Goal: Information Seeking & Learning: Learn about a topic

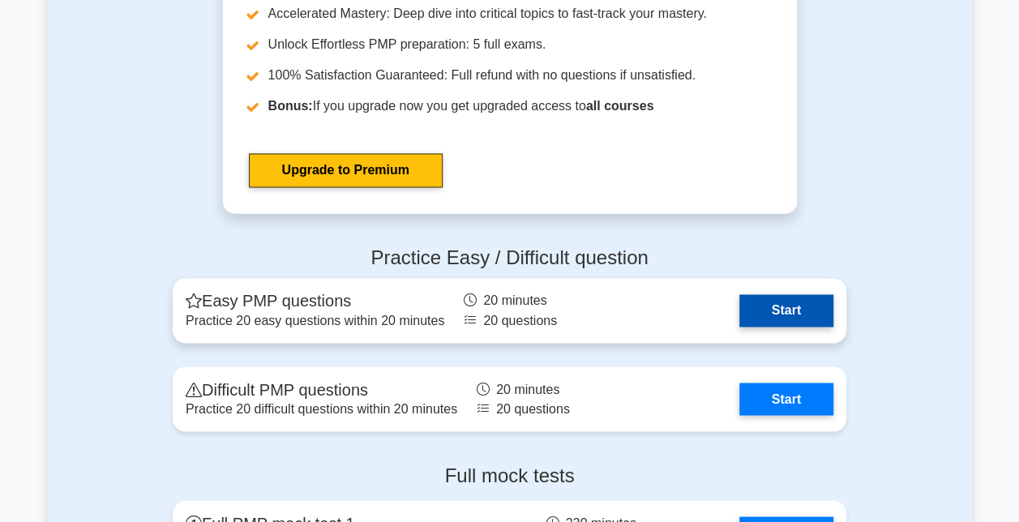
scroll to position [4267, 0]
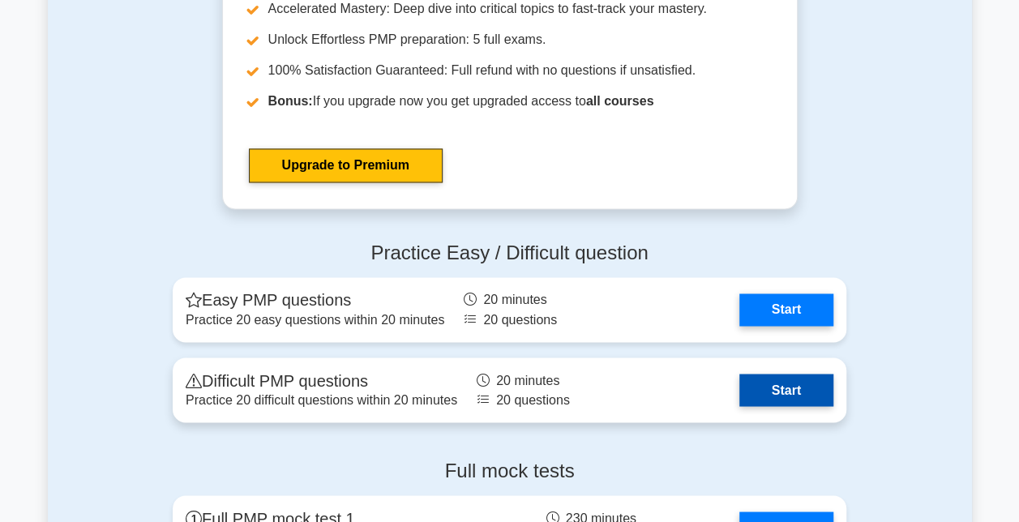
click at [771, 384] on link "Start" at bounding box center [786, 390] width 94 height 32
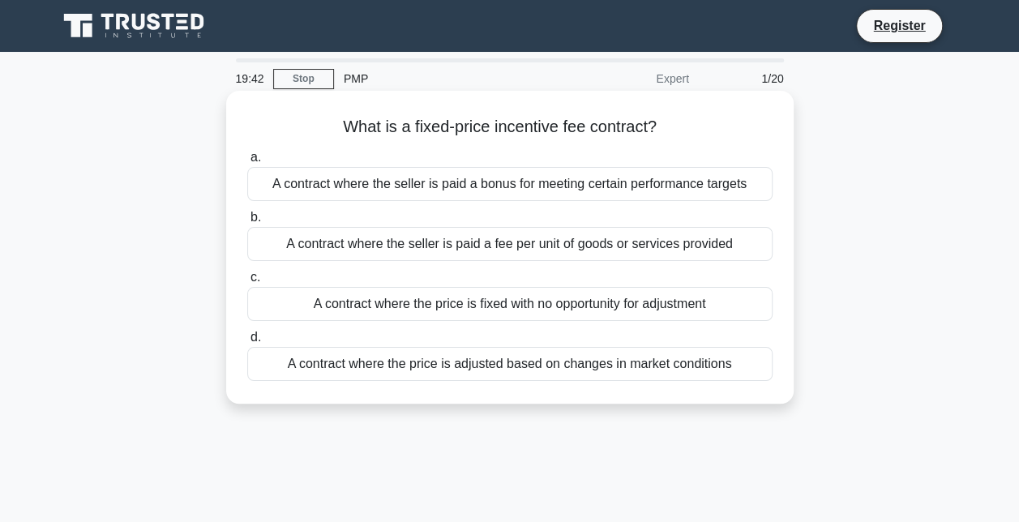
click at [511, 306] on div "A contract where the price is fixed with no opportunity for adjustment" at bounding box center [509, 304] width 525 height 34
click at [247, 283] on input "c. A contract where the price is fixed with no opportunity for adjustment" at bounding box center [247, 277] width 0 height 11
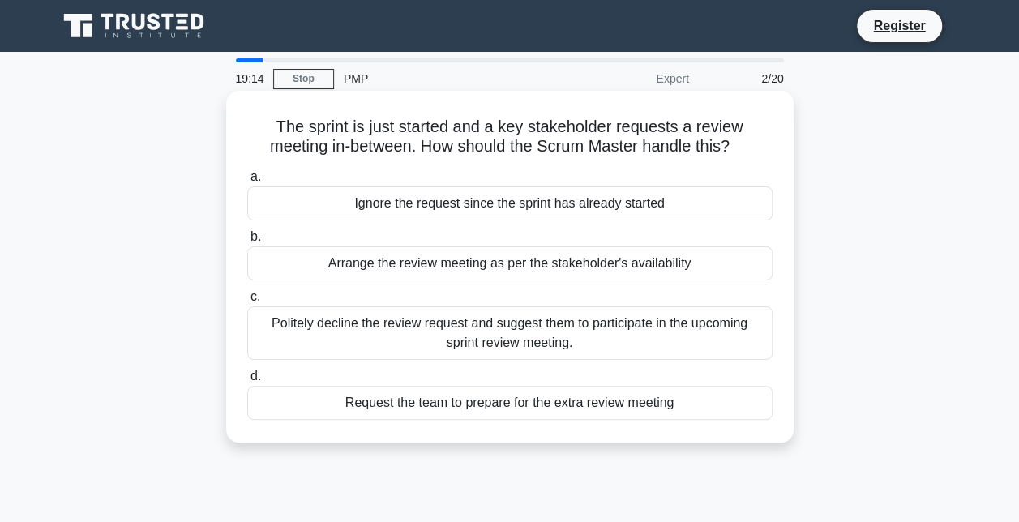
click at [374, 331] on div "Politely decline the review request and suggest them to participate in the upco…" at bounding box center [509, 332] width 525 height 53
click at [247, 302] on input "c. Politely decline the review request and suggest them to participate in the u…" at bounding box center [247, 297] width 0 height 11
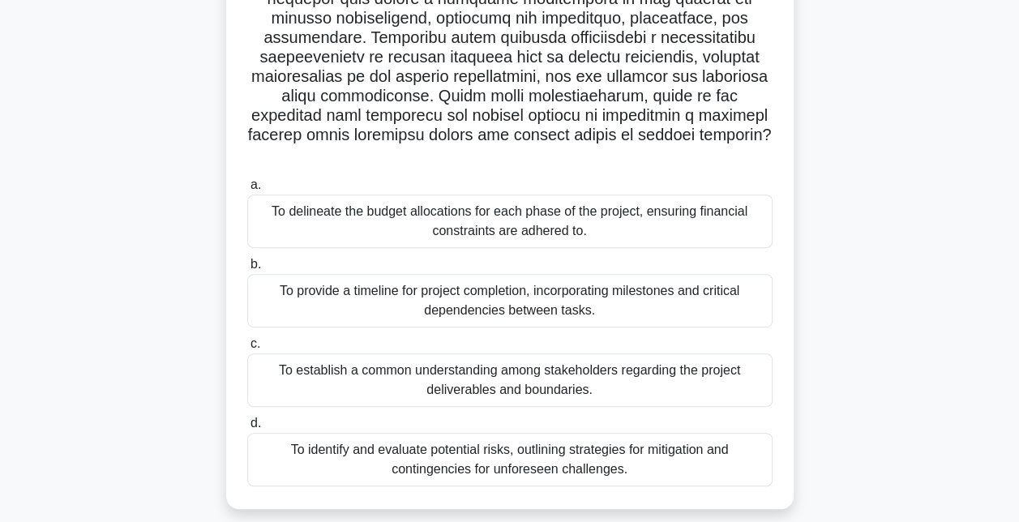
scroll to position [263, 0]
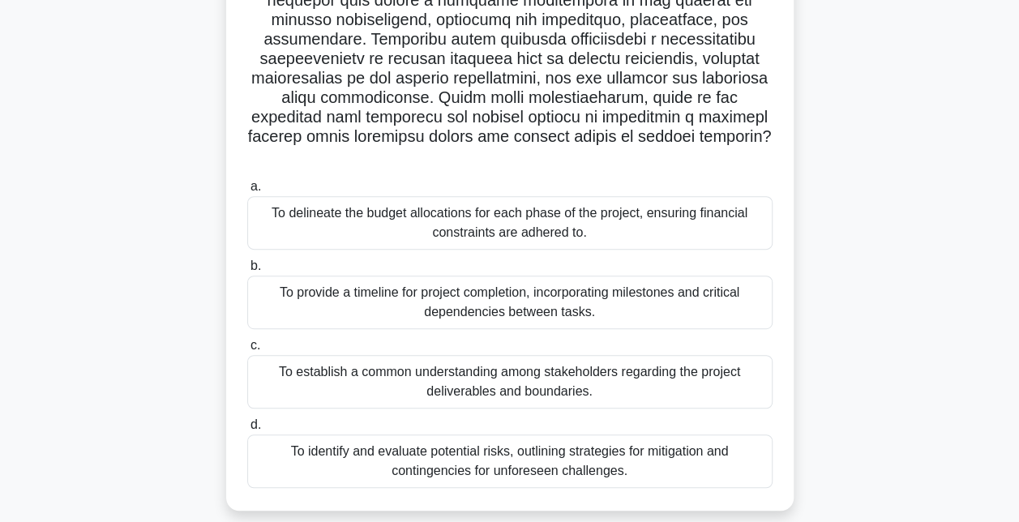
click at [460, 374] on div "To establish a common understanding among stakeholders regarding the project de…" at bounding box center [509, 381] width 525 height 53
click at [247, 351] on input "c. To establish a common understanding among stakeholders regarding the project…" at bounding box center [247, 345] width 0 height 11
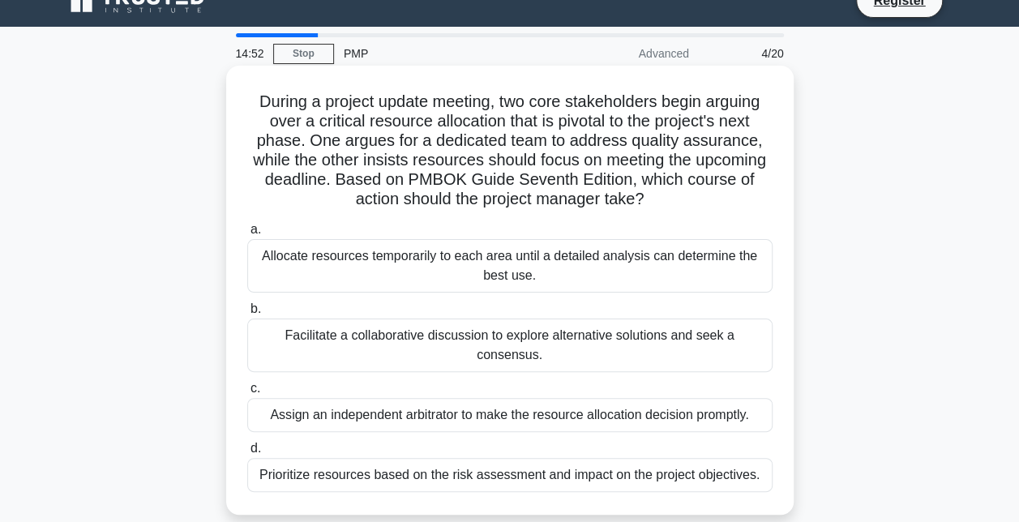
scroll to position [17, 0]
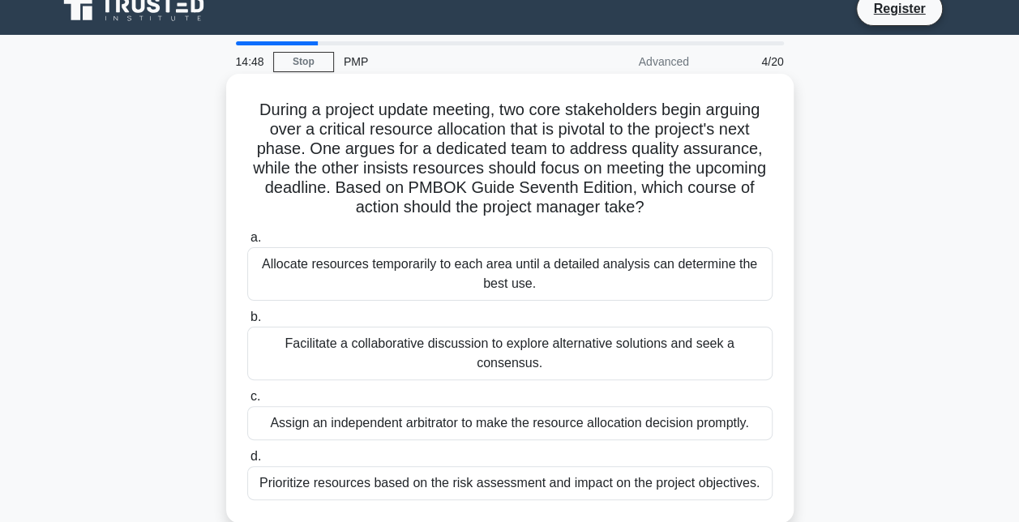
click at [648, 207] on h5 "During a project update meeting, two core stakeholders begin arguing over a cri…" at bounding box center [510, 159] width 528 height 118
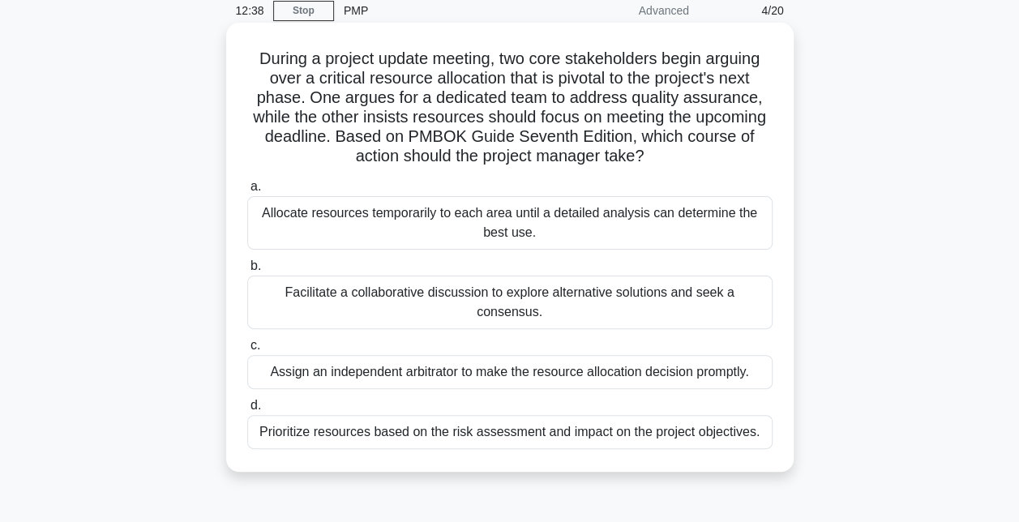
scroll to position [69, 0]
click at [451, 293] on div "Facilitate a collaborative discussion to explore alternative solutions and seek…" at bounding box center [509, 301] width 525 height 53
click at [247, 271] on input "b. Facilitate a collaborative discussion to explore alternative solutions and s…" at bounding box center [247, 265] width 0 height 11
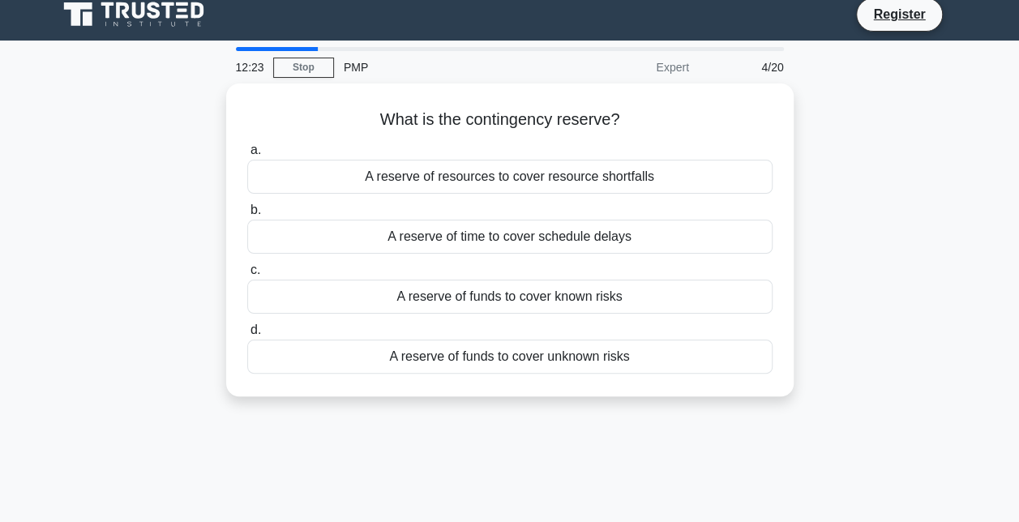
scroll to position [0, 0]
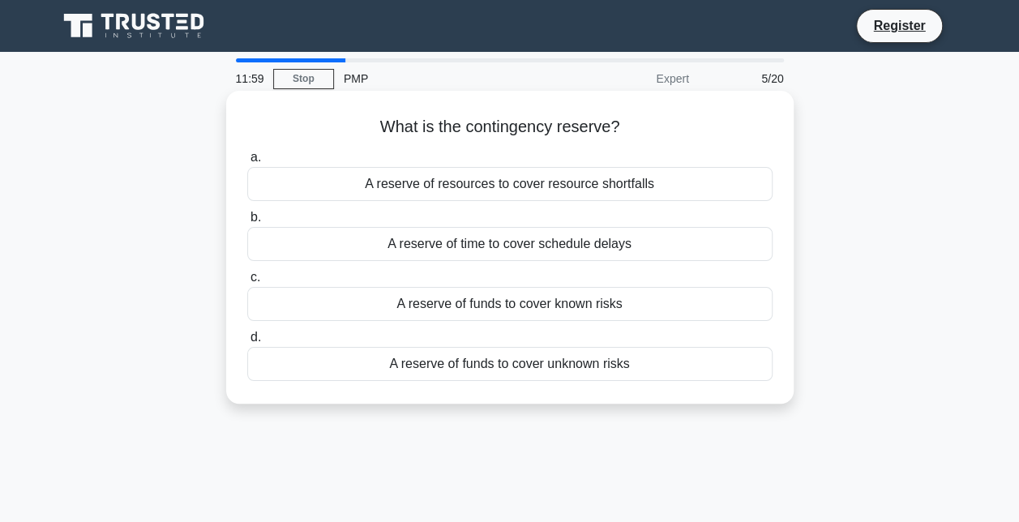
click at [512, 370] on div "A reserve of funds to cover unknown risks" at bounding box center [509, 364] width 525 height 34
click at [247, 343] on input "d. A reserve of funds to cover unknown risks" at bounding box center [247, 337] width 0 height 11
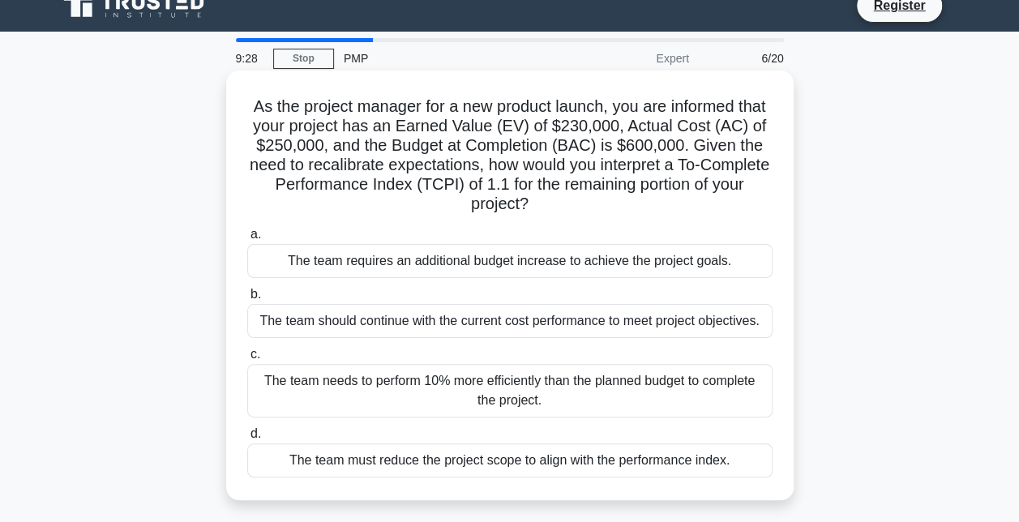
scroll to position [19, 0]
click at [541, 274] on div "The team requires an additional budget increase to achieve the project goals." at bounding box center [509, 262] width 525 height 34
click at [247, 241] on input "a. The team requires an additional budget increase to achieve the project goals." at bounding box center [247, 235] width 0 height 11
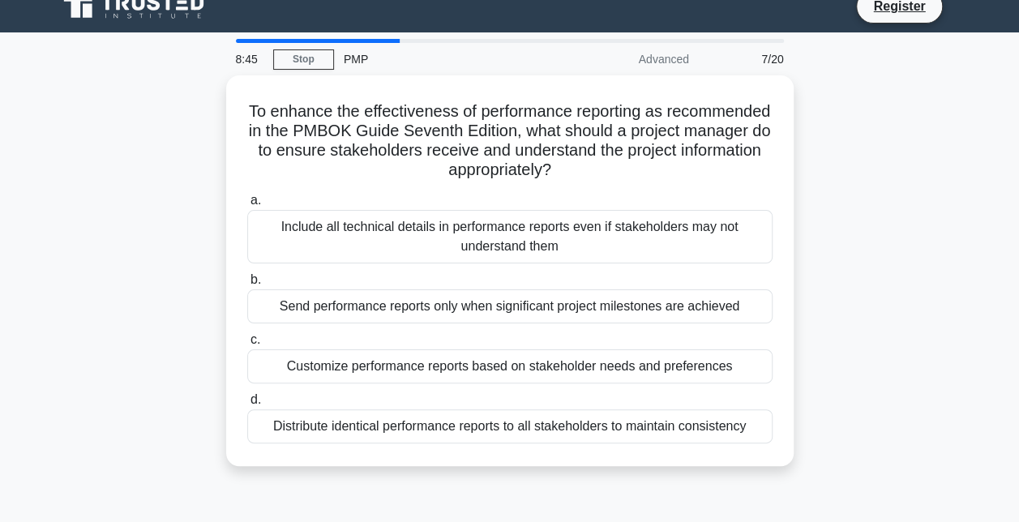
scroll to position [0, 0]
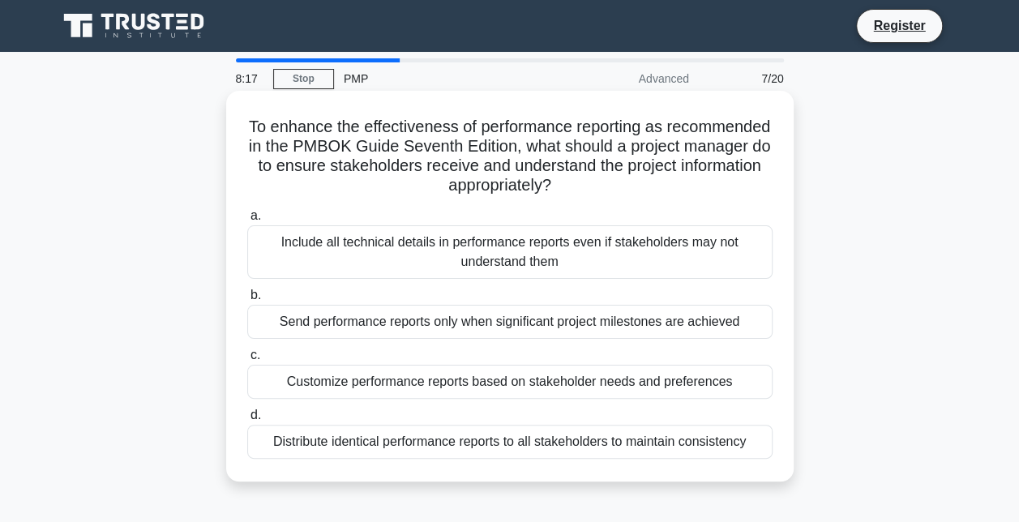
click at [490, 383] on div "Customize performance reports based on stakeholder needs and preferences" at bounding box center [509, 382] width 525 height 34
click at [247, 361] on input "c. Customize performance reports based on stakeholder needs and preferences" at bounding box center [247, 355] width 0 height 11
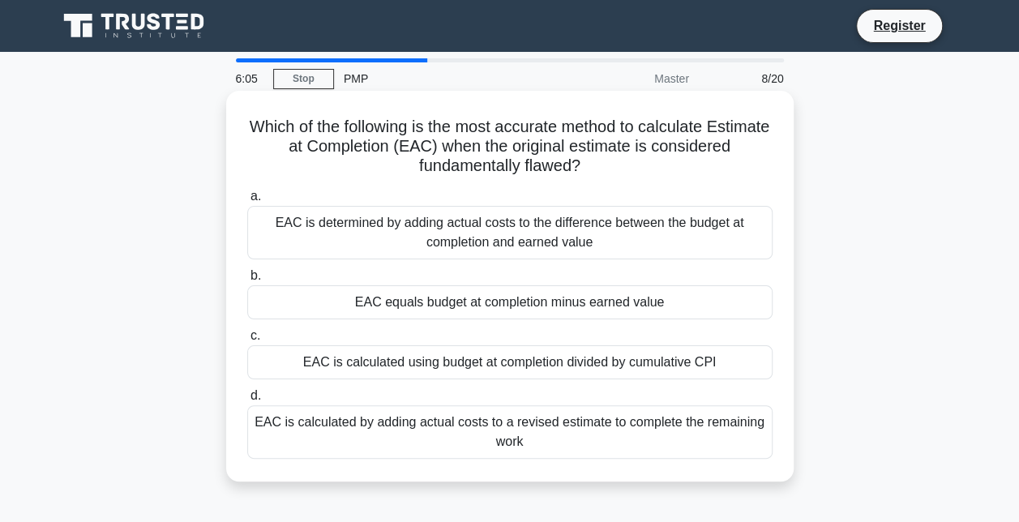
click at [517, 426] on div "EAC is calculated by adding actual costs to a revised estimate to complete the …" at bounding box center [509, 431] width 525 height 53
click at [247, 401] on input "d. EAC is calculated by adding actual costs to a revised estimate to complete t…" at bounding box center [247, 396] width 0 height 11
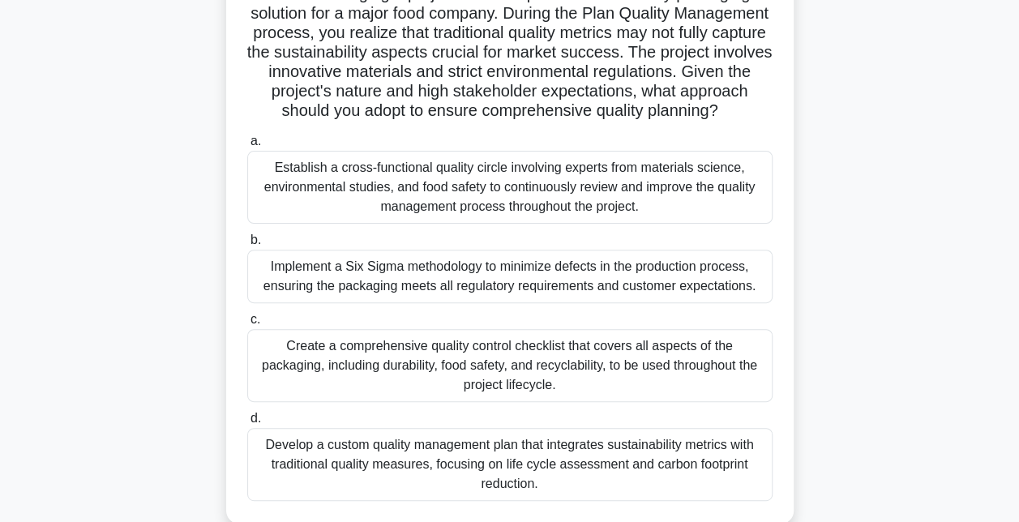
scroll to position [101, 0]
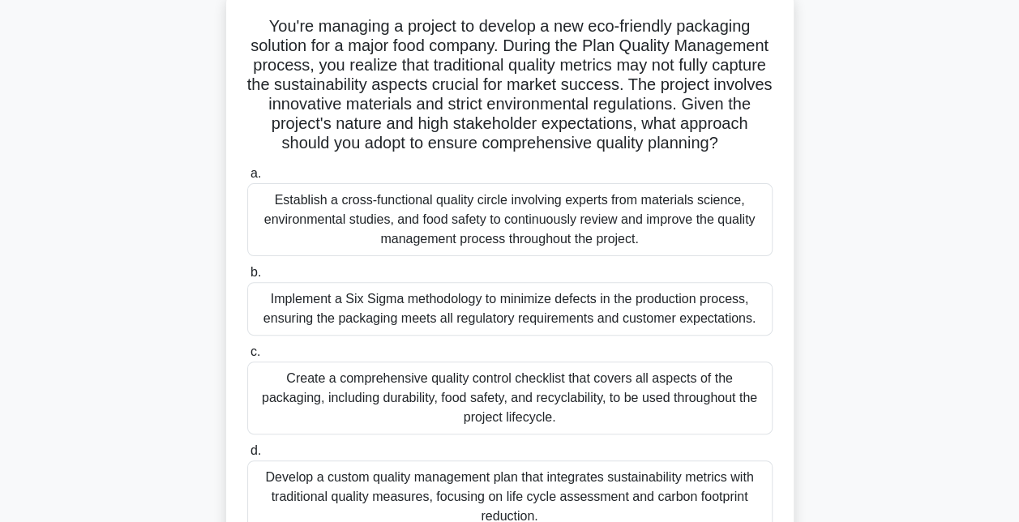
click at [555, 336] on div "Implement a Six Sigma methodology to minimize defects in the production process…" at bounding box center [509, 308] width 525 height 53
click at [247, 278] on input "b. Implement a Six Sigma methodology to minimize defects in the production proc…" at bounding box center [247, 272] width 0 height 11
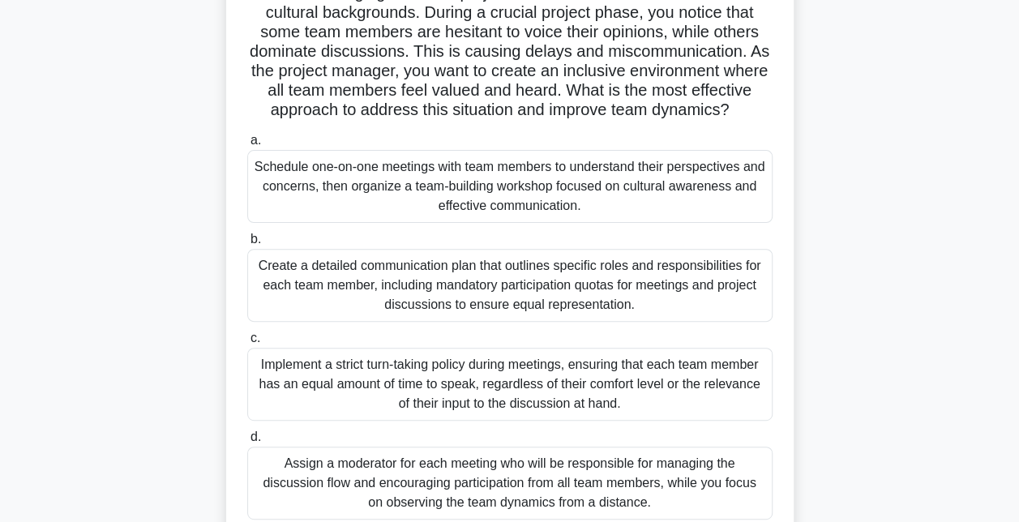
scroll to position [133, 0]
click at [470, 307] on div "Create a detailed communication plan that outlines specific roles and responsib…" at bounding box center [509, 286] width 525 height 73
click at [247, 246] on input "b. Create a detailed communication plan that outlines specific roles and respon…" at bounding box center [247, 240] width 0 height 11
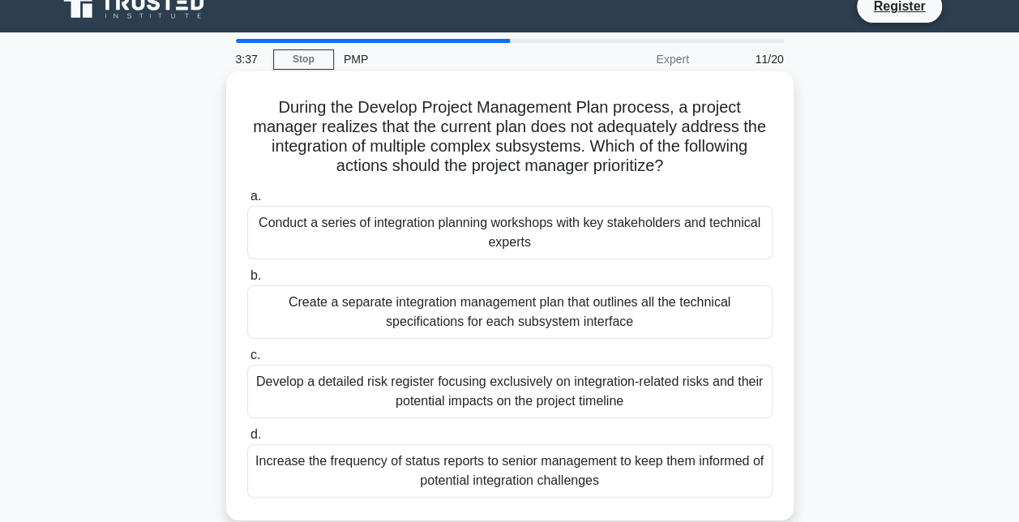
scroll to position [21, 0]
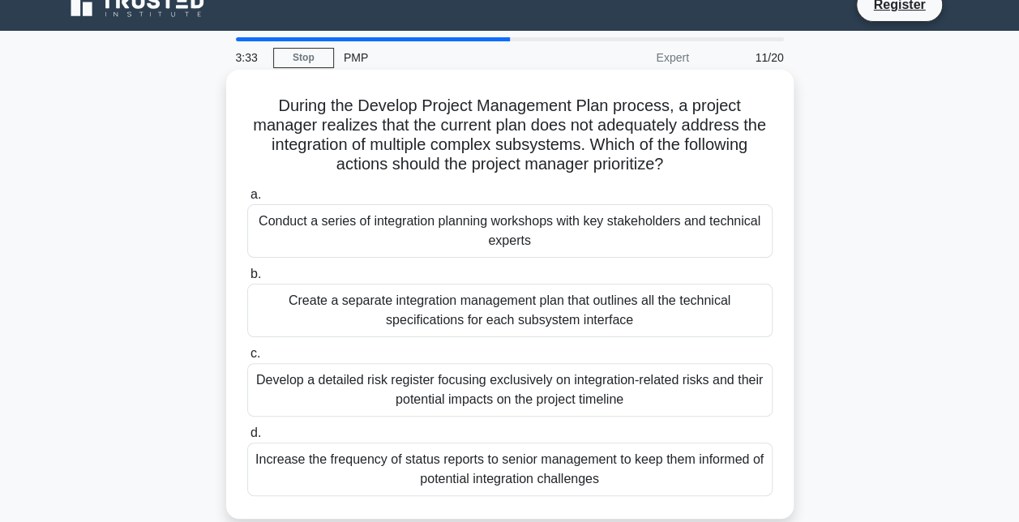
drag, startPoint x: 573, startPoint y: 190, endPoint x: 453, endPoint y: 229, distance: 126.1
click at [453, 229] on label "a. Conduct a series of integration planning workshops with key stakeholders and…" at bounding box center [509, 221] width 525 height 73
drag, startPoint x: 453, startPoint y: 229, endPoint x: 576, endPoint y: 276, distance: 131.9
click at [576, 276] on label "b. Create a separate integration management plan that outlines all the technica…" at bounding box center [509, 300] width 525 height 73
click at [247, 276] on input "b. Create a separate integration management plan that outlines all the technica…" at bounding box center [247, 274] width 0 height 11
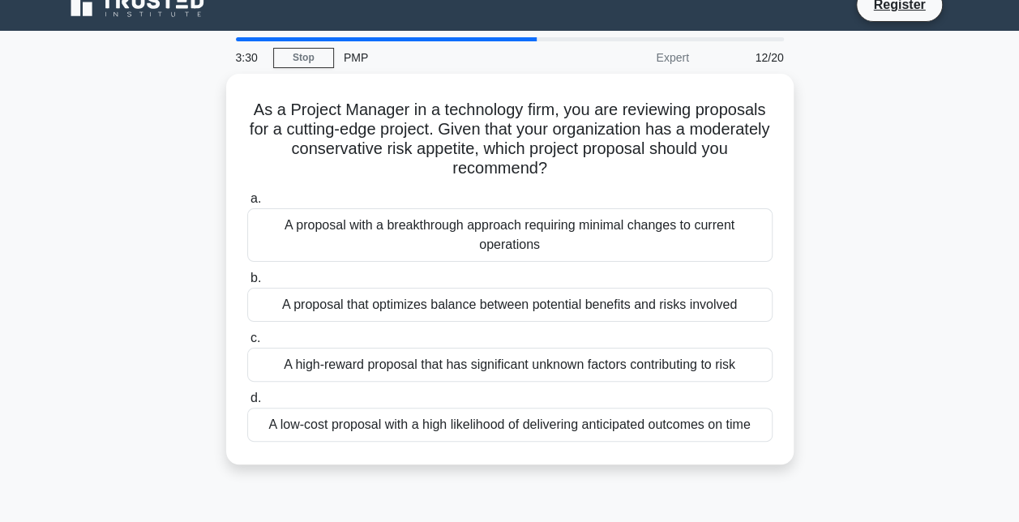
scroll to position [0, 0]
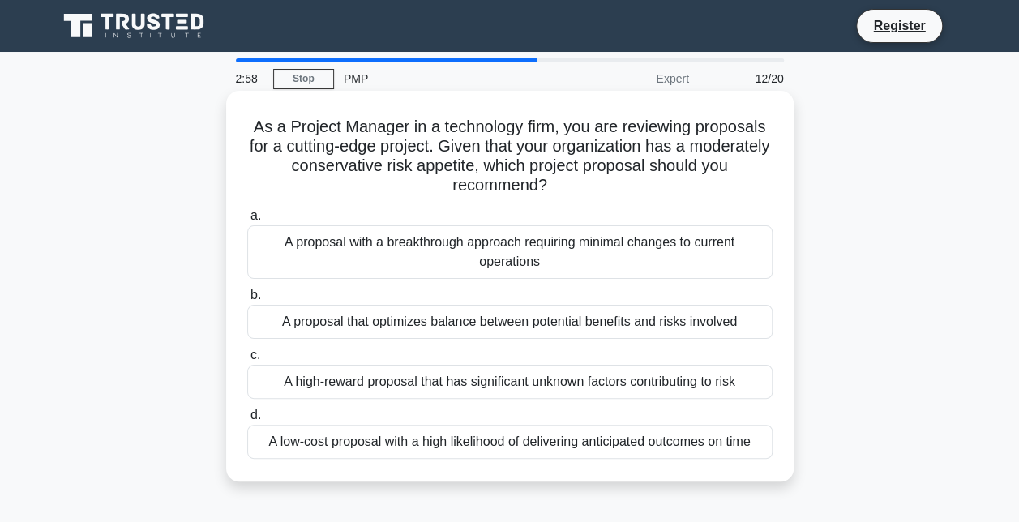
click at [481, 445] on div "A low-cost proposal with a high likelihood of delivering anticipated outcomes o…" at bounding box center [509, 442] width 525 height 34
click at [247, 421] on input "d. A low-cost proposal with a high likelihood of delivering anticipated outcome…" at bounding box center [247, 415] width 0 height 11
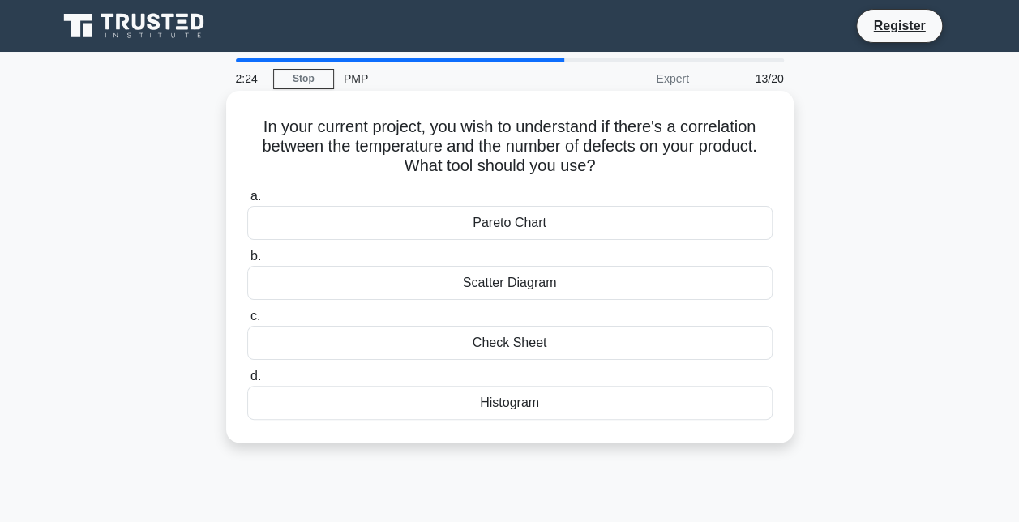
click at [537, 288] on div "Scatter Diagram" at bounding box center [509, 283] width 525 height 34
click at [247, 262] on input "b. Scatter Diagram" at bounding box center [247, 256] width 0 height 11
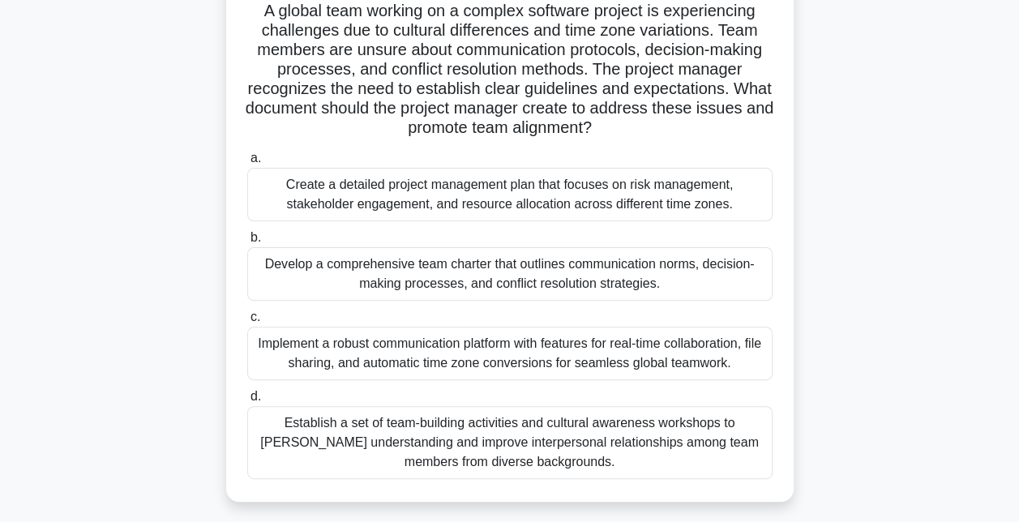
scroll to position [118, 0]
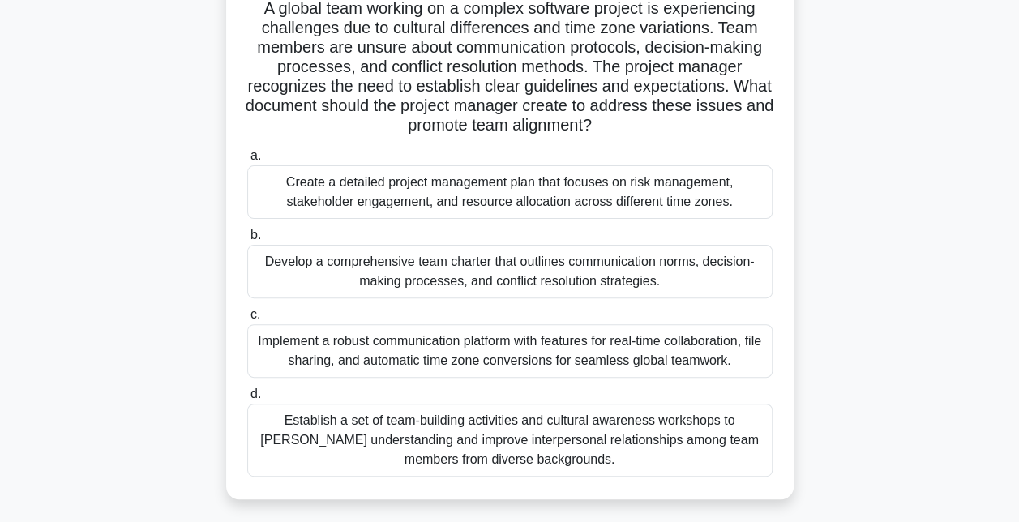
click at [491, 271] on div "Develop a comprehensive team charter that outlines communication norms, decisio…" at bounding box center [509, 271] width 525 height 53
click at [247, 241] on input "b. Develop a comprehensive team charter that outlines communication norms, deci…" at bounding box center [247, 235] width 0 height 11
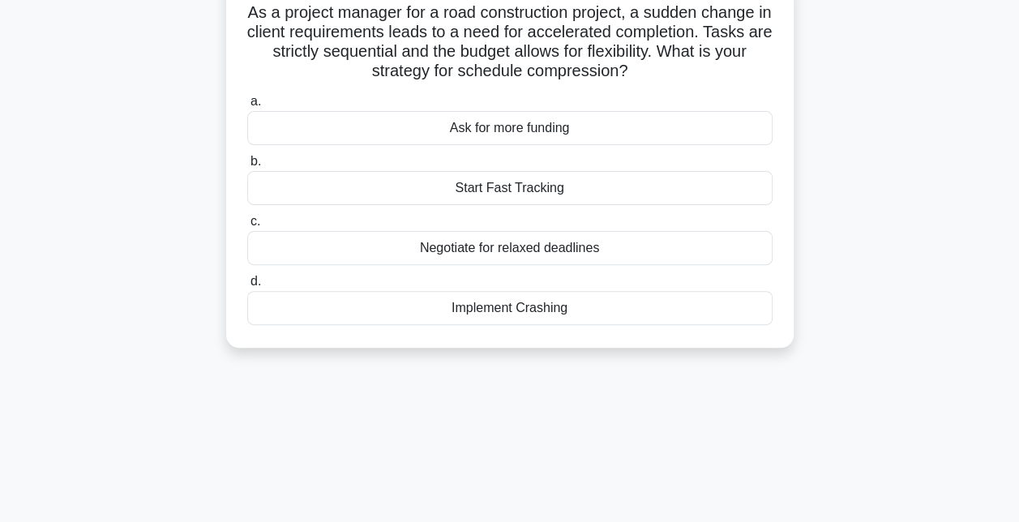
scroll to position [0, 0]
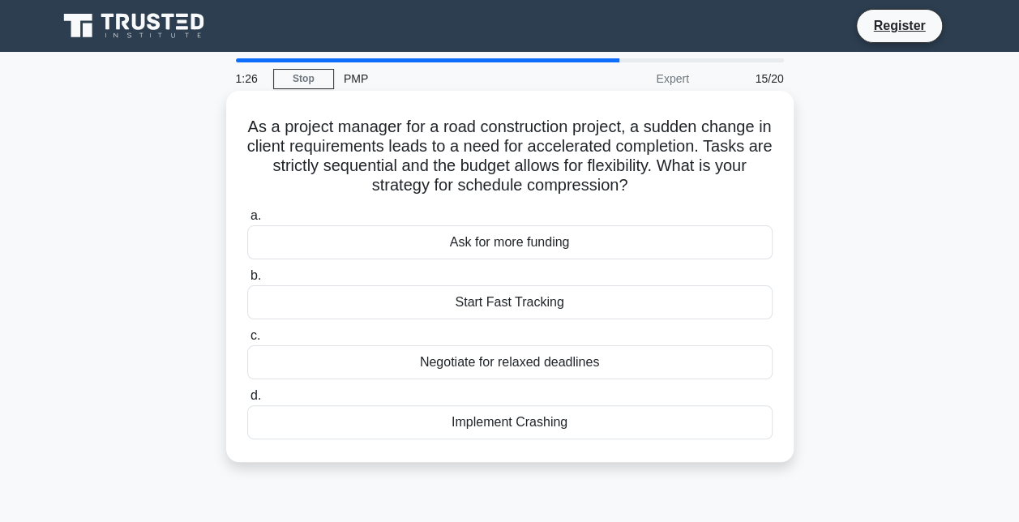
click at [517, 425] on div "Implement Crashing" at bounding box center [509, 422] width 525 height 34
click at [247, 401] on input "d. Implement Crashing" at bounding box center [247, 396] width 0 height 11
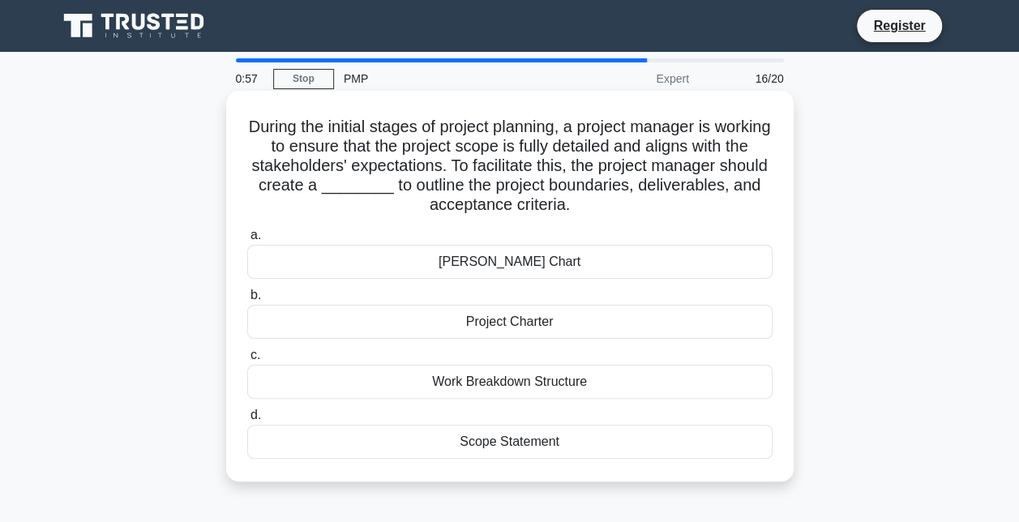
click at [488, 319] on div "Project Charter" at bounding box center [509, 322] width 525 height 34
click at [247, 301] on input "b. Project Charter" at bounding box center [247, 295] width 0 height 11
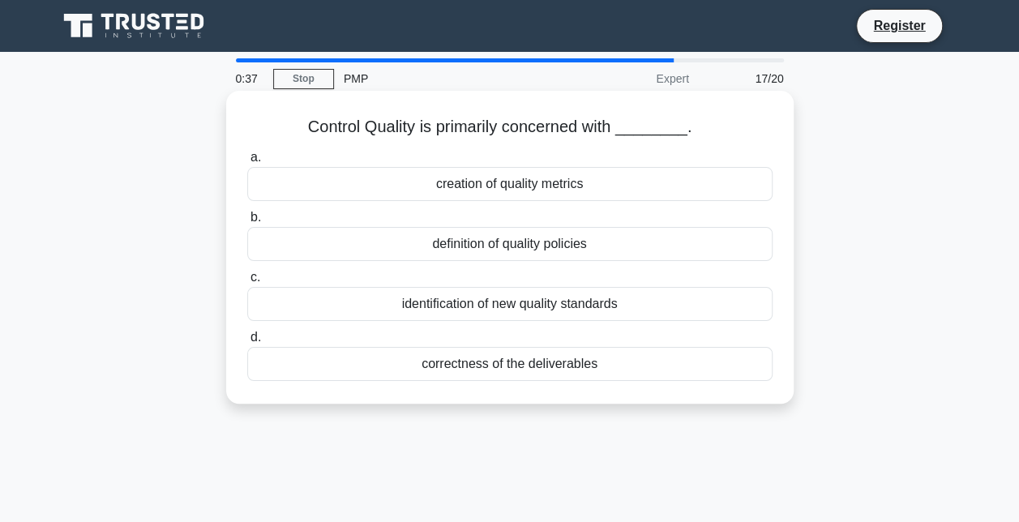
click at [468, 368] on div "correctness of the deliverables" at bounding box center [509, 364] width 525 height 34
click at [247, 343] on input "d. correctness of the deliverables" at bounding box center [247, 337] width 0 height 11
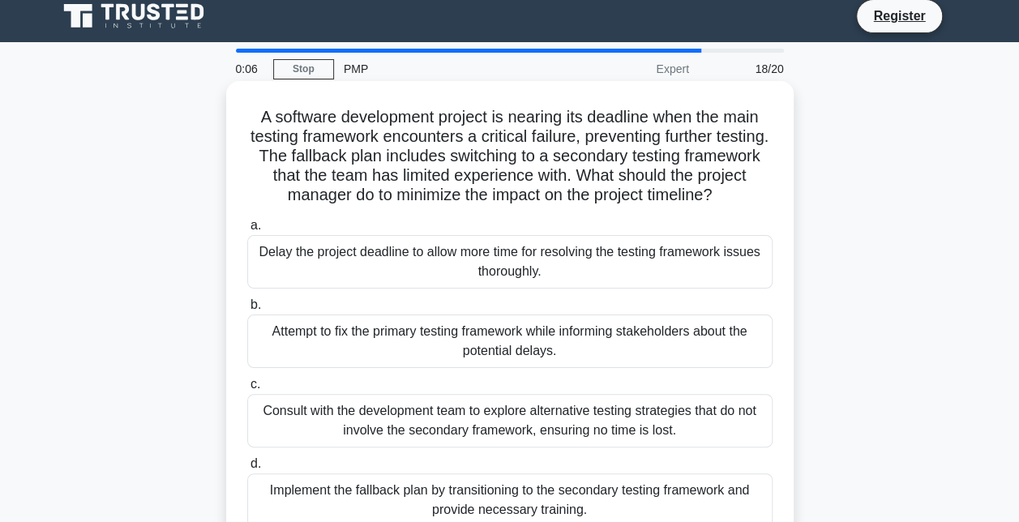
scroll to position [4, 0]
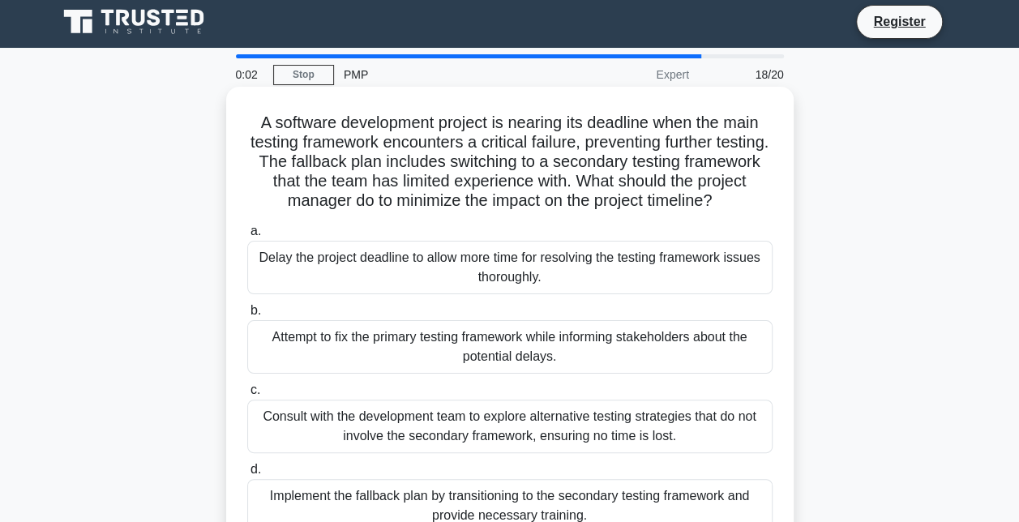
click at [463, 438] on div "Consult with the development team to explore alternative testing strategies tha…" at bounding box center [509, 426] width 525 height 53
click at [247, 396] on input "c. Consult with the development team to explore alternative testing strategies …" at bounding box center [247, 390] width 0 height 11
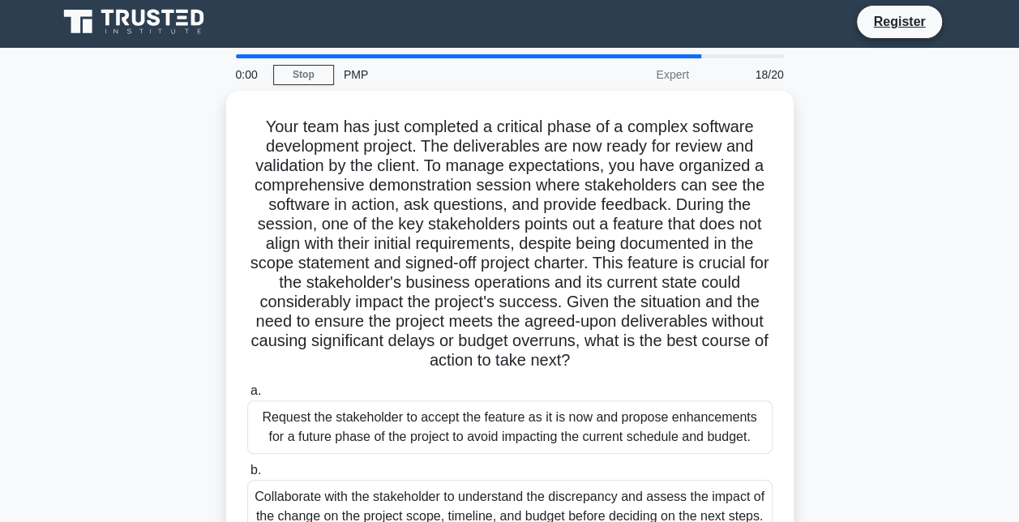
scroll to position [0, 0]
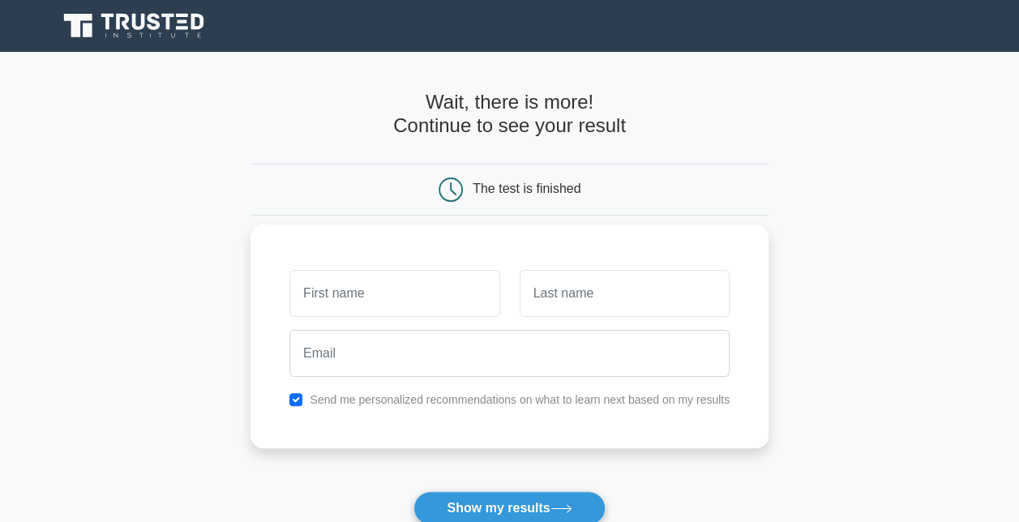
click at [384, 292] on input "text" at bounding box center [394, 293] width 210 height 47
type input "FATOUMATTA"
click at [595, 293] on input "text" at bounding box center [625, 293] width 210 height 47
type input "SABALLY"
drag, startPoint x: 592, startPoint y: 306, endPoint x: 585, endPoint y: 400, distance: 93.5
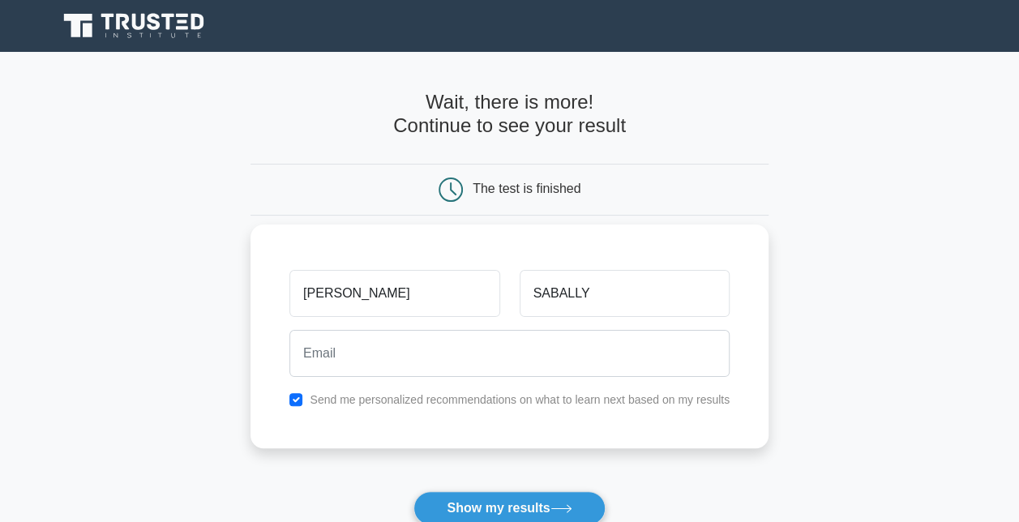
click at [585, 400] on label "Send me personalized recommendations on what to learn next based on my results" at bounding box center [520, 399] width 420 height 13
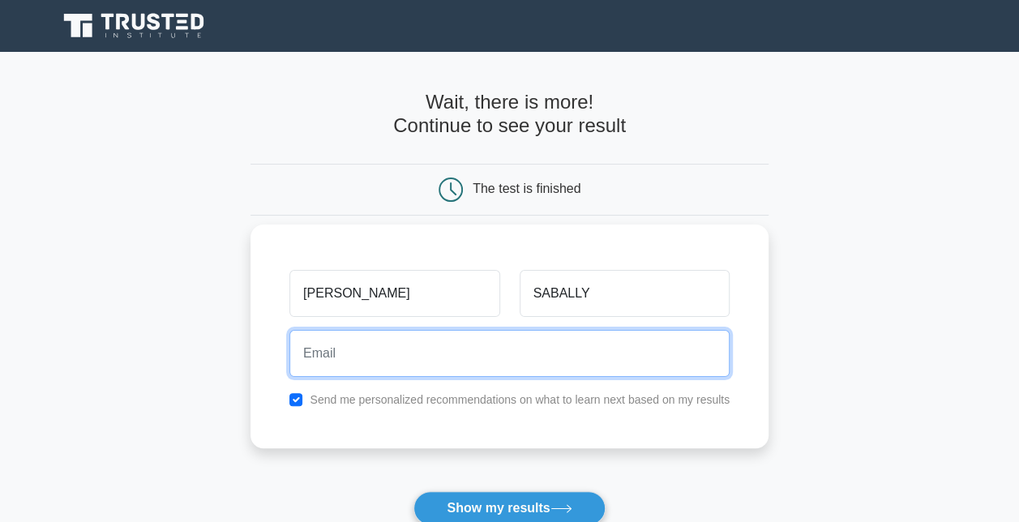
click at [478, 355] on input "email" at bounding box center [509, 353] width 440 height 47
type input "f.sabally@nra.gm"
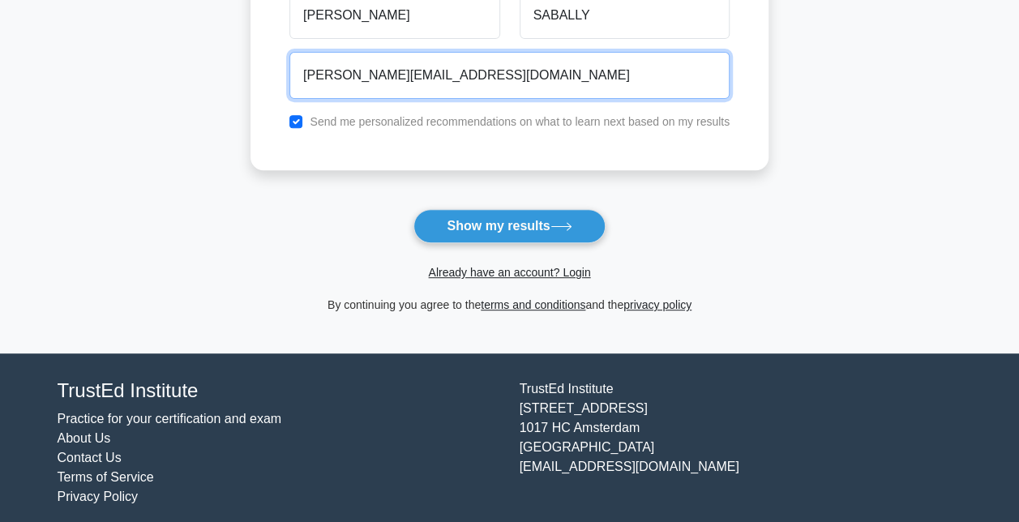
scroll to position [99, 0]
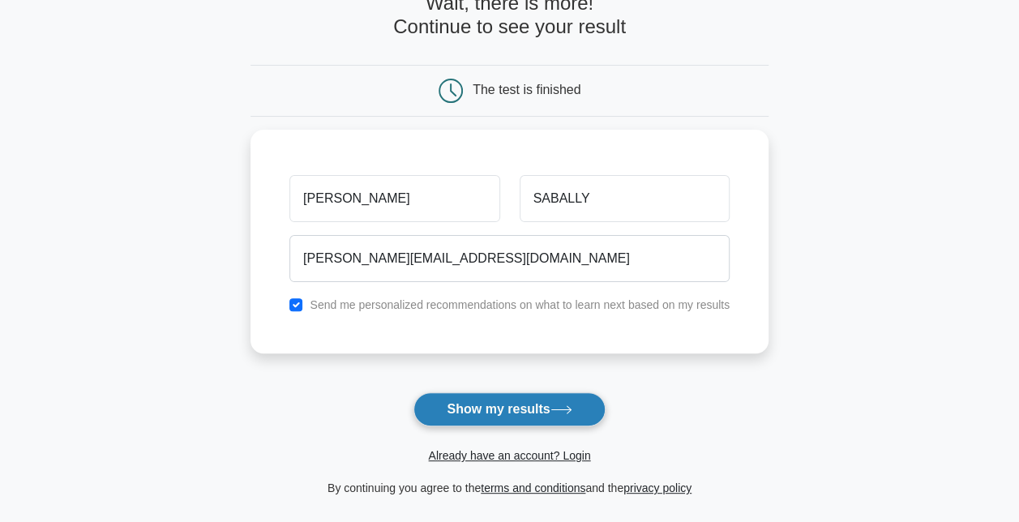
click at [561, 419] on button "Show my results" at bounding box center [508, 409] width 191 height 34
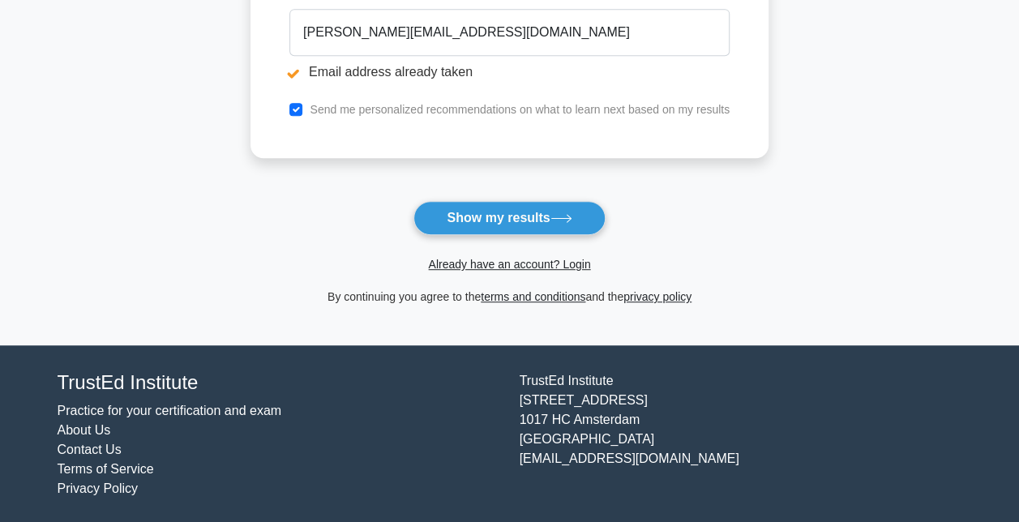
click at [420, 434] on li "About Us" at bounding box center [279, 430] width 443 height 19
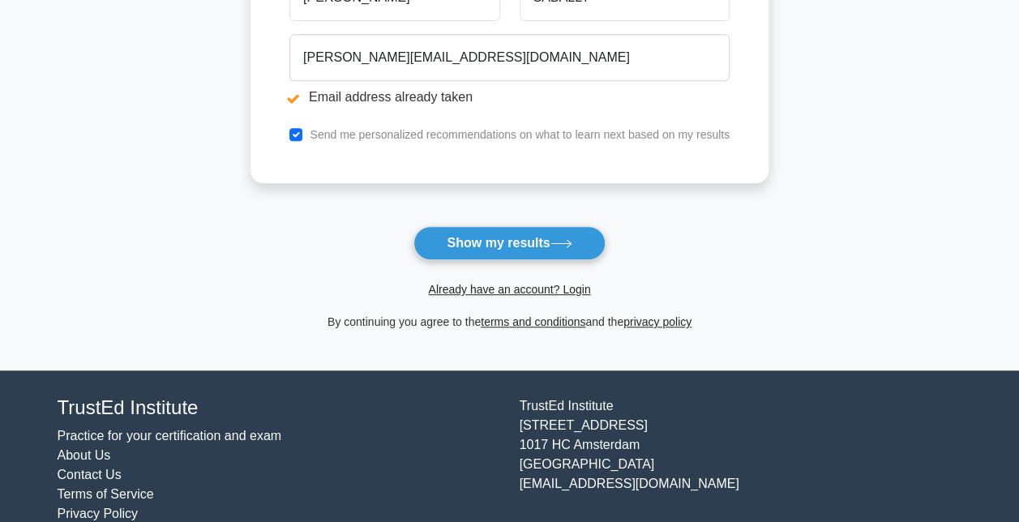
scroll to position [355, 0]
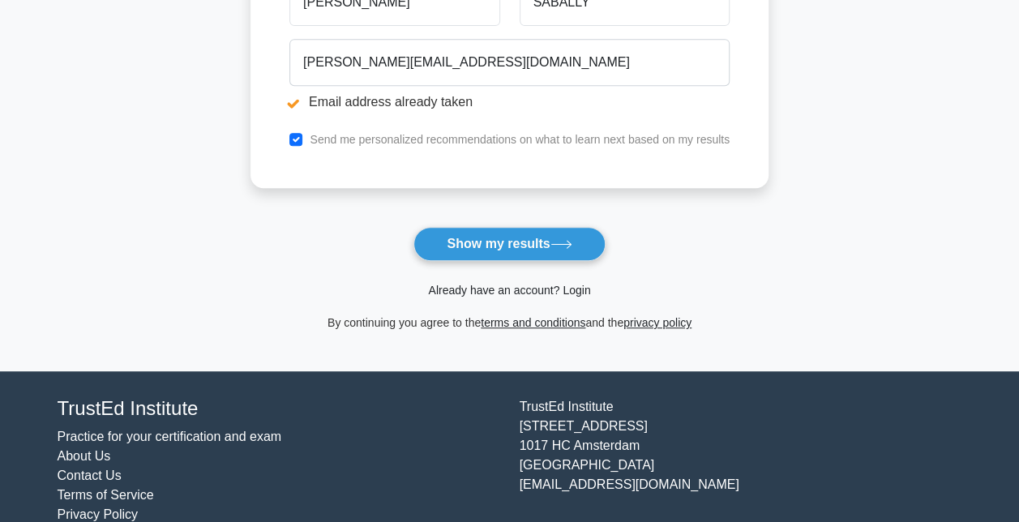
click at [572, 292] on link "Already have an account? Login" at bounding box center [509, 290] width 162 height 13
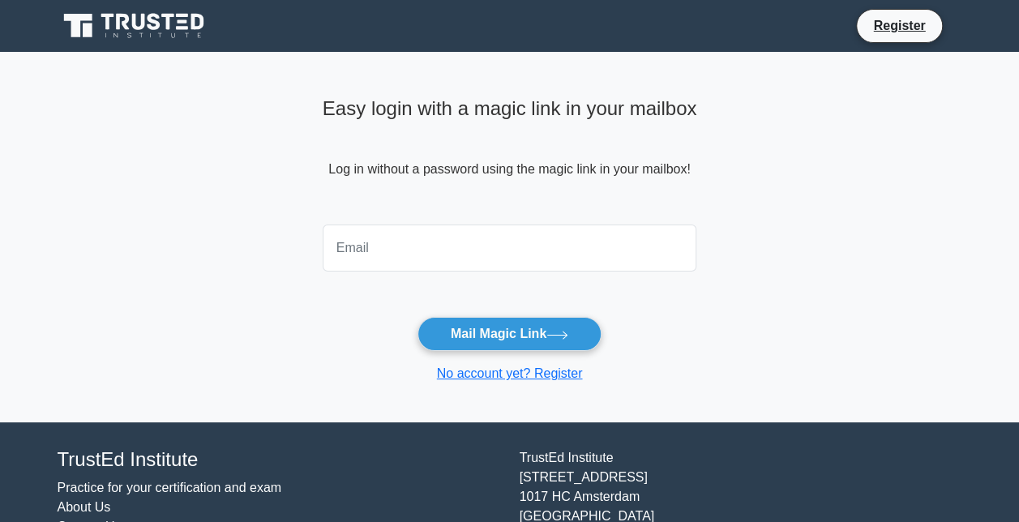
click at [494, 263] on input "email" at bounding box center [510, 248] width 374 height 47
type input "[PERSON_NAME][EMAIL_ADDRESS][DOMAIN_NAME]"
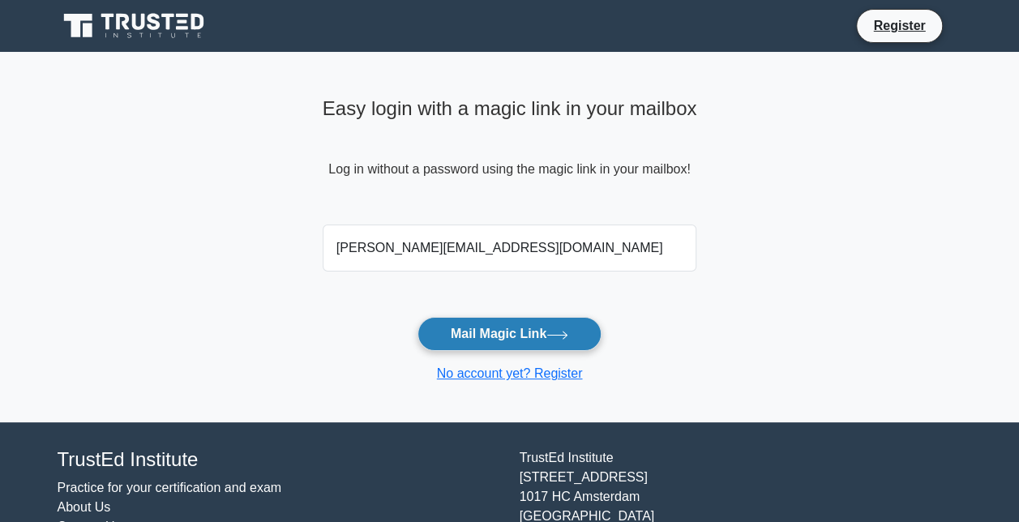
click at [575, 331] on button "Mail Magic Link" at bounding box center [509, 334] width 184 height 34
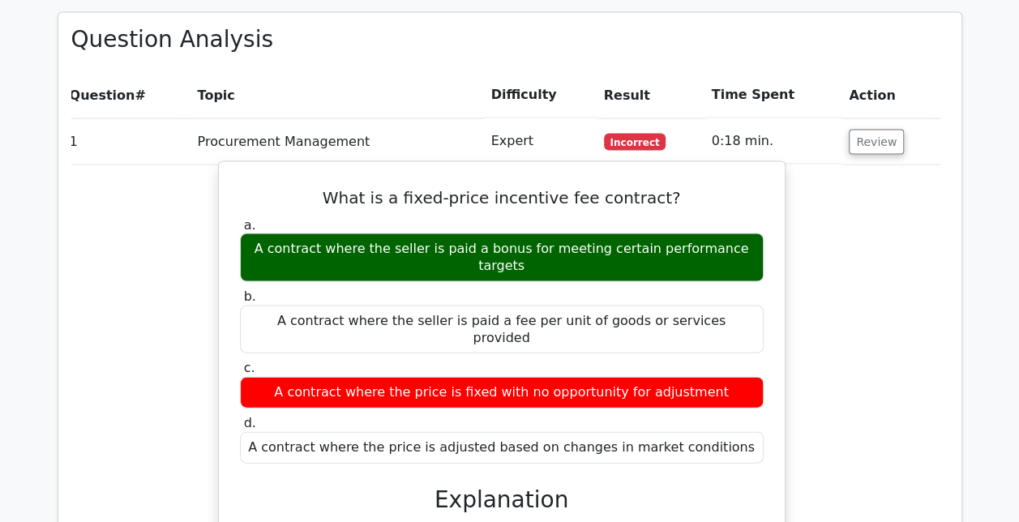
scroll to position [1595, 0]
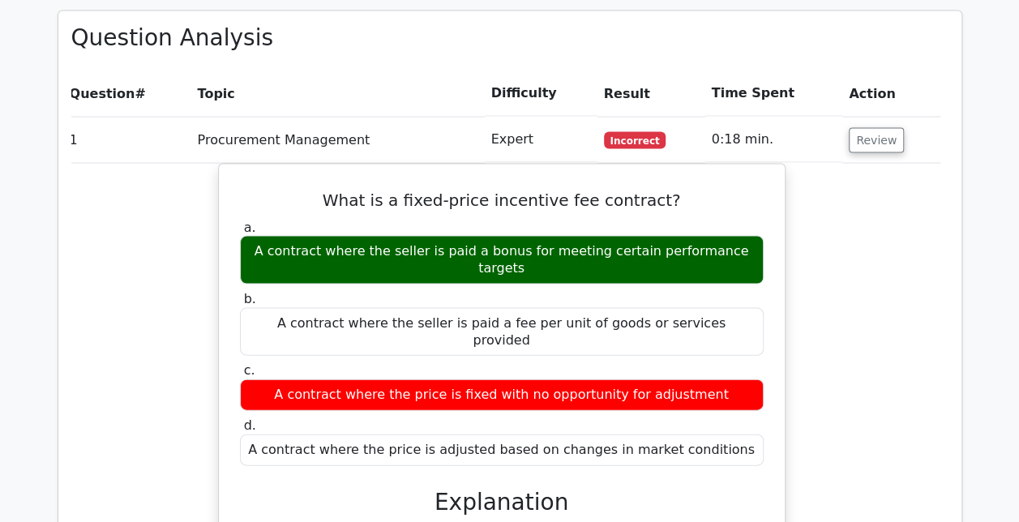
click at [632, 132] on span "Incorrect" at bounding box center [635, 140] width 62 height 16
click at [863, 128] on button "Review" at bounding box center [876, 140] width 55 height 25
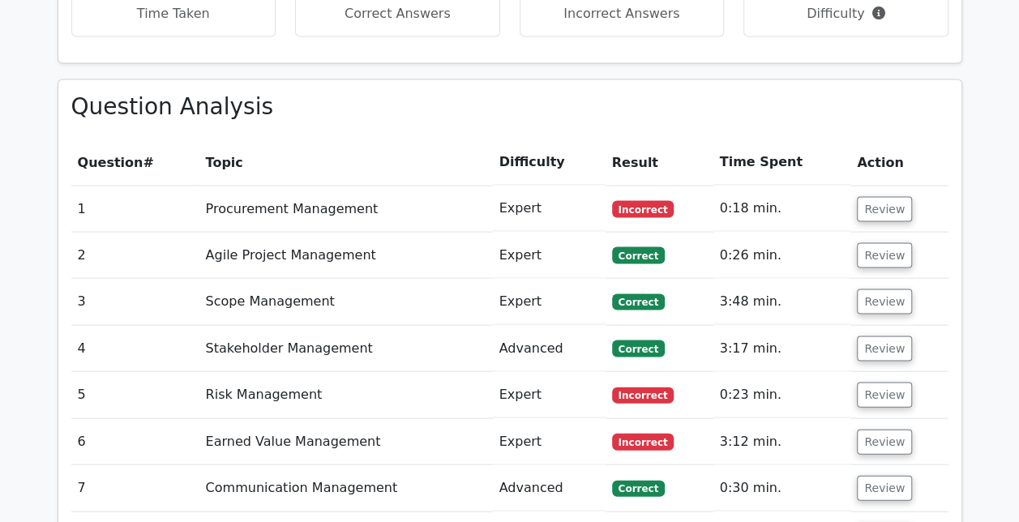
scroll to position [1527, 0]
click at [898, 242] on button "Review" at bounding box center [884, 254] width 55 height 25
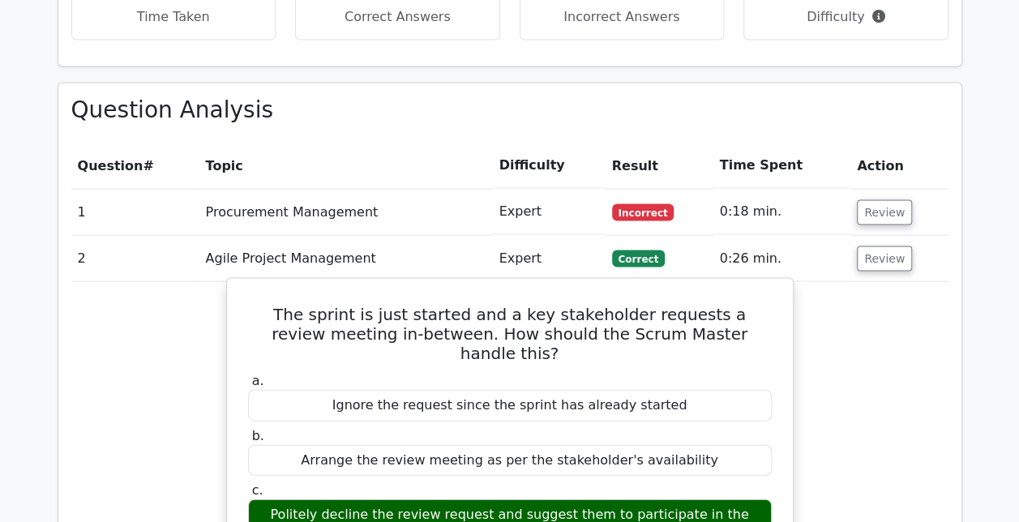
scroll to position [1524, 0]
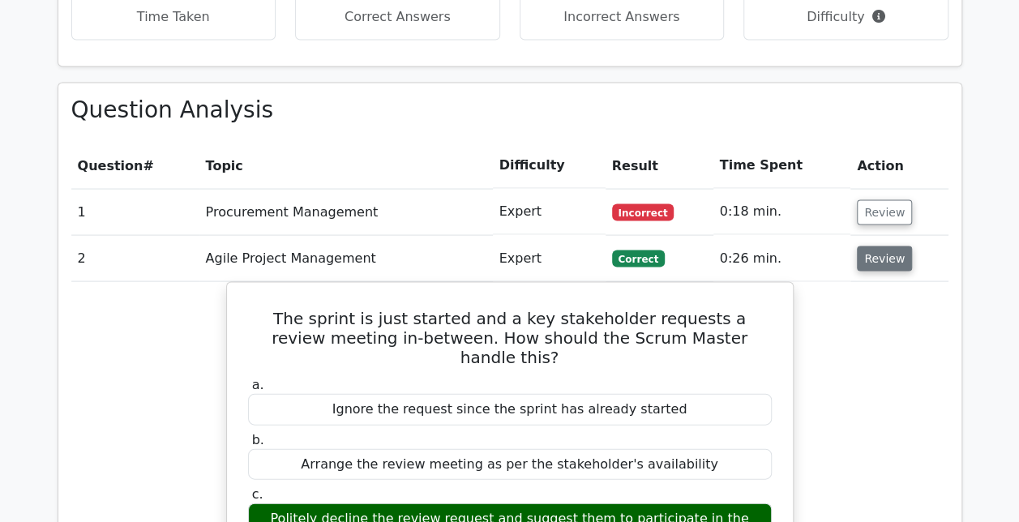
click at [892, 246] on button "Review" at bounding box center [884, 258] width 55 height 25
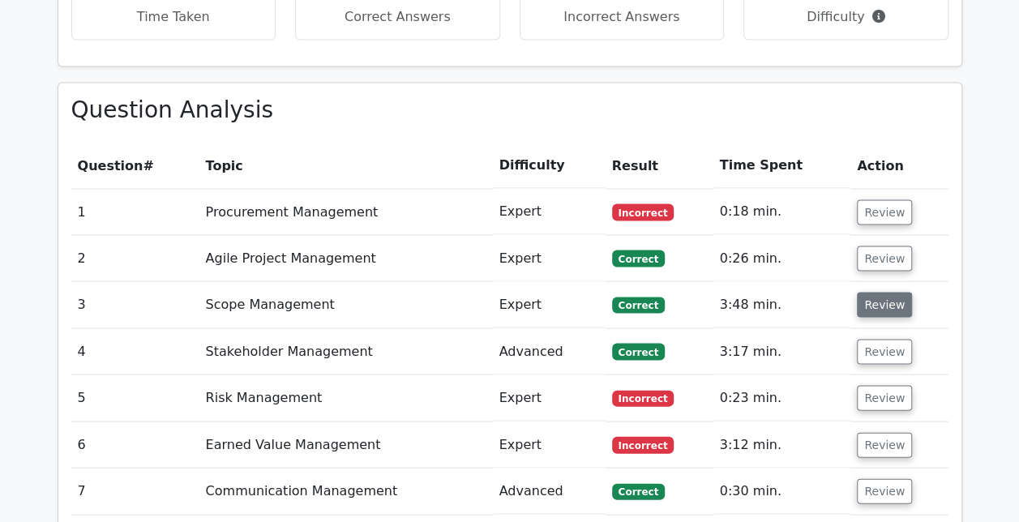
click at [877, 292] on button "Review" at bounding box center [884, 304] width 55 height 25
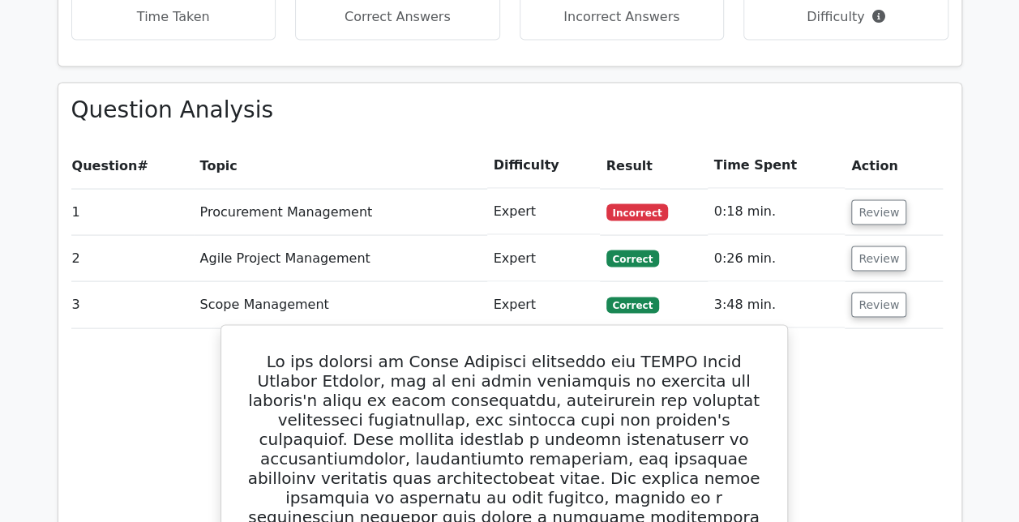
scroll to position [1520, 0]
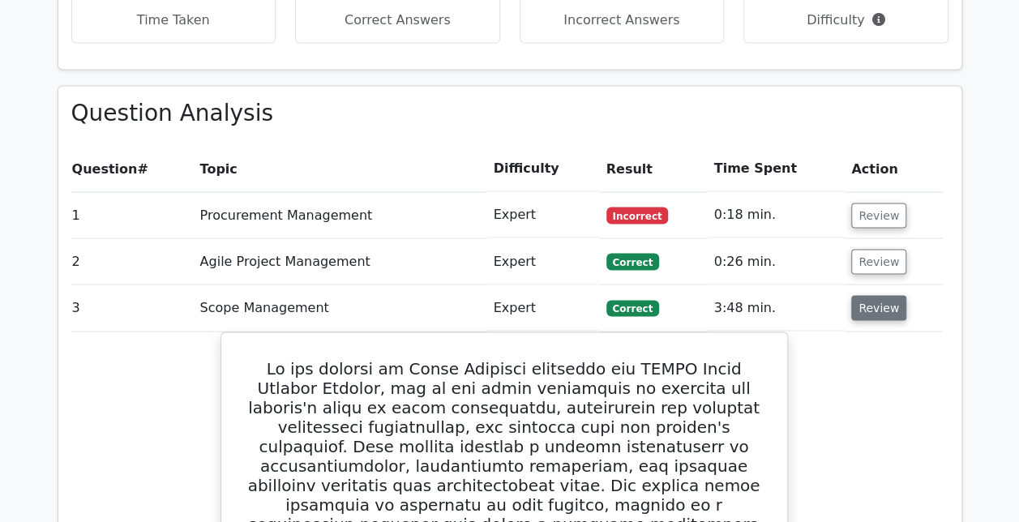
click at [873, 295] on button "Review" at bounding box center [878, 307] width 55 height 25
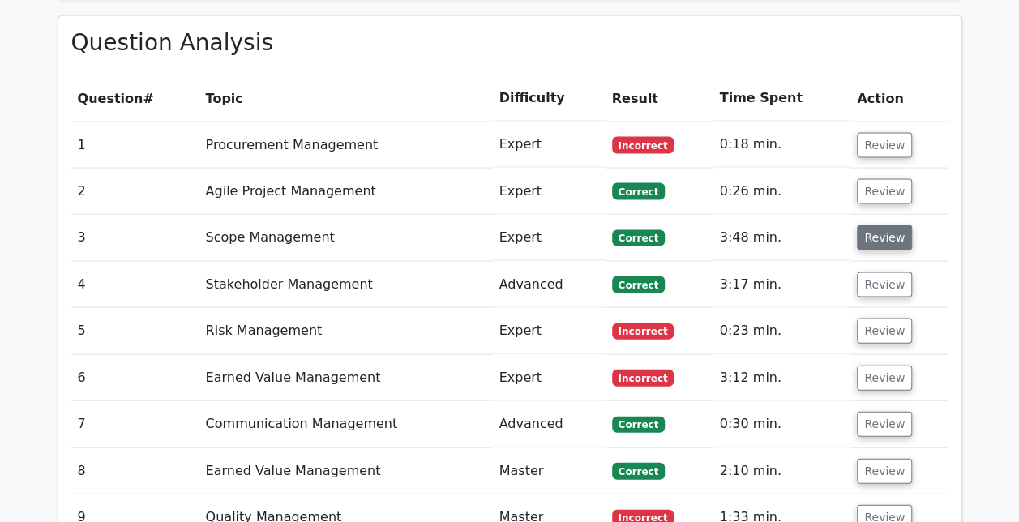
scroll to position [1590, 0]
click at [883, 272] on button "Review" at bounding box center [884, 284] width 55 height 25
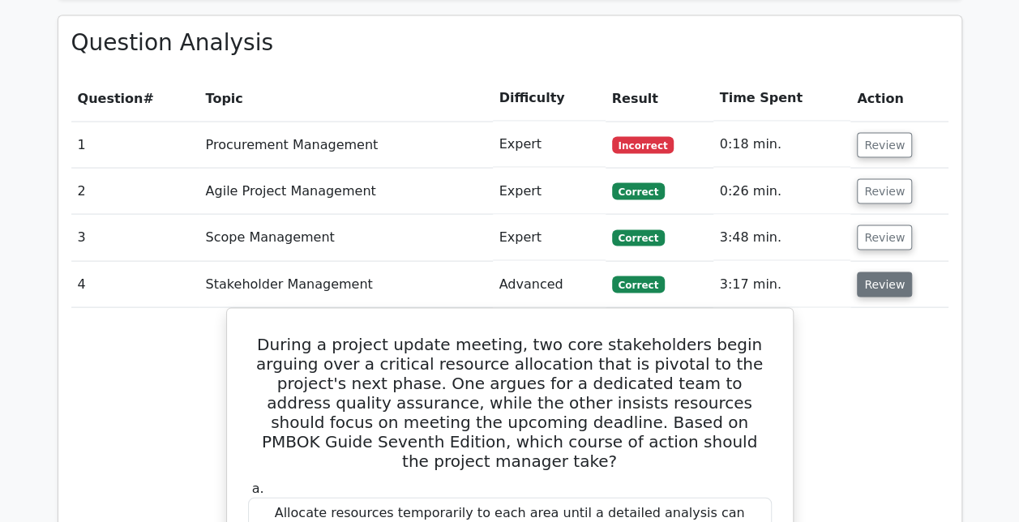
click at [882, 272] on button "Review" at bounding box center [884, 284] width 55 height 25
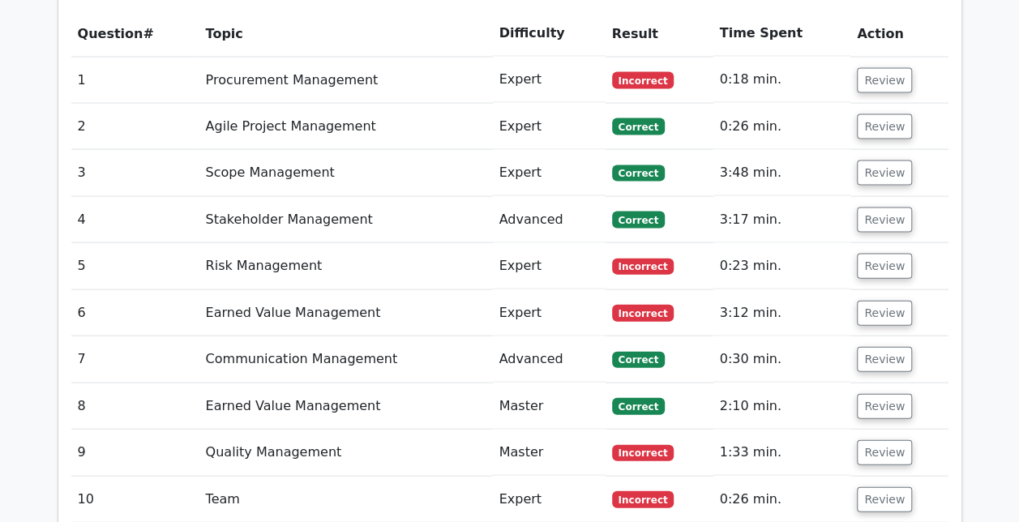
scroll to position [1655, 0]
click at [878, 254] on button "Review" at bounding box center [884, 266] width 55 height 25
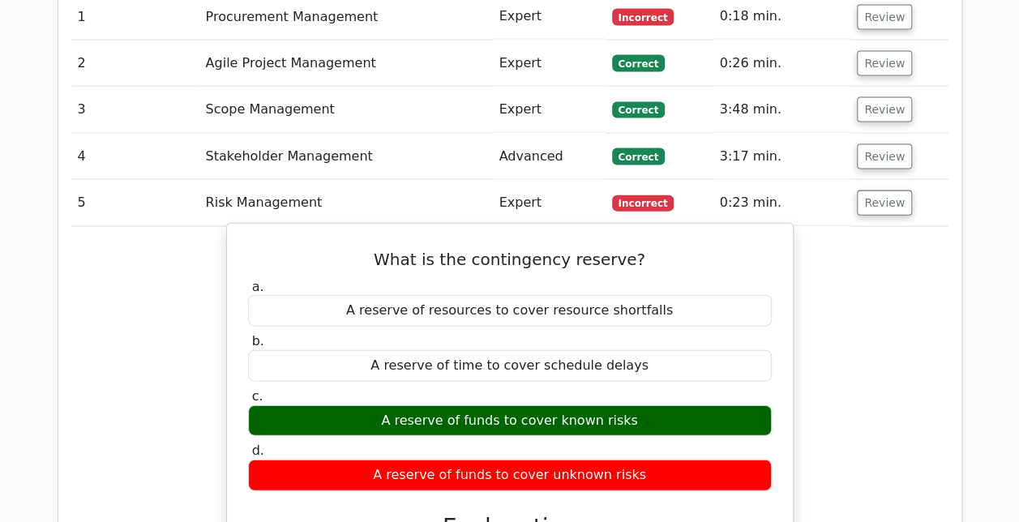
scroll to position [1717, 0]
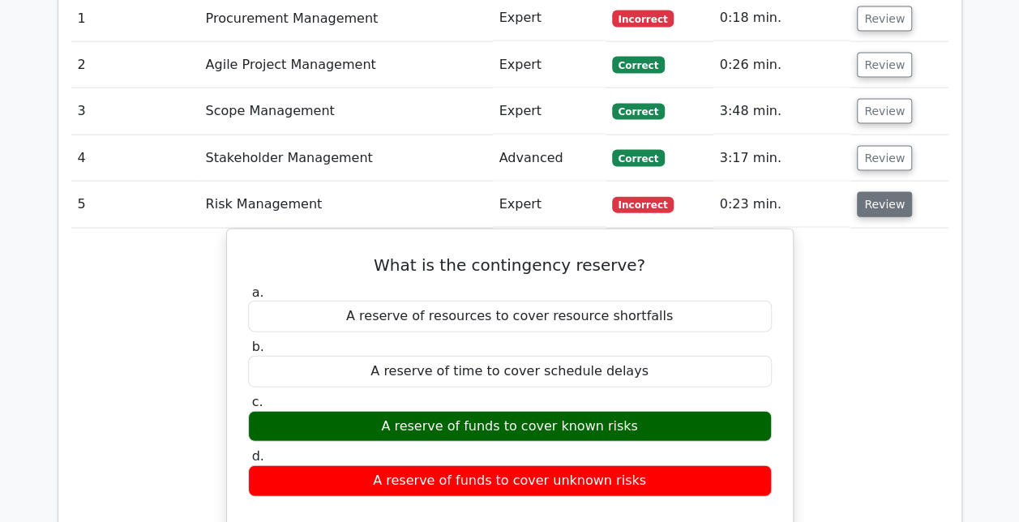
click at [887, 192] on button "Review" at bounding box center [884, 204] width 55 height 25
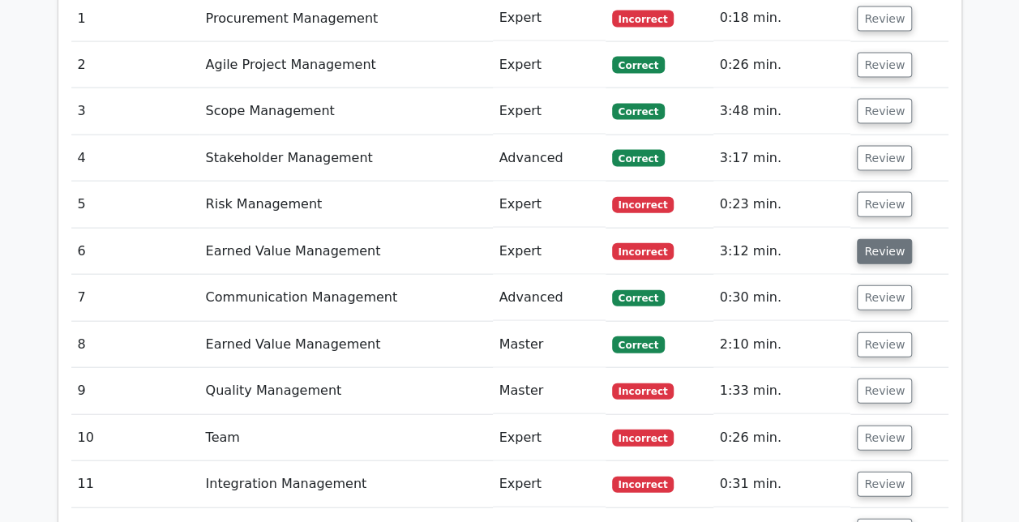
click at [880, 239] on button "Review" at bounding box center [884, 251] width 55 height 25
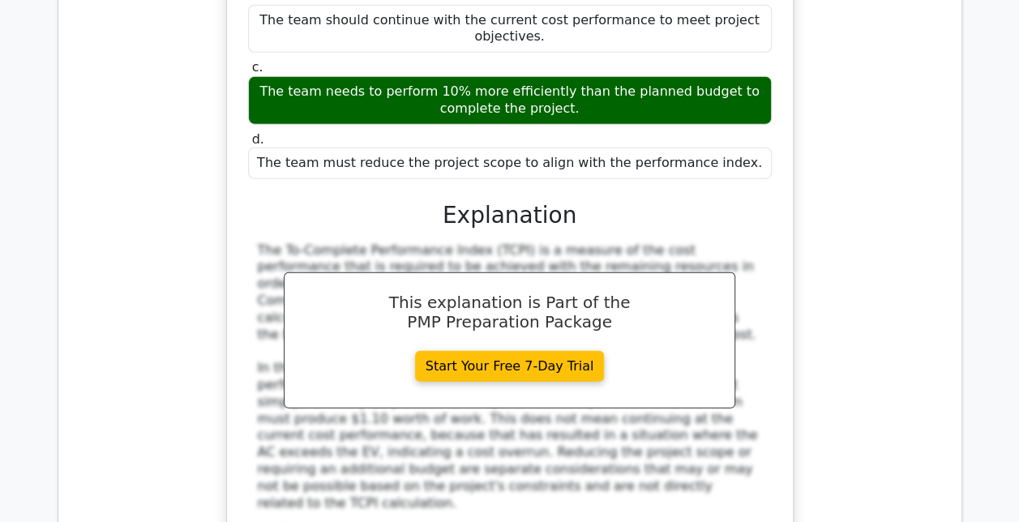
scroll to position [2234, 0]
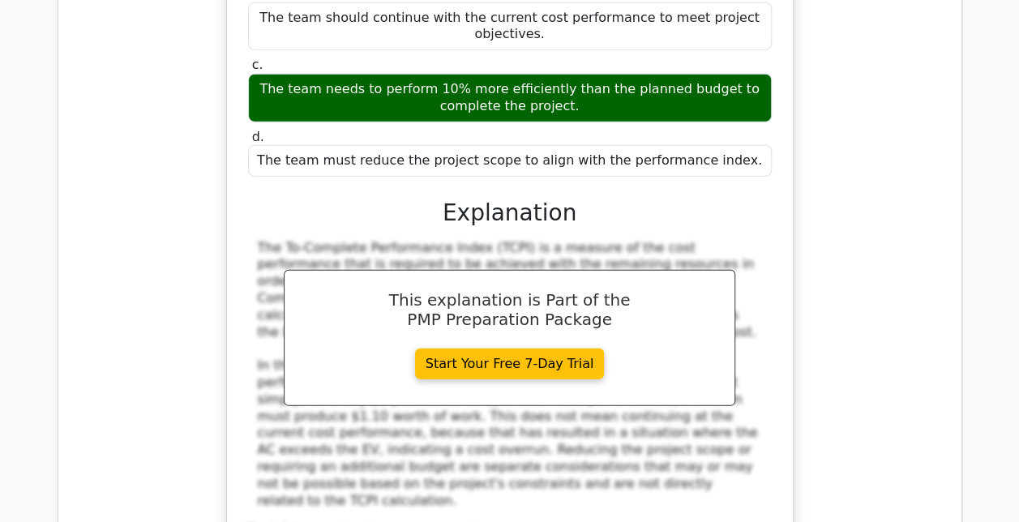
click at [888, 269] on div "As the project manager for a new product launch, you are informed that your pro…" at bounding box center [509, 185] width 877 height 855
click at [814, 363] on div "As the project manager for a new product launch, you are informed that your pro…" at bounding box center [509, 185] width 877 height 855
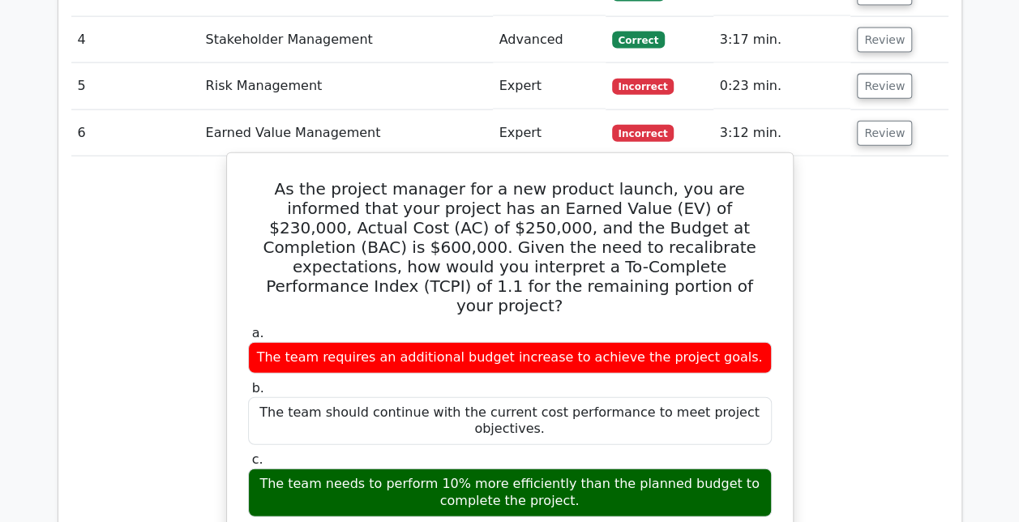
scroll to position [1816, 0]
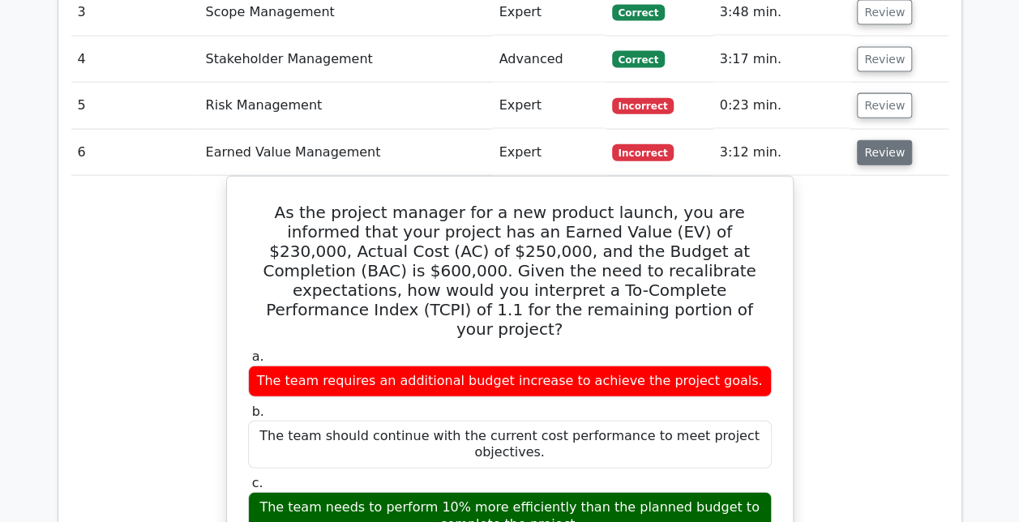
click at [866, 140] on button "Review" at bounding box center [884, 152] width 55 height 25
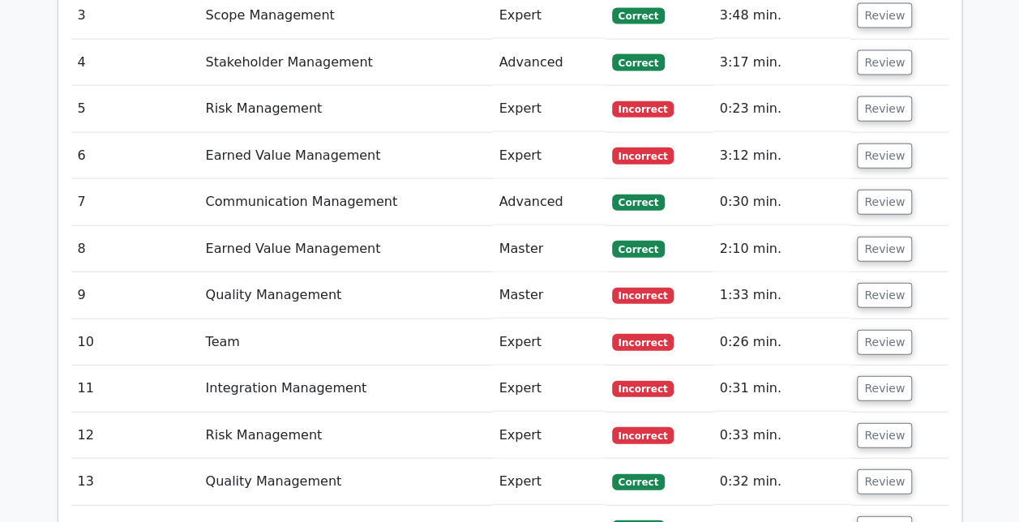
scroll to position [1812, 0]
click at [892, 190] on button "Review" at bounding box center [884, 202] width 55 height 25
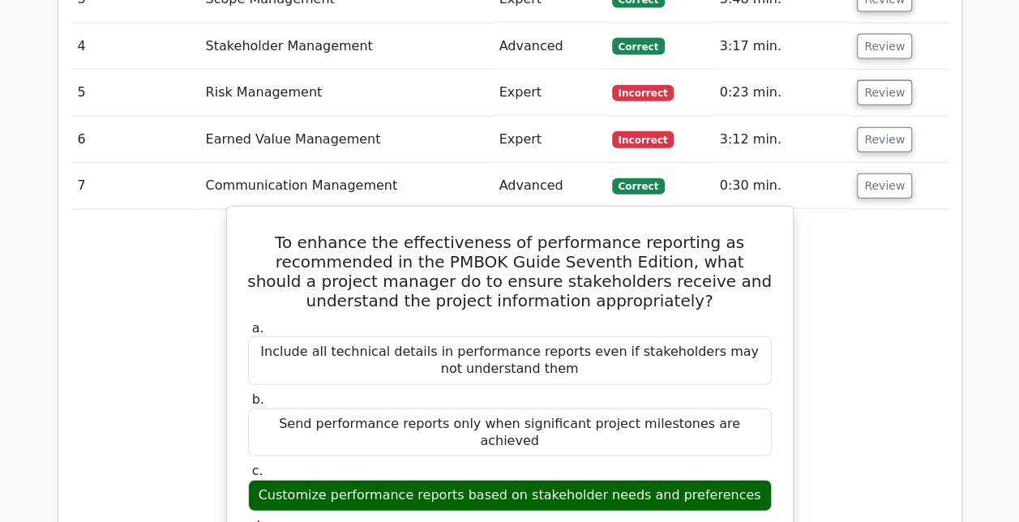
scroll to position [1828, 0]
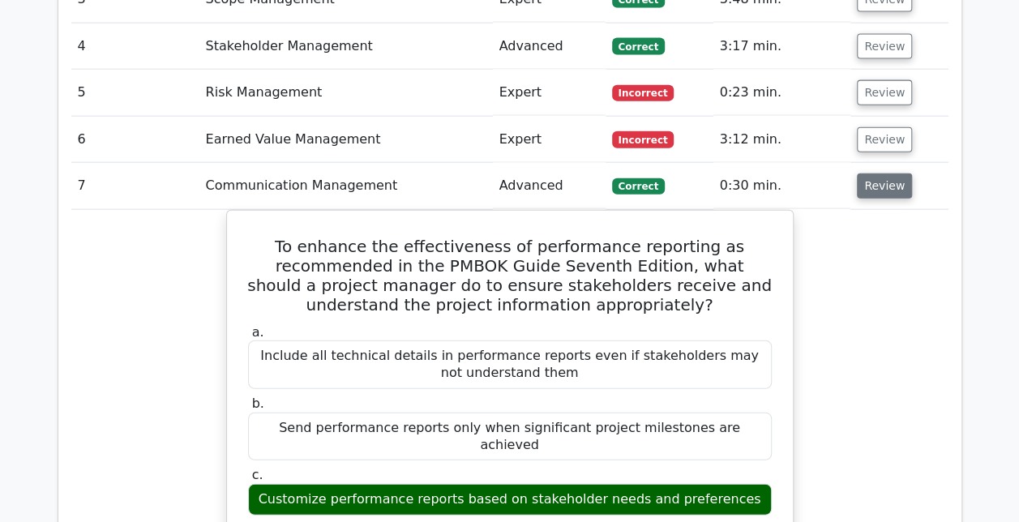
click at [896, 173] on button "Review" at bounding box center [884, 185] width 55 height 25
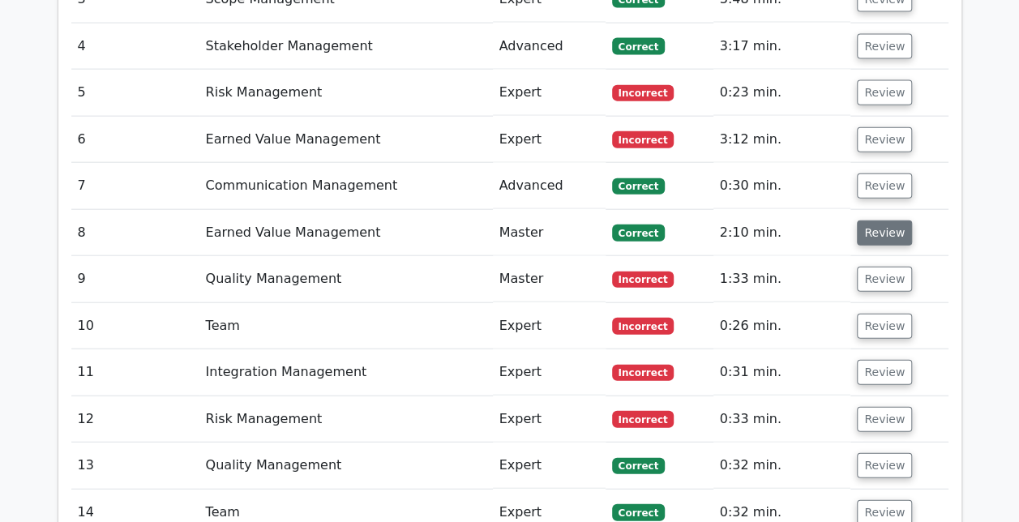
click at [862, 220] on button "Review" at bounding box center [884, 232] width 55 height 25
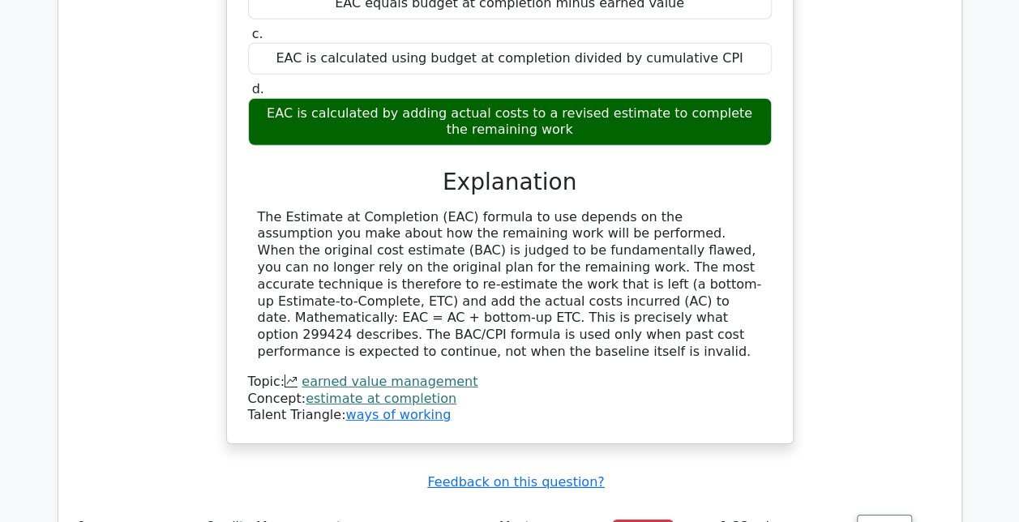
scroll to position [2277, 0]
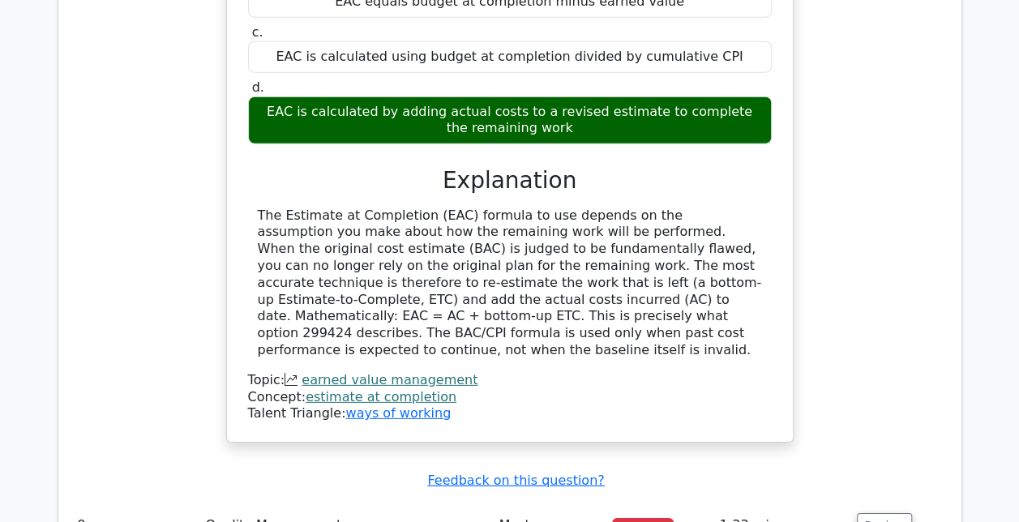
click at [412, 372] on link "earned value management" at bounding box center [390, 379] width 176 height 15
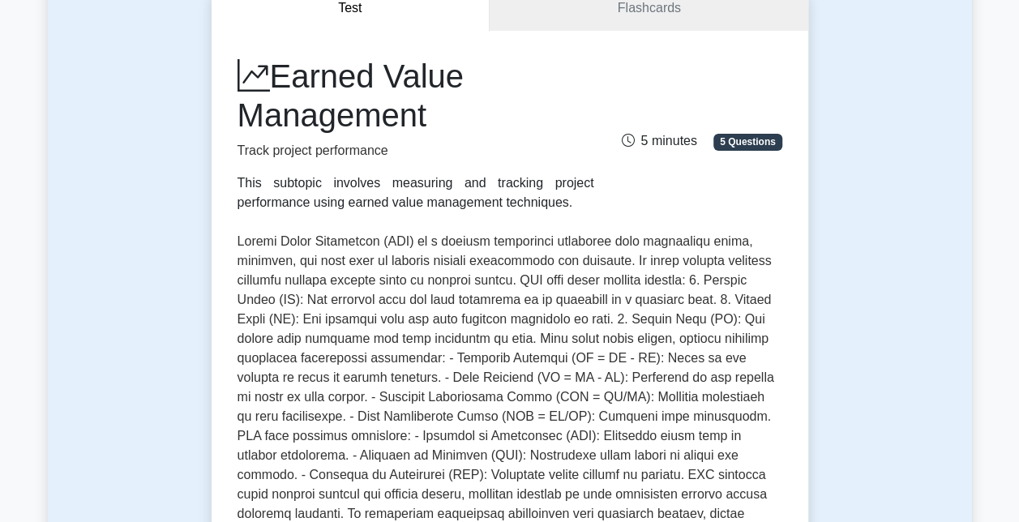
scroll to position [172, 0]
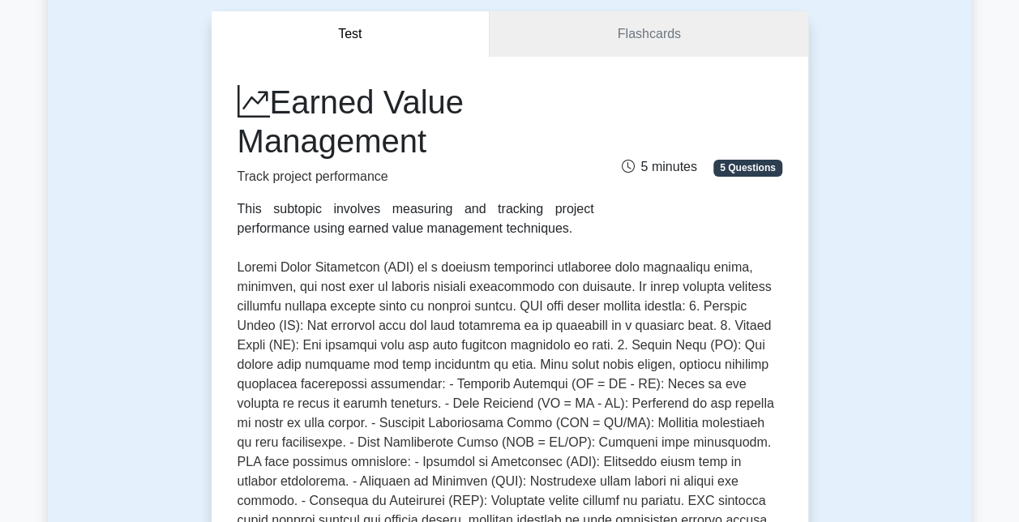
scroll to position [146, 0]
click at [677, 28] on link "Flashcards" at bounding box center [649, 35] width 318 height 46
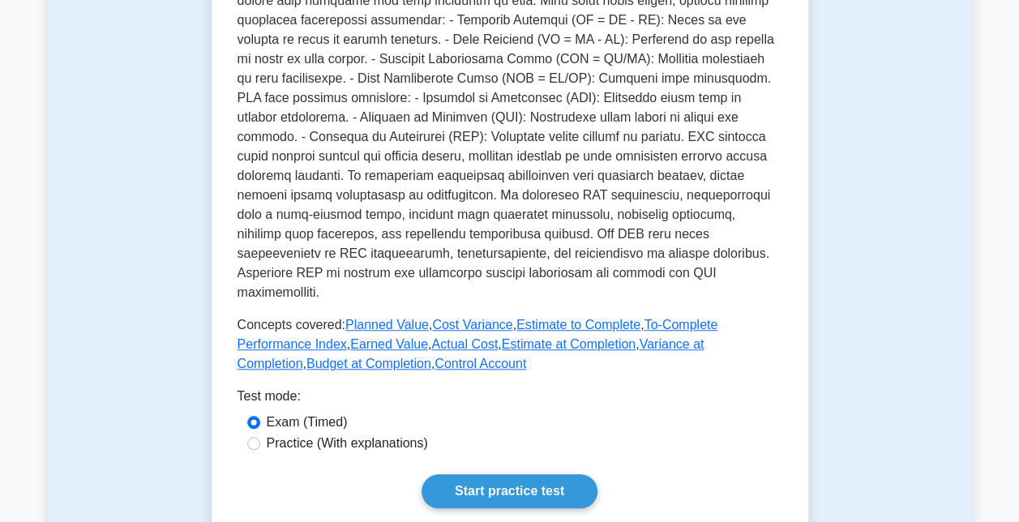
scroll to position [511, 0]
click at [659, 317] on link "To-Complete Performance Index" at bounding box center [477, 333] width 481 height 33
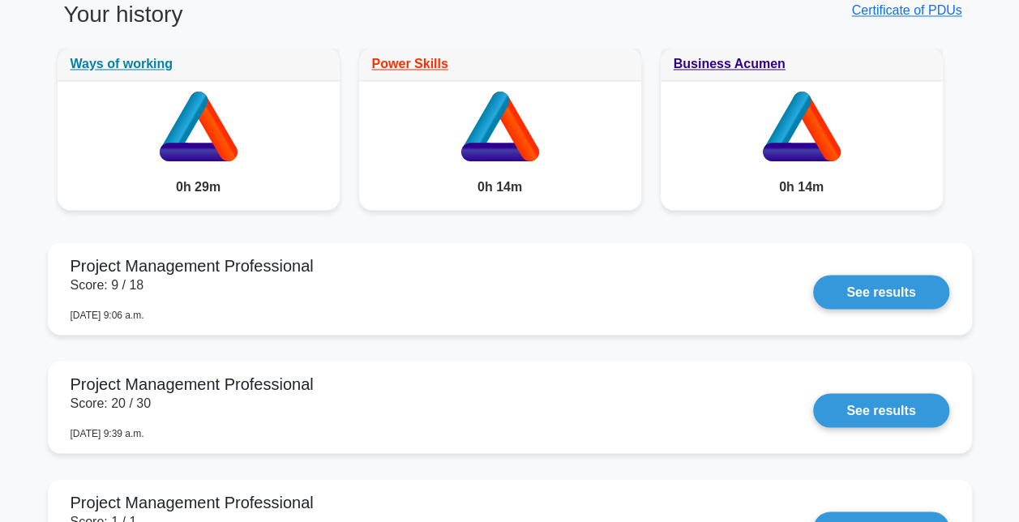
scroll to position [1309, 0]
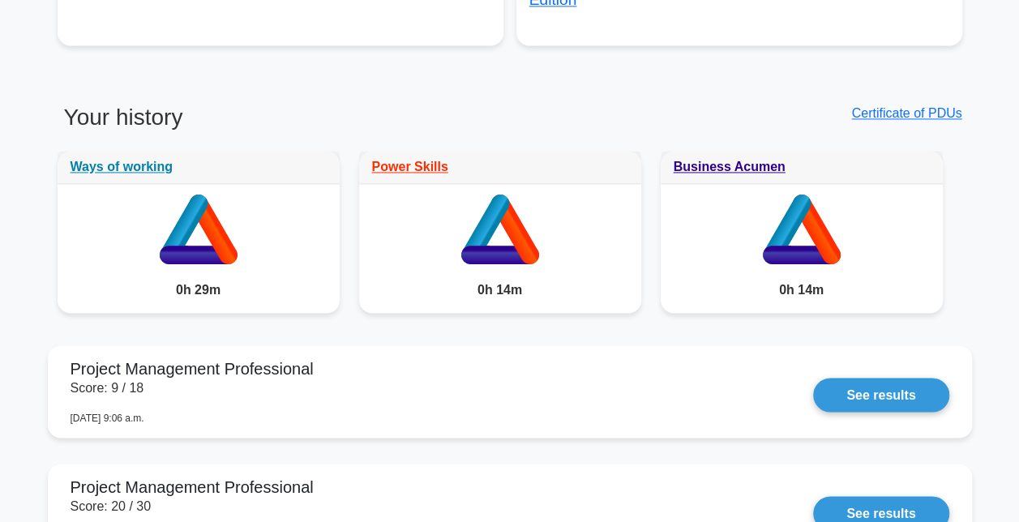
scroll to position [1209, 0]
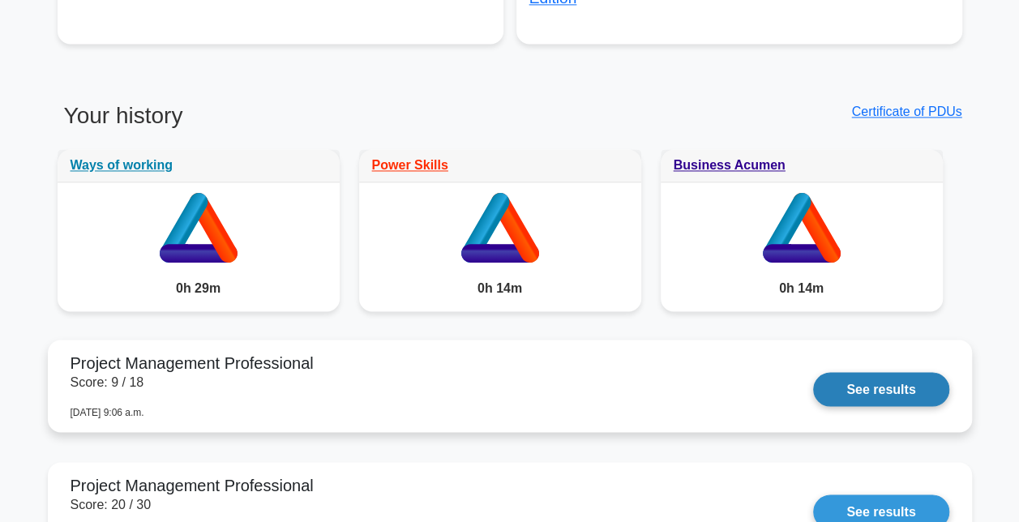
click at [887, 384] on link "See results" at bounding box center [880, 389] width 135 height 34
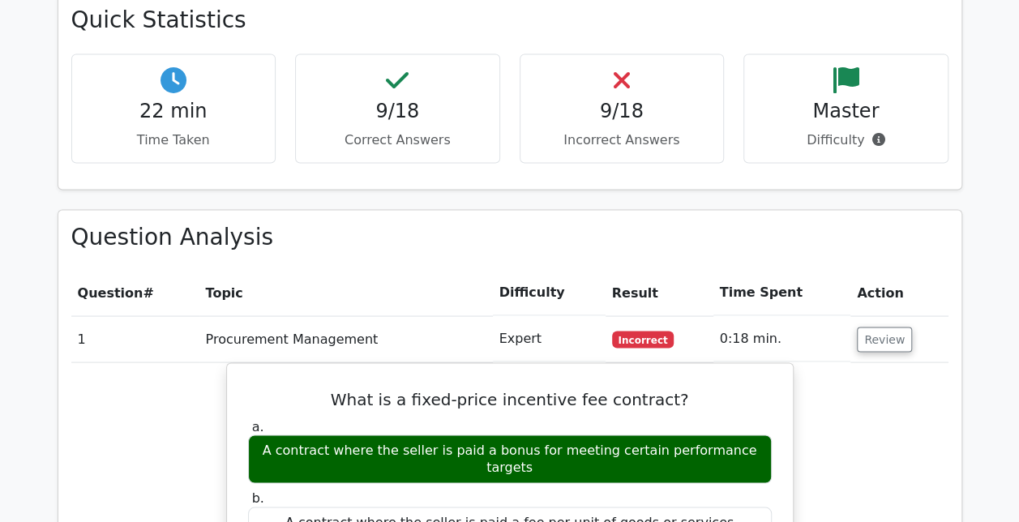
scroll to position [1403, 0]
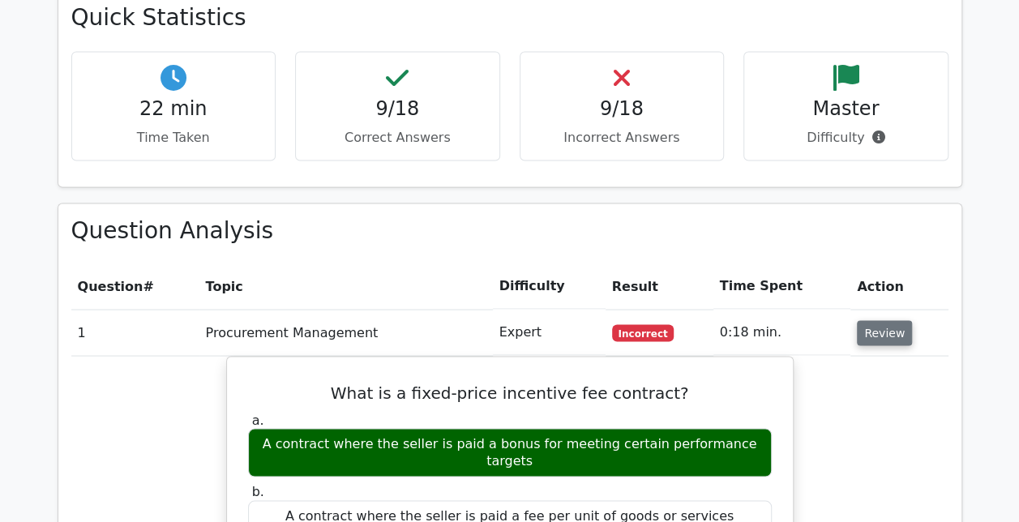
click at [882, 320] on button "Review" at bounding box center [884, 332] width 55 height 25
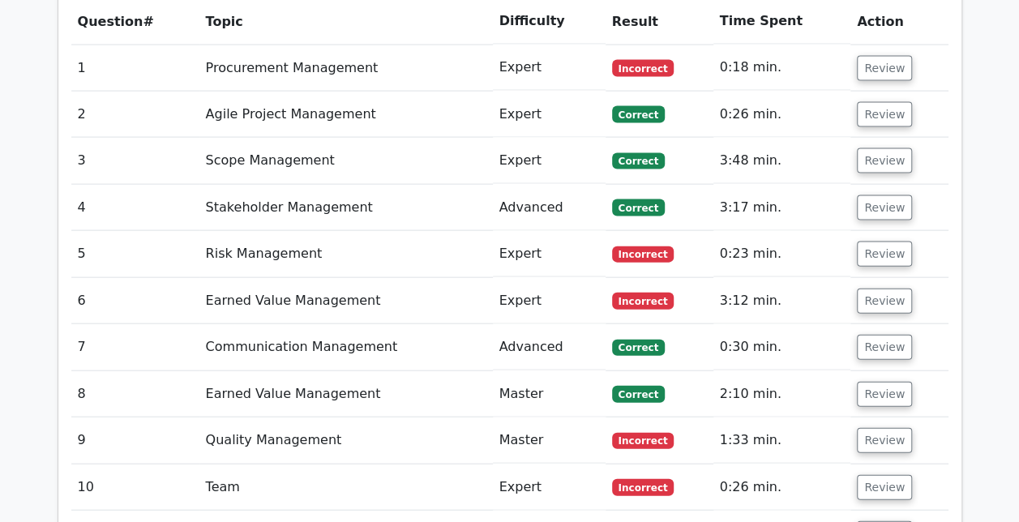
scroll to position [1670, 0]
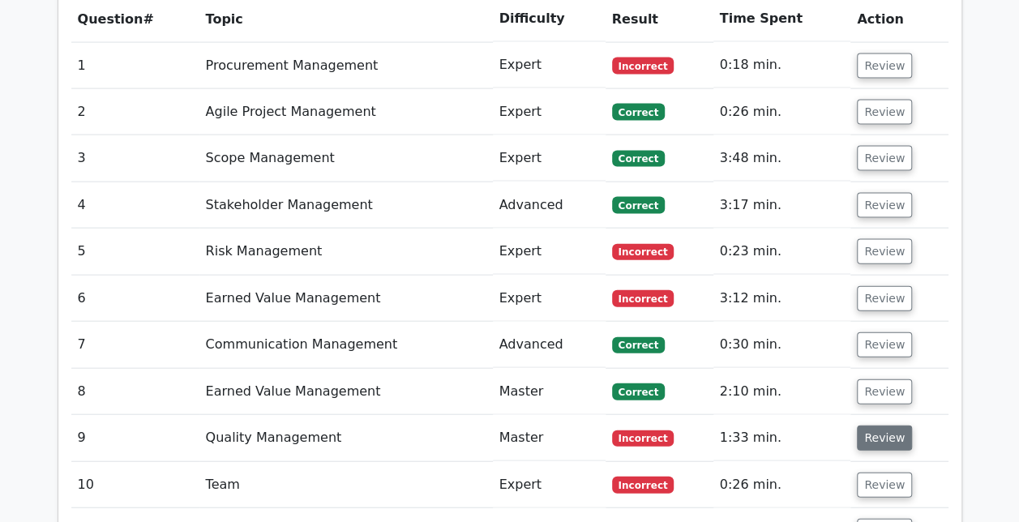
click at [880, 426] on button "Review" at bounding box center [884, 438] width 55 height 25
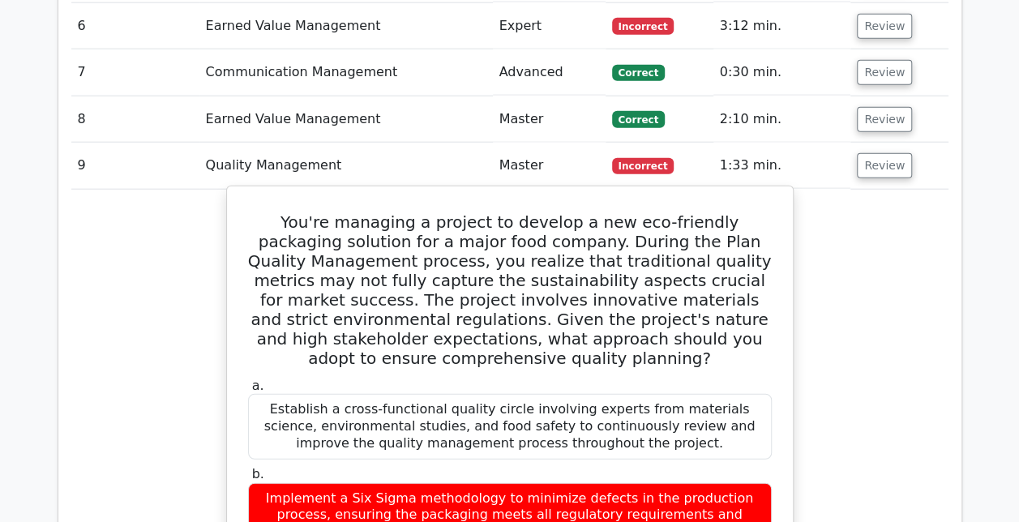
scroll to position [1941, 0]
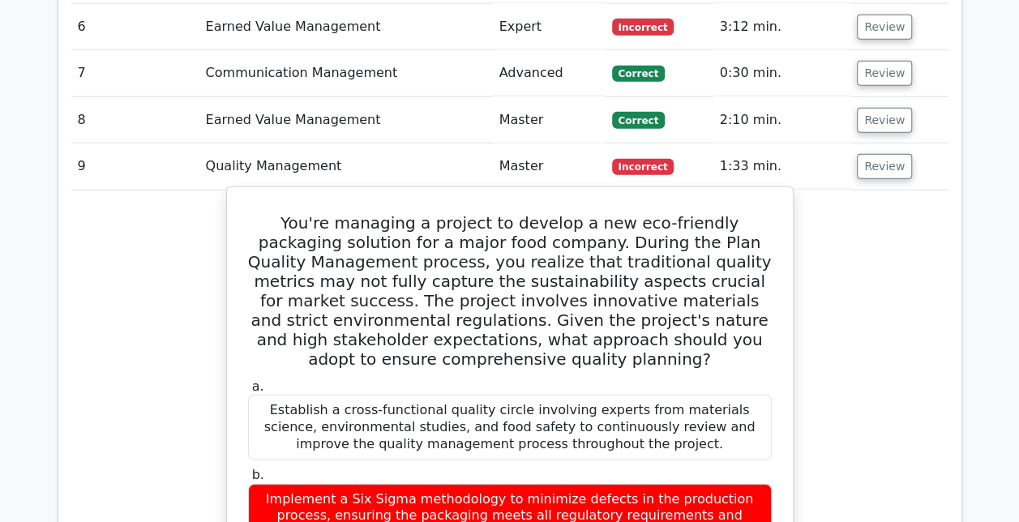
click at [488, 213] on h5 "You're managing a project to develop a new eco-friendly packaging solution for …" at bounding box center [509, 291] width 527 height 156
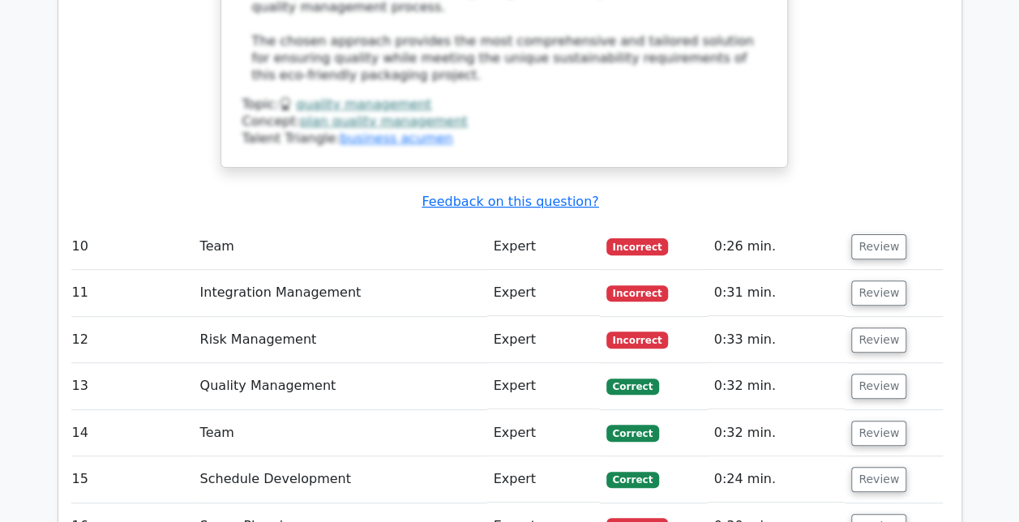
scroll to position [3158, 0]
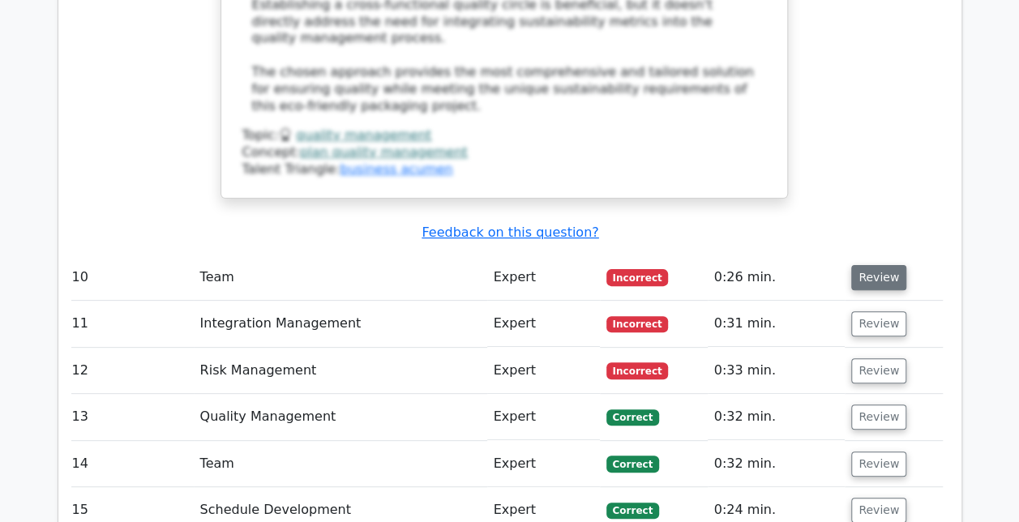
click at [890, 265] on button "Review" at bounding box center [878, 277] width 55 height 25
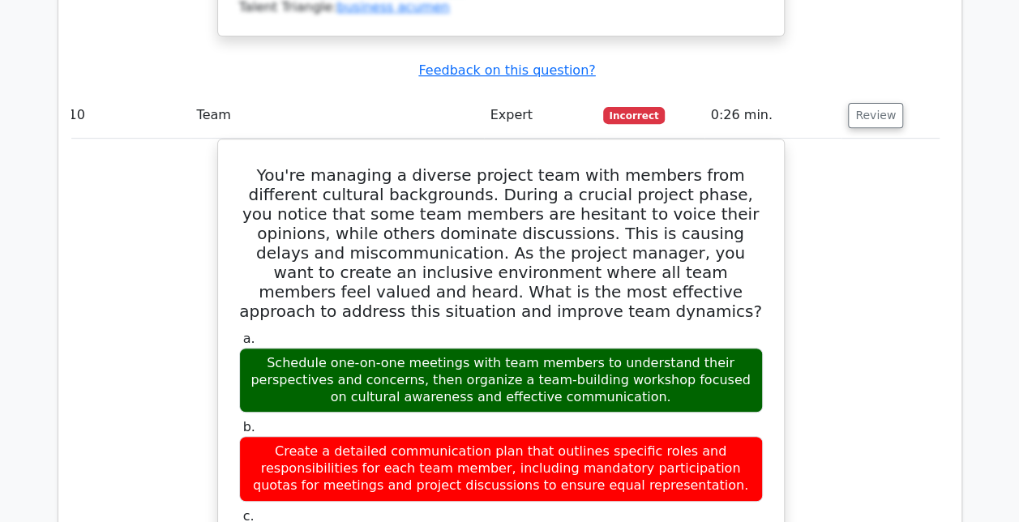
scroll to position [3117, 0]
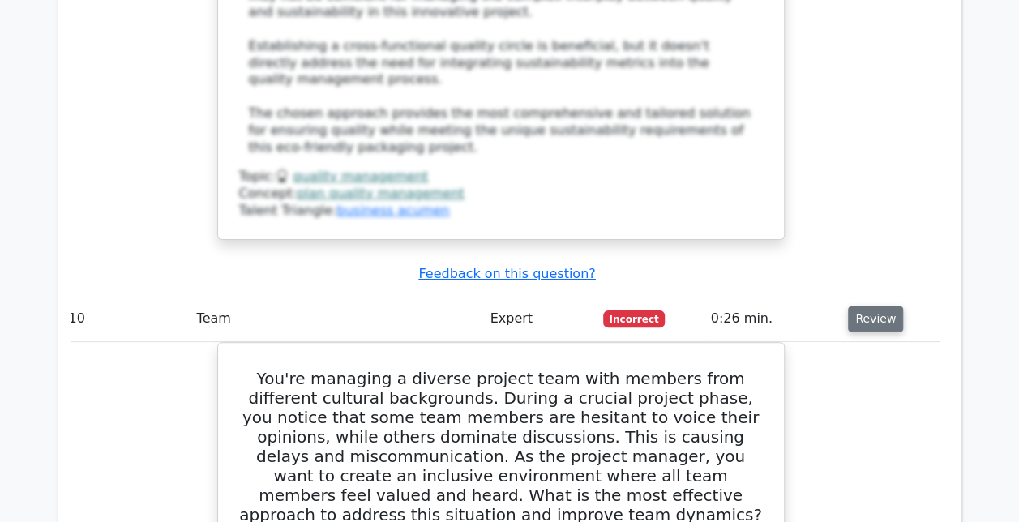
click at [880, 306] on button "Review" at bounding box center [875, 318] width 55 height 25
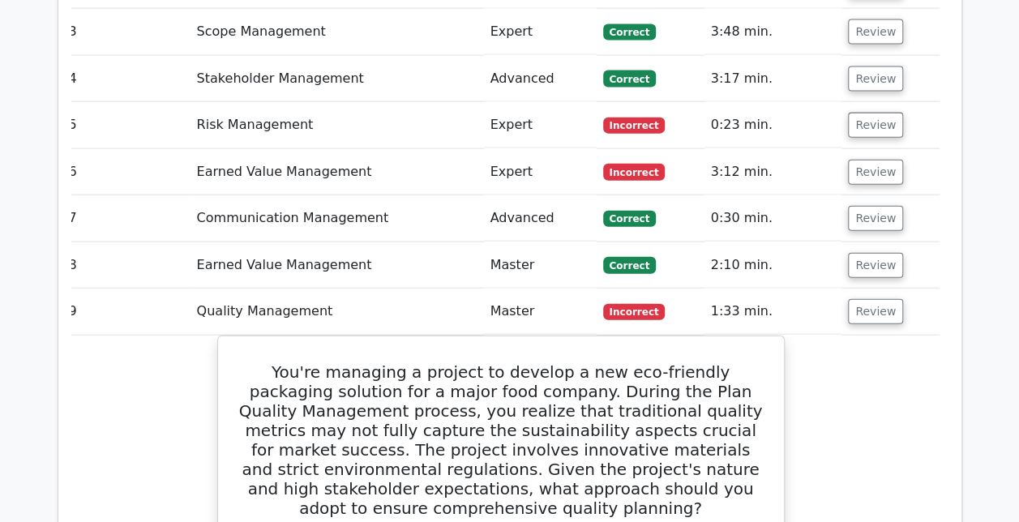
scroll to position [1795, 0]
click at [872, 300] on button "Review" at bounding box center [875, 312] width 55 height 25
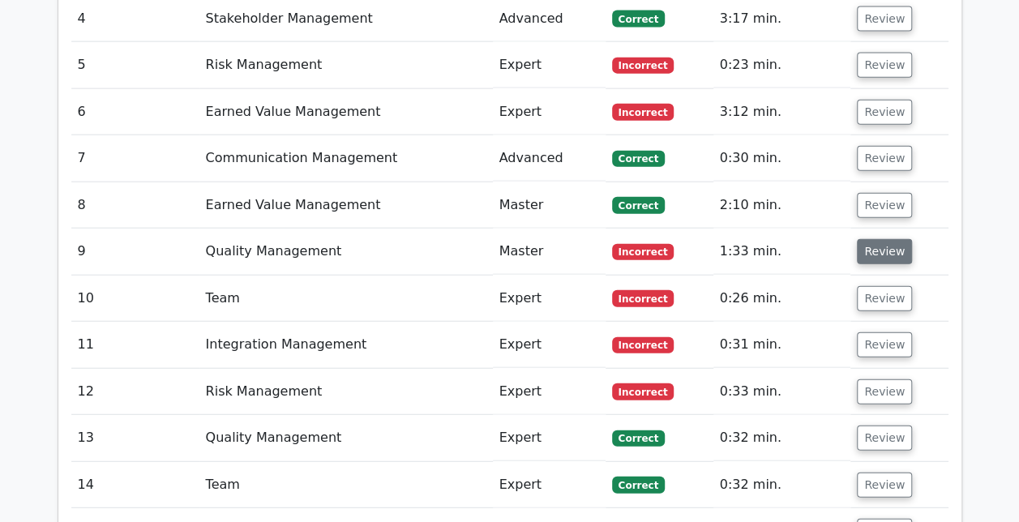
scroll to position [1855, 0]
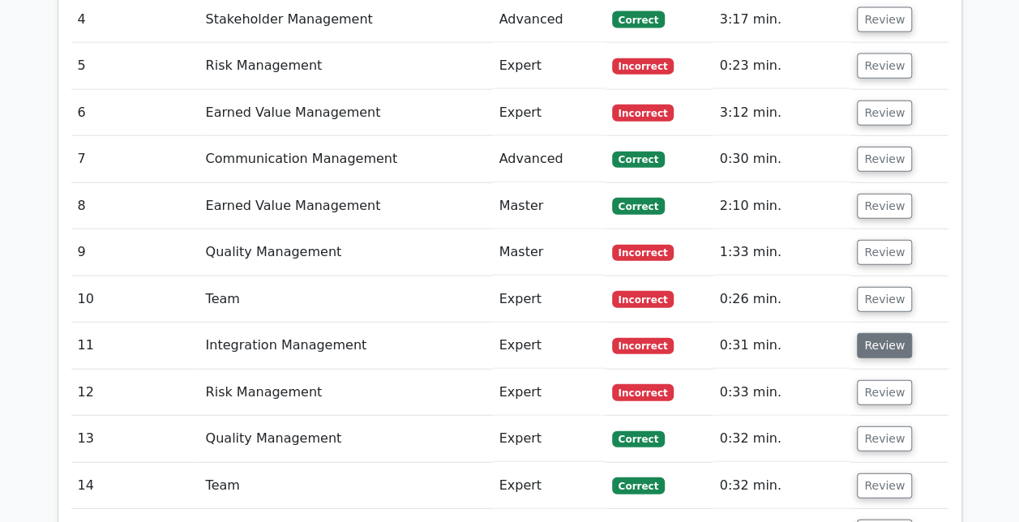
click at [895, 333] on button "Review" at bounding box center [884, 345] width 55 height 25
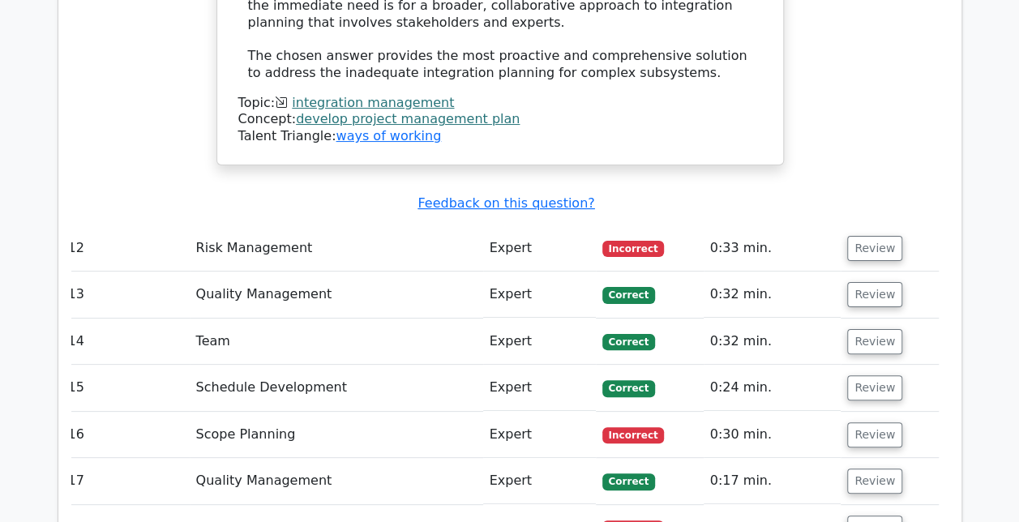
scroll to position [3106, 0]
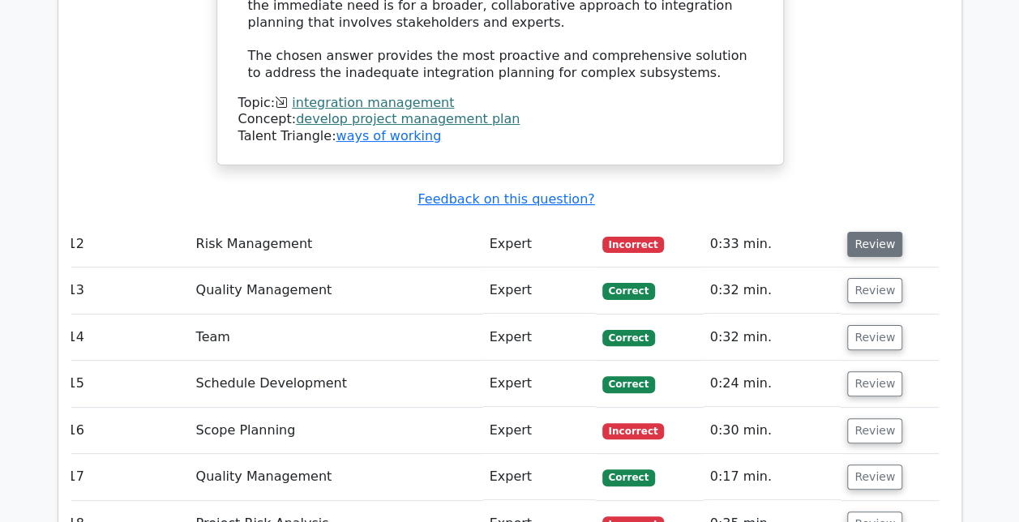
click at [870, 232] on button "Review" at bounding box center [874, 244] width 55 height 25
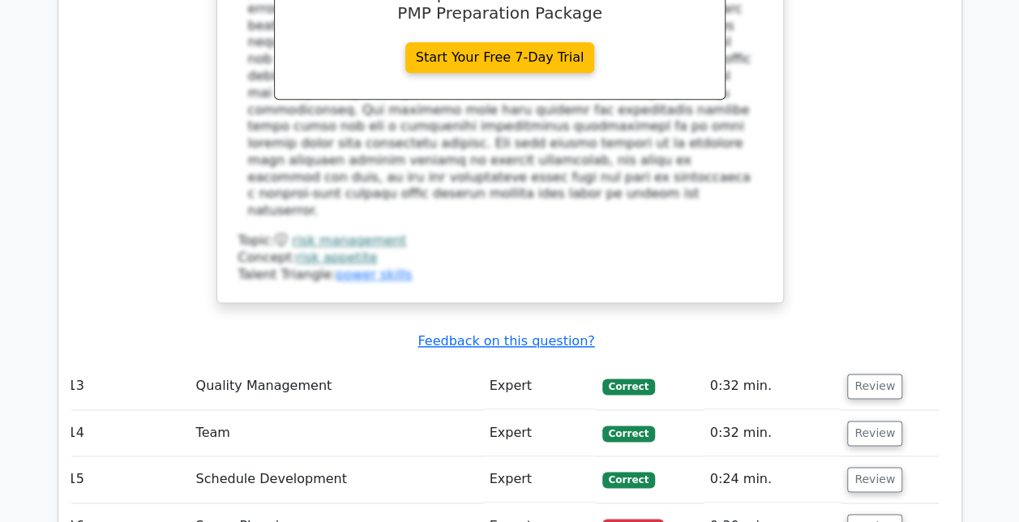
scroll to position [3894, 0]
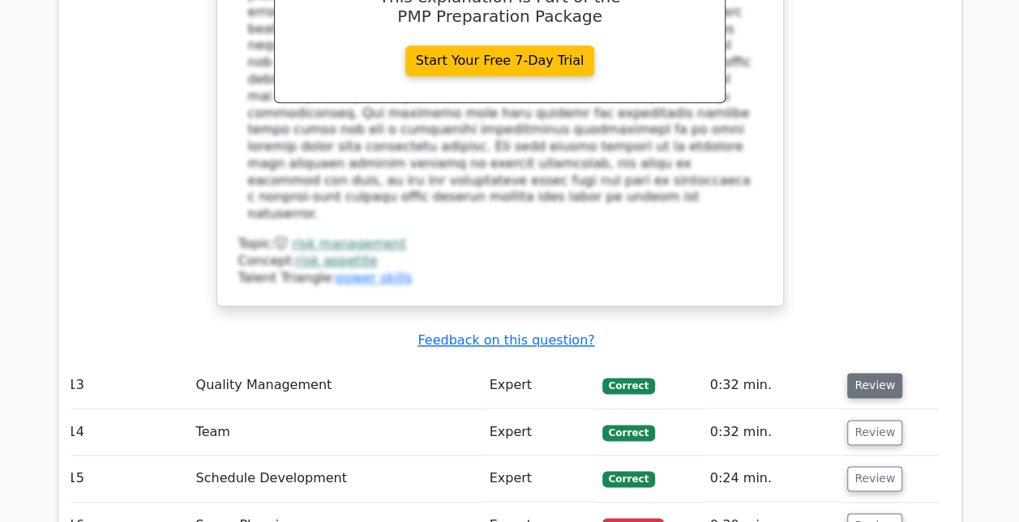
click at [861, 373] on button "Review" at bounding box center [874, 385] width 55 height 25
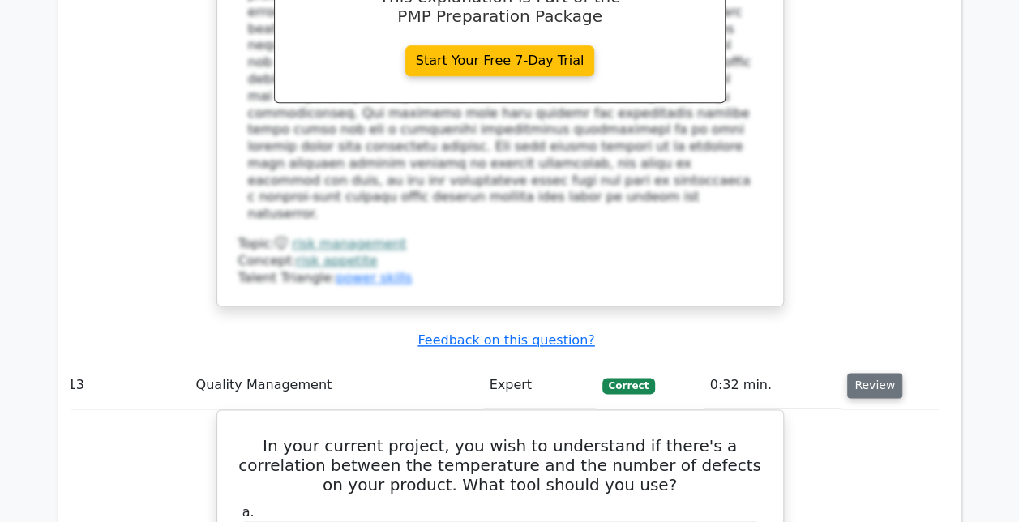
click at [879, 373] on button "Review" at bounding box center [874, 385] width 55 height 25
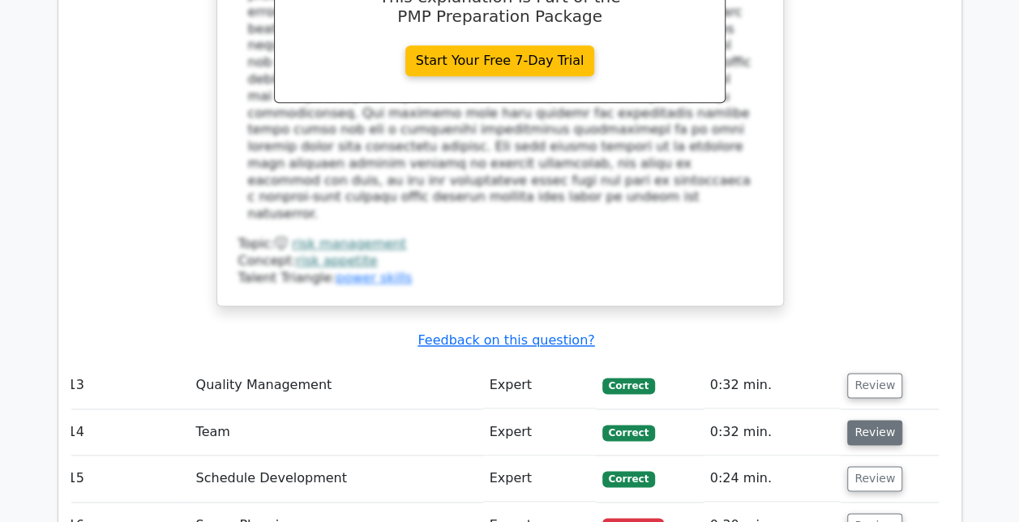
click at [872, 420] on button "Review" at bounding box center [874, 432] width 55 height 25
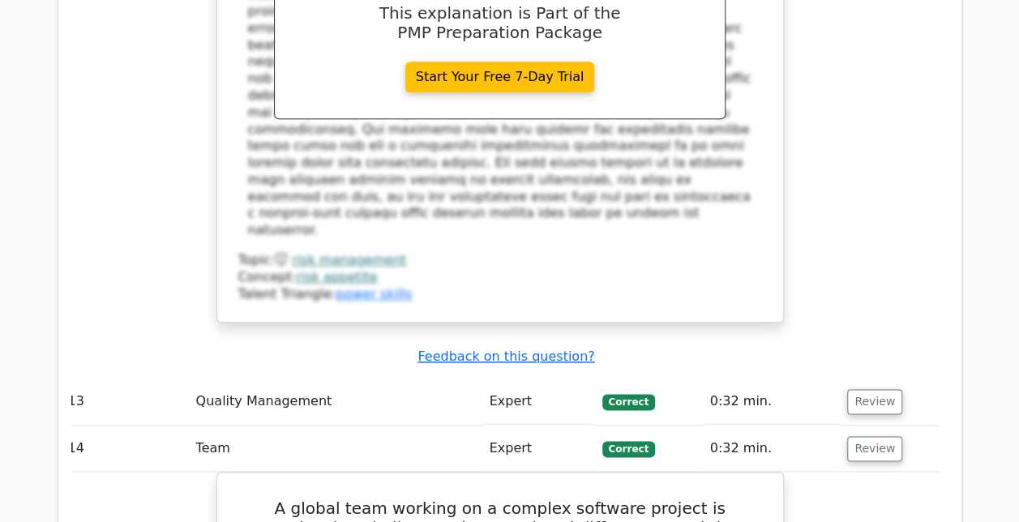
scroll to position [3877, 0]
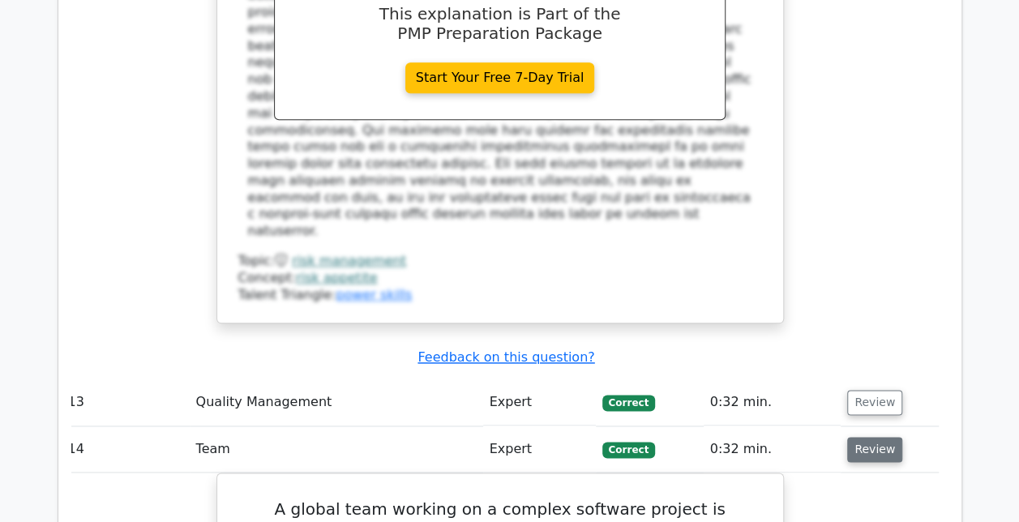
click at [862, 437] on button "Review" at bounding box center [874, 449] width 55 height 25
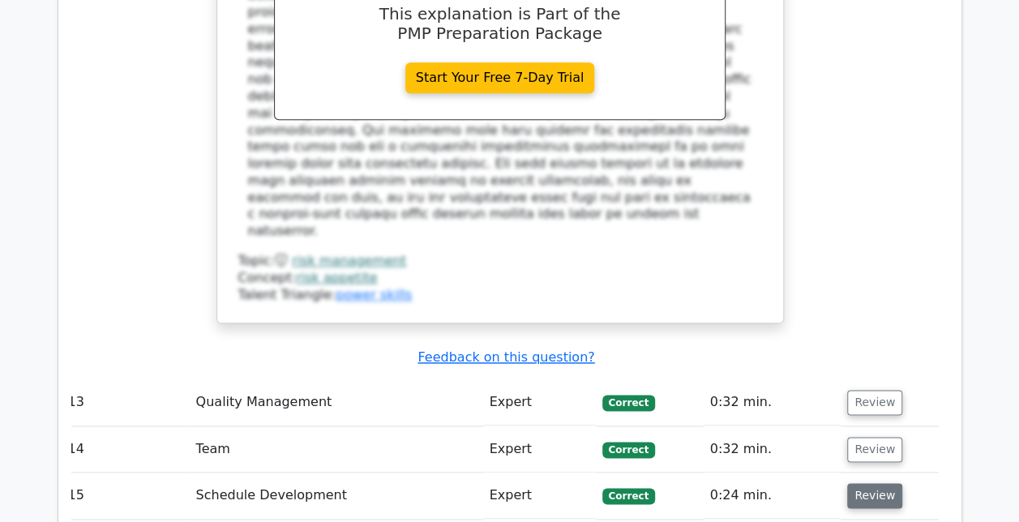
click at [872, 483] on button "Review" at bounding box center [874, 495] width 55 height 25
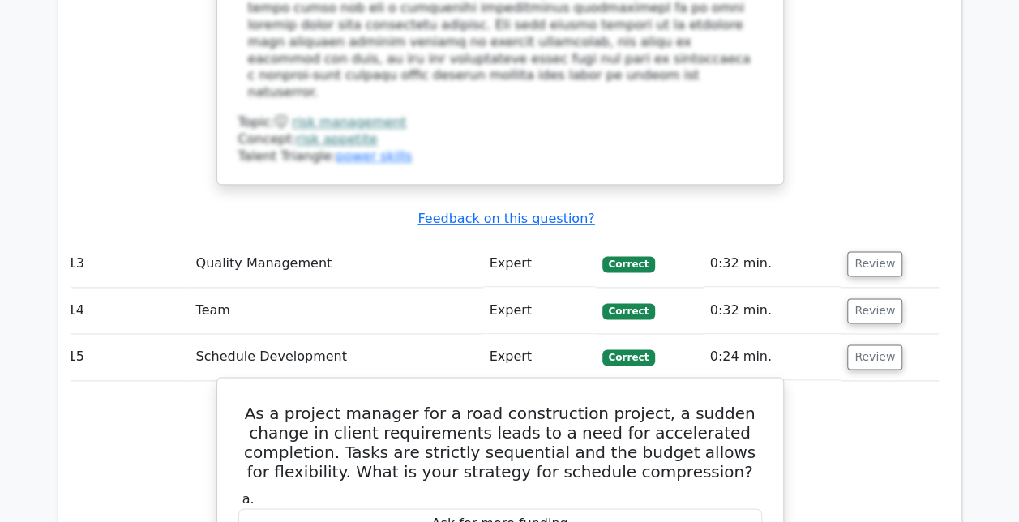
scroll to position [4013, 0]
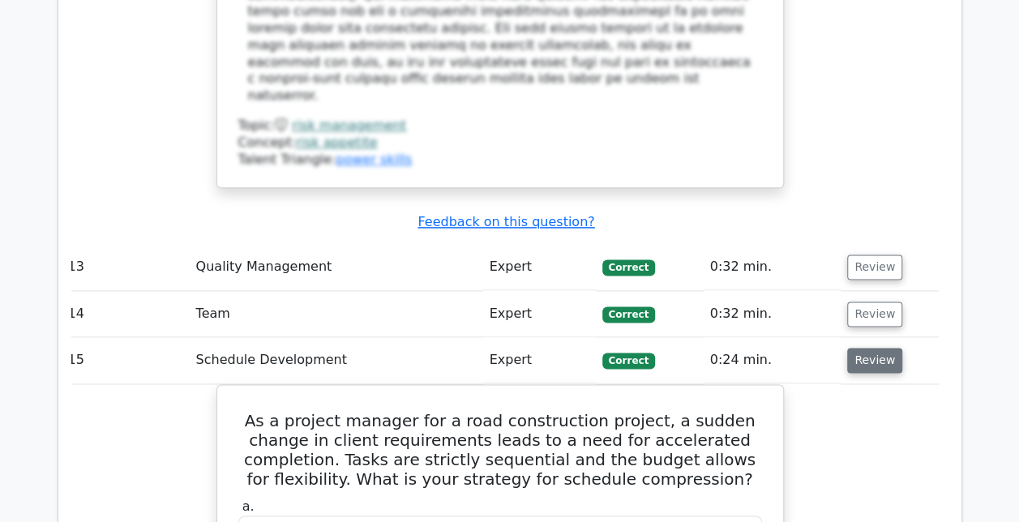
click at [880, 348] on button "Review" at bounding box center [874, 360] width 55 height 25
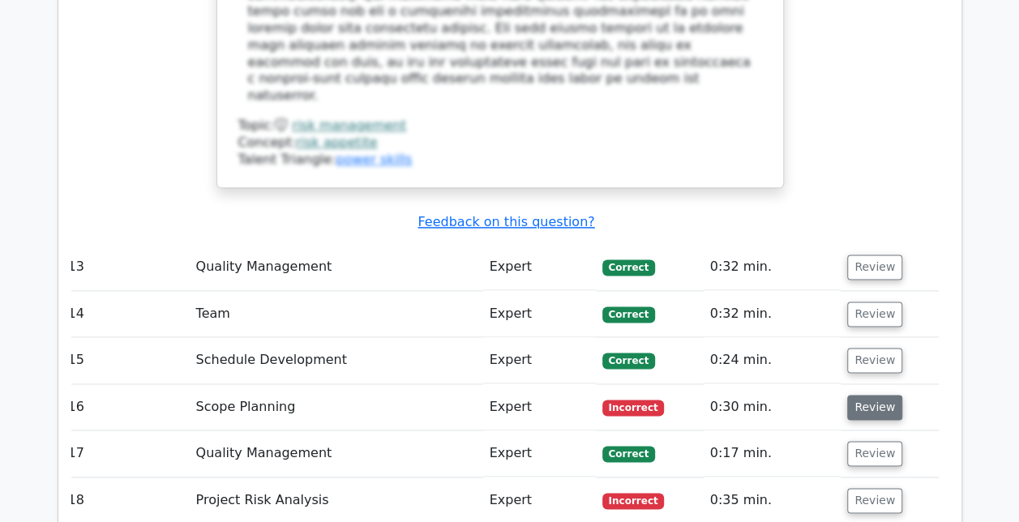
click at [867, 395] on button "Review" at bounding box center [874, 407] width 55 height 25
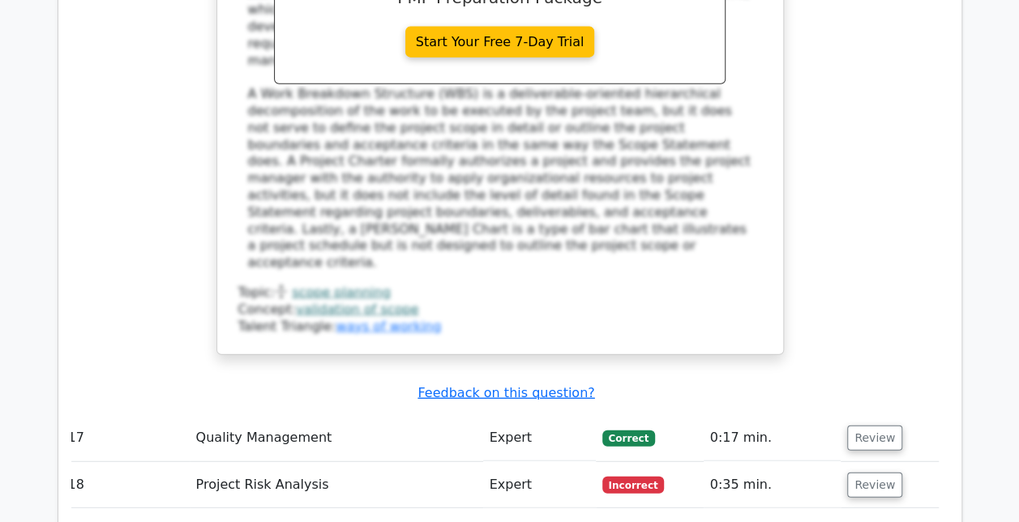
scroll to position [4932, 0]
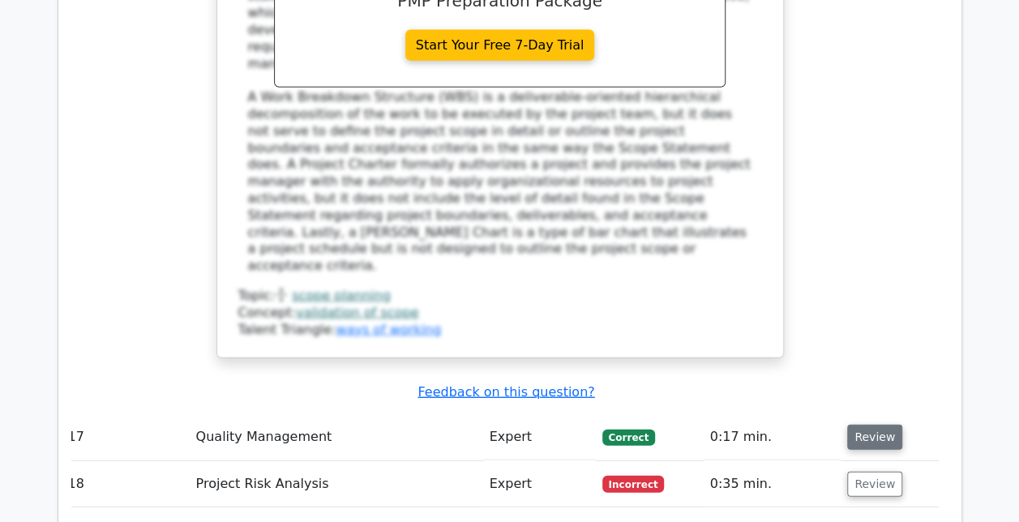
click at [852, 425] on button "Review" at bounding box center [874, 437] width 55 height 25
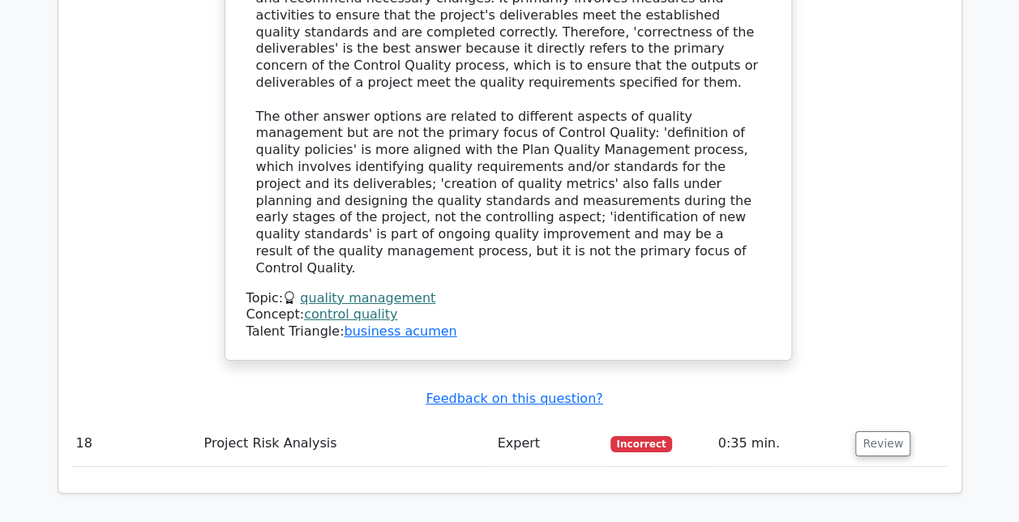
scroll to position [5777, 0]
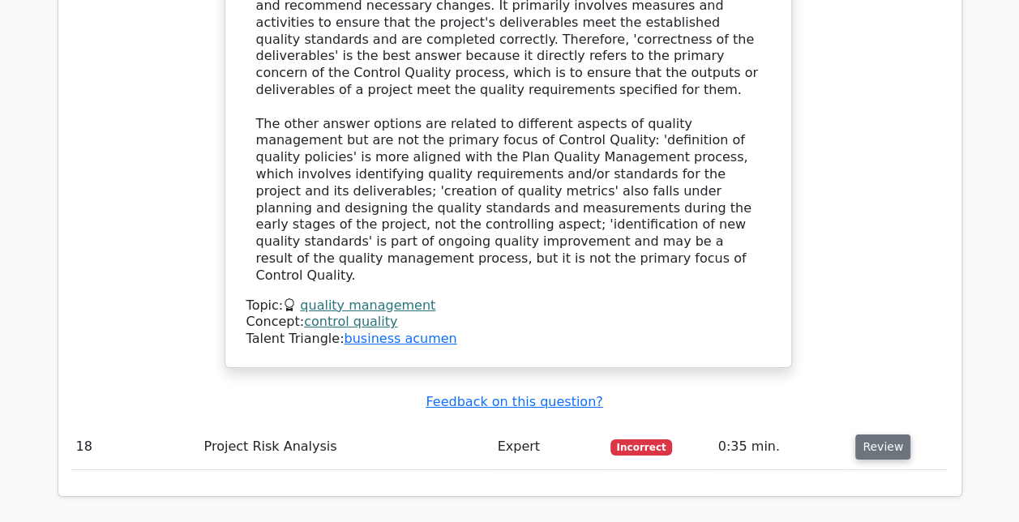
click at [862, 434] on button "Review" at bounding box center [882, 446] width 55 height 25
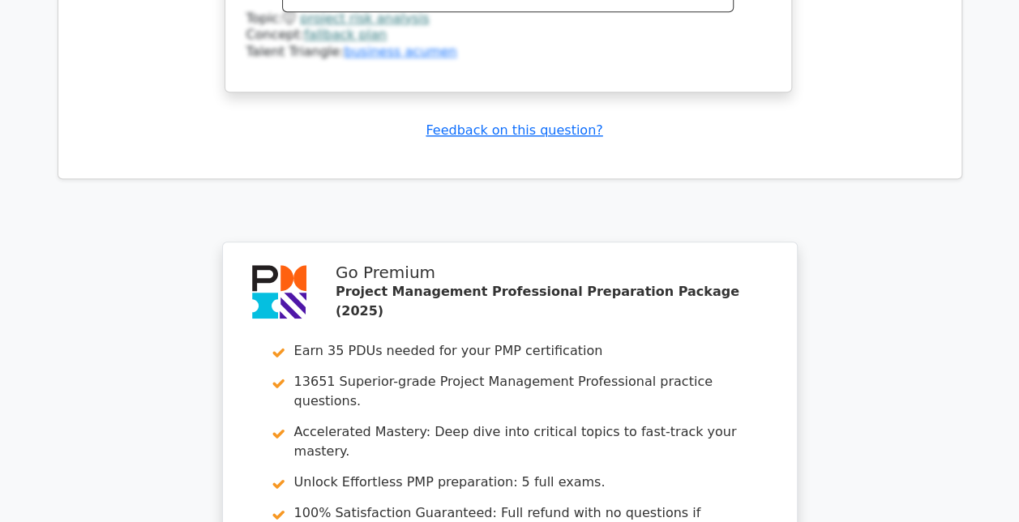
scroll to position [7003, 0]
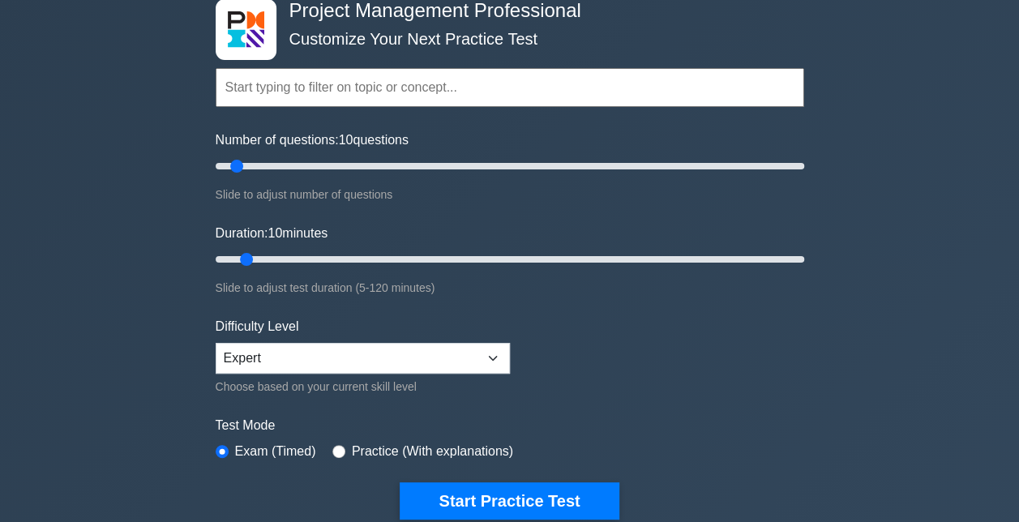
scroll to position [91, 0]
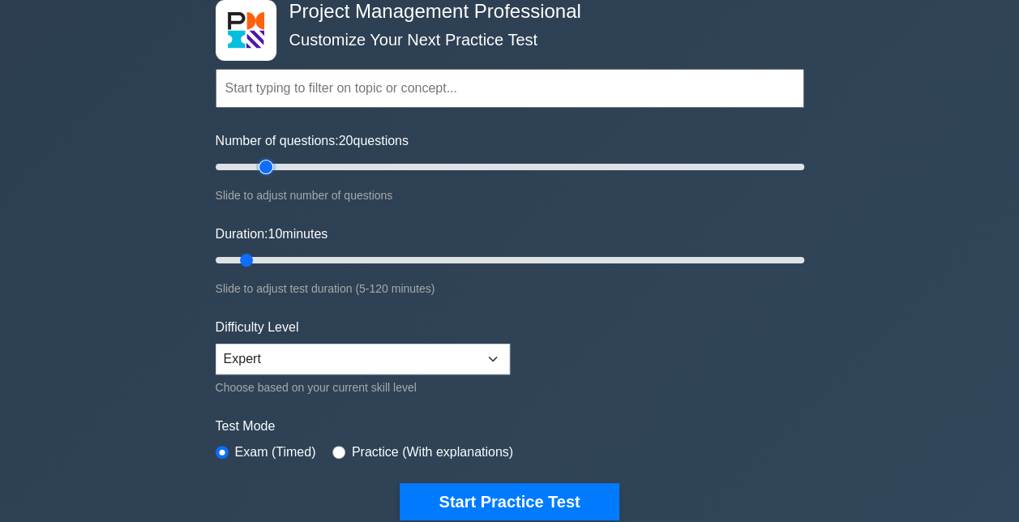
type input "20"
click at [263, 168] on input "Number of questions: 20 questions" at bounding box center [510, 166] width 588 height 19
click at [266, 258] on input "Duration: 10 minutes" at bounding box center [510, 259] width 588 height 19
click at [279, 254] on input "Duration: 15 minutes" at bounding box center [510, 259] width 588 height 19
click at [281, 256] on input "Duration: 15 minutes" at bounding box center [510, 259] width 588 height 19
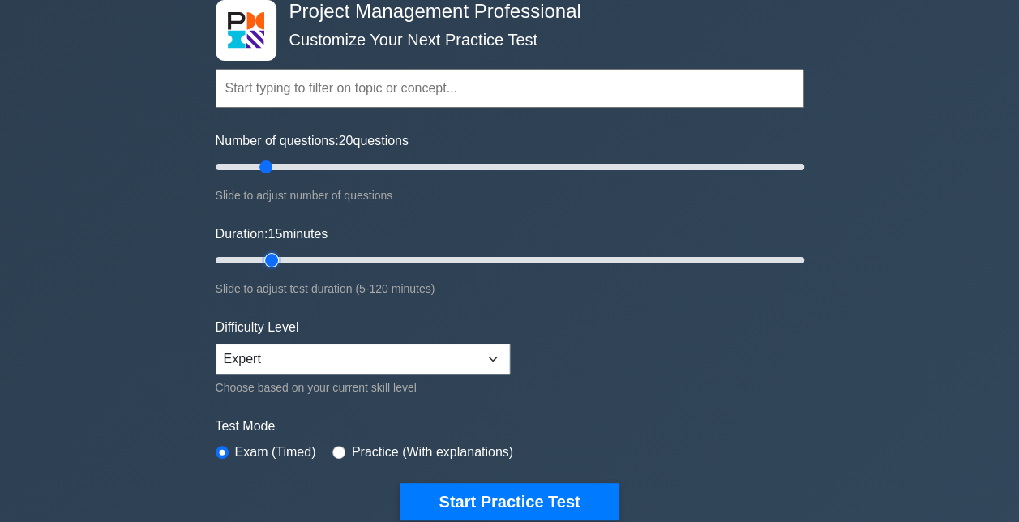
click at [282, 258] on input "Duration: 15 minutes" at bounding box center [510, 259] width 588 height 19
click at [276, 261] on input "Duration: 15 minutes" at bounding box center [510, 259] width 588 height 19
type input "20"
click at [284, 259] on input "Duration: 15 minutes" at bounding box center [510, 259] width 588 height 19
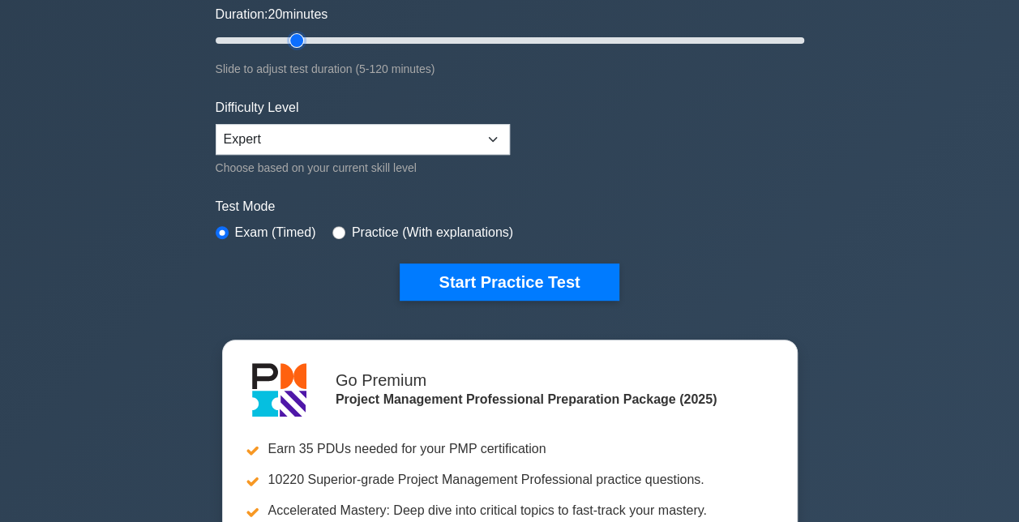
scroll to position [314, 0]
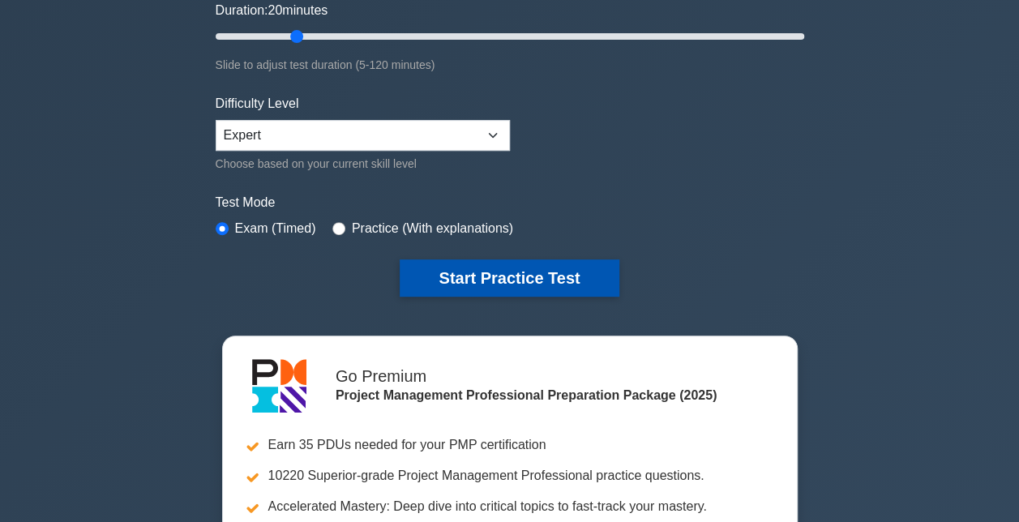
click at [555, 276] on button "Start Practice Test" at bounding box center [509, 277] width 219 height 37
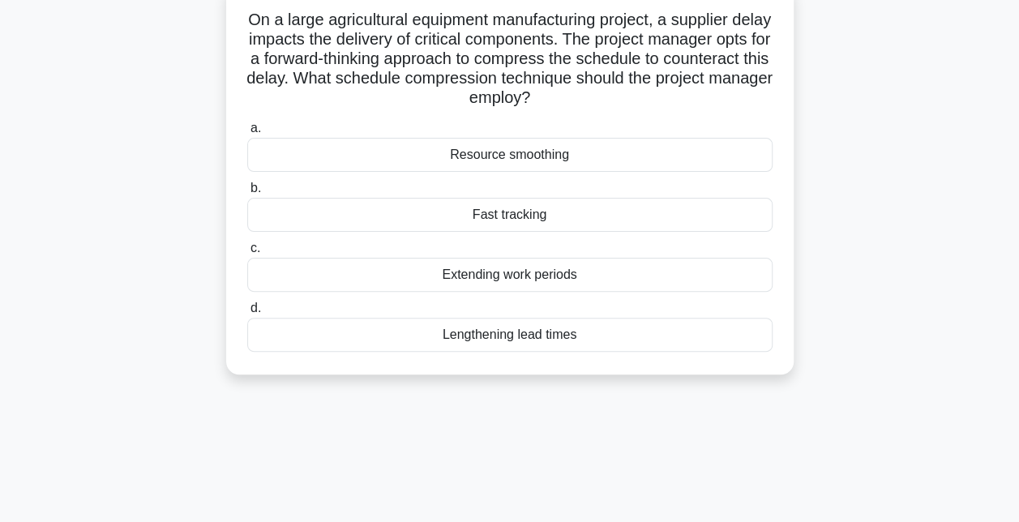
scroll to position [108, 0]
click at [562, 156] on div "Resource smoothing" at bounding box center [509, 154] width 525 height 34
click at [247, 133] on input "a. Resource smoothing" at bounding box center [247, 127] width 0 height 11
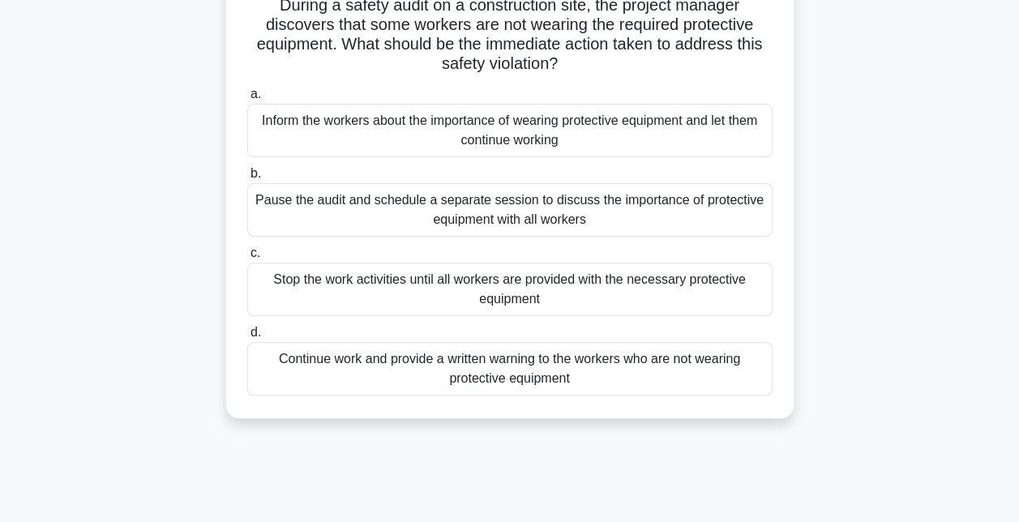
scroll to position [121, 0]
click at [483, 295] on div "Stop the work activities until all workers are provided with the necessary prot…" at bounding box center [509, 289] width 525 height 53
click at [247, 259] on input "c. Stop the work activities until all workers are provided with the necessary p…" at bounding box center [247, 254] width 0 height 11
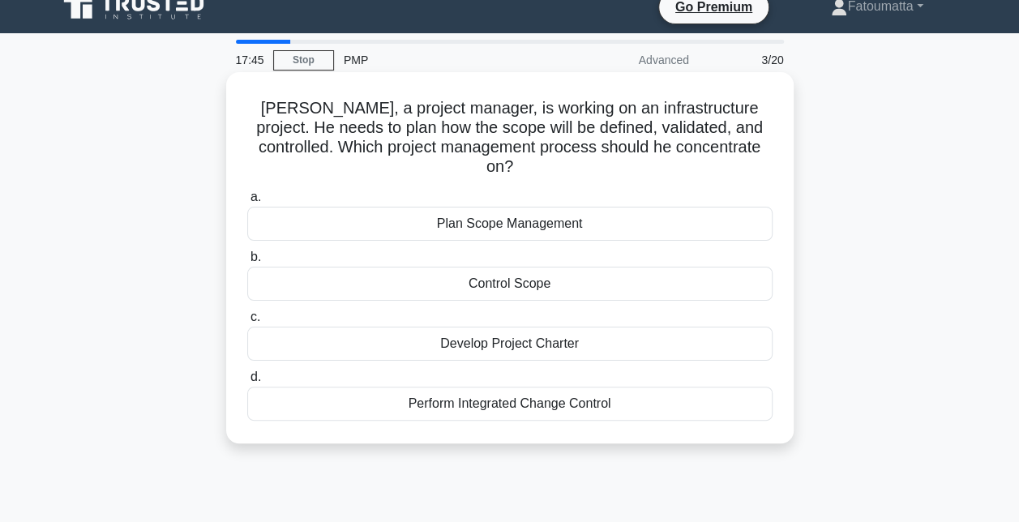
scroll to position [19, 0]
click at [491, 326] on div "Develop Project Charter" at bounding box center [509, 343] width 525 height 34
click at [247, 322] on input "c. Develop Project Charter" at bounding box center [247, 316] width 0 height 11
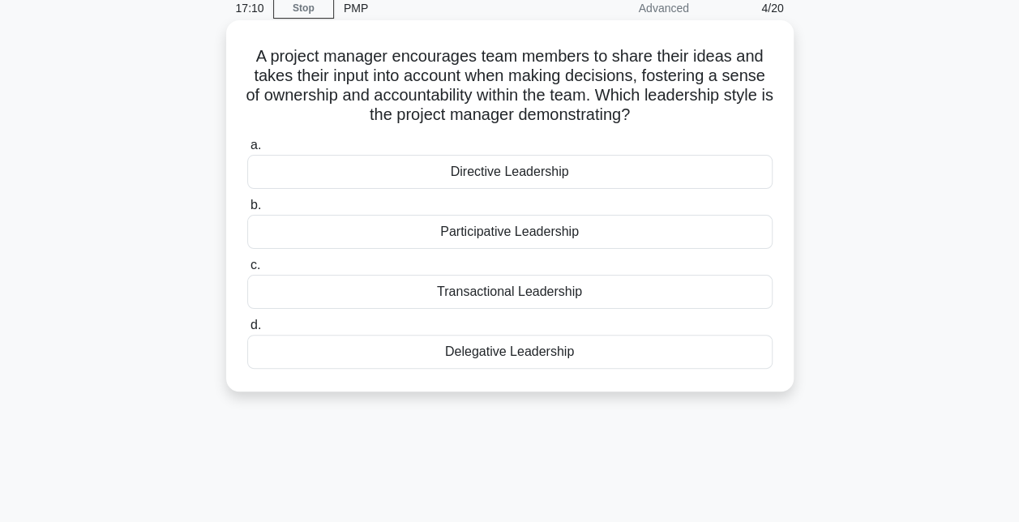
scroll to position [70, 0]
click at [519, 237] on div "Participative Leadership" at bounding box center [509, 233] width 525 height 34
click at [247, 212] on input "b. Participative Leadership" at bounding box center [247, 206] width 0 height 11
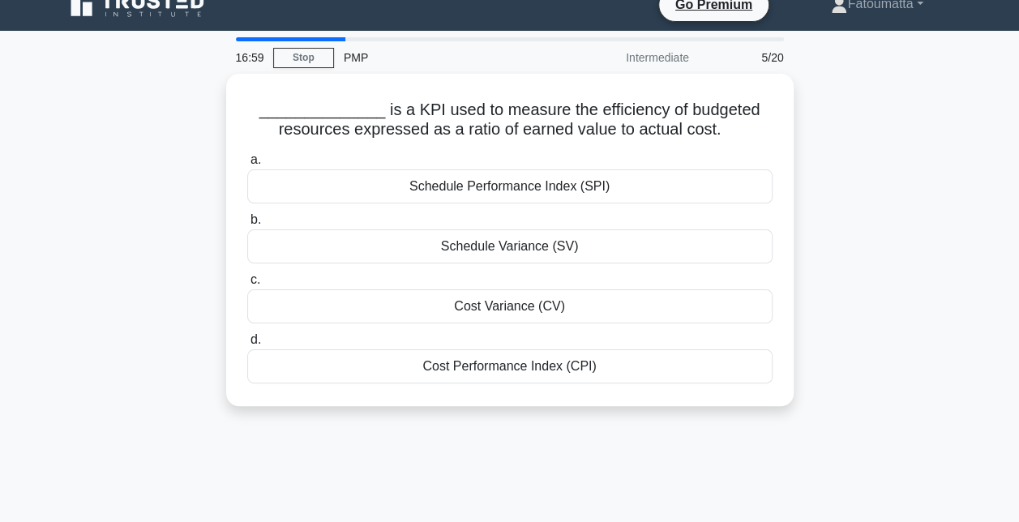
scroll to position [0, 0]
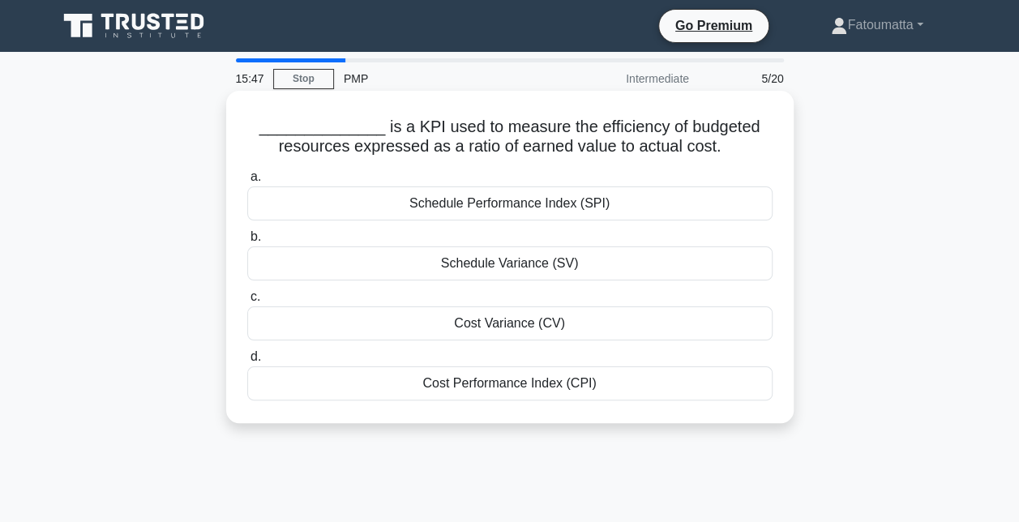
click at [506, 391] on div "Cost Performance Index (CPI)" at bounding box center [509, 383] width 525 height 34
click at [247, 362] on input "d. Cost Performance Index (CPI)" at bounding box center [247, 357] width 0 height 11
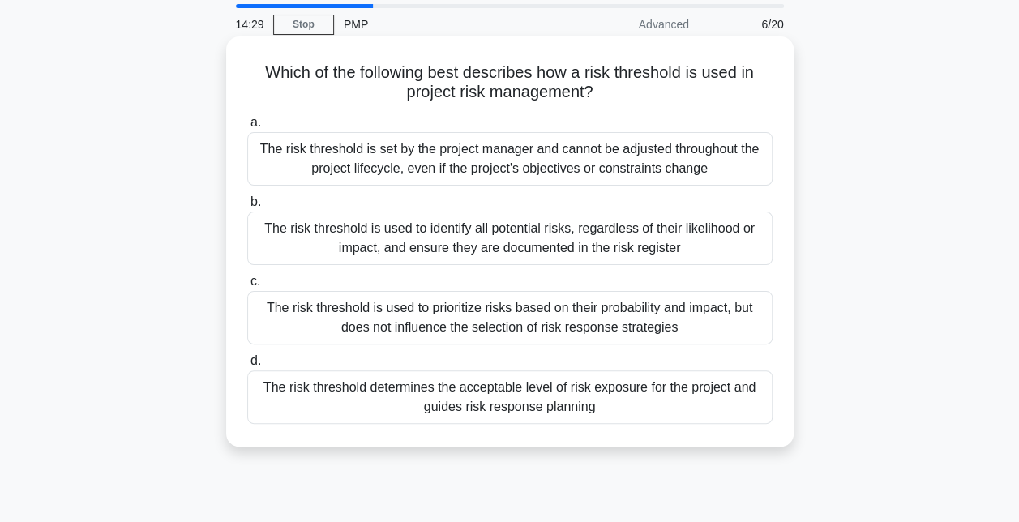
scroll to position [70, 0]
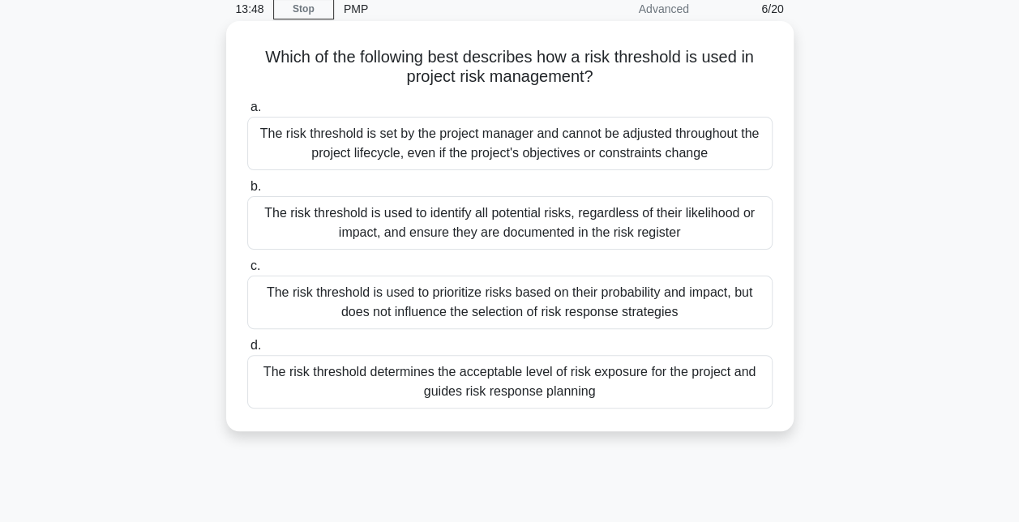
click at [438, 392] on div "The risk threshold determines the acceptable level of risk exposure for the pro…" at bounding box center [509, 381] width 525 height 53
click at [247, 351] on input "d. The risk threshold determines the acceptable level of risk exposure for the …" at bounding box center [247, 345] width 0 height 11
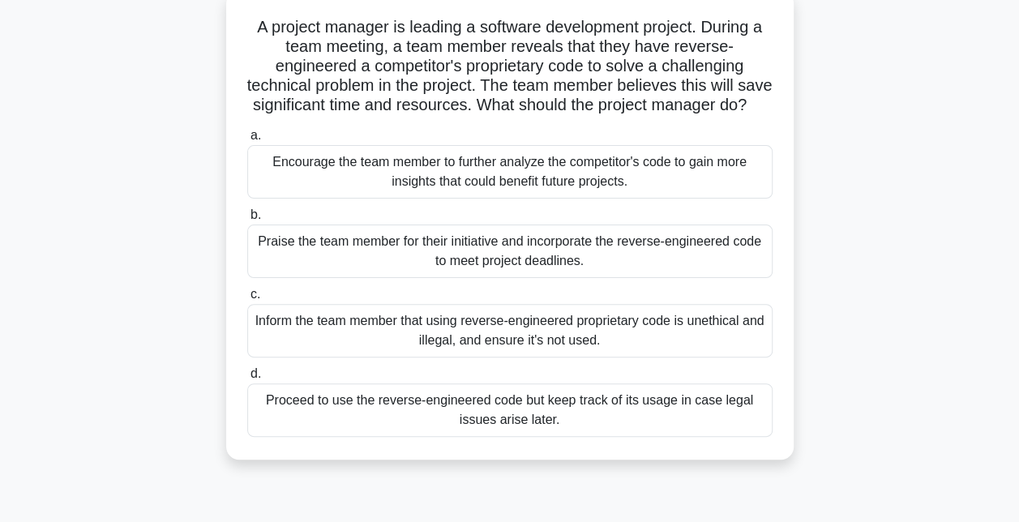
scroll to position [103, 0]
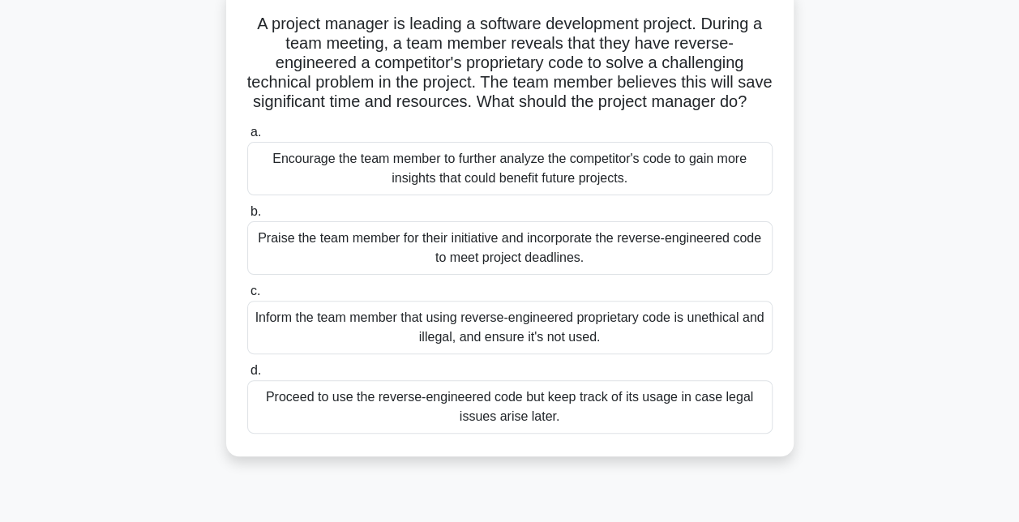
click at [485, 353] on div "Inform the team member that using reverse-engineered proprietary code is unethi…" at bounding box center [509, 327] width 525 height 53
click at [247, 297] on input "c. Inform the team member that using reverse-engineered proprietary code is une…" at bounding box center [247, 291] width 0 height 11
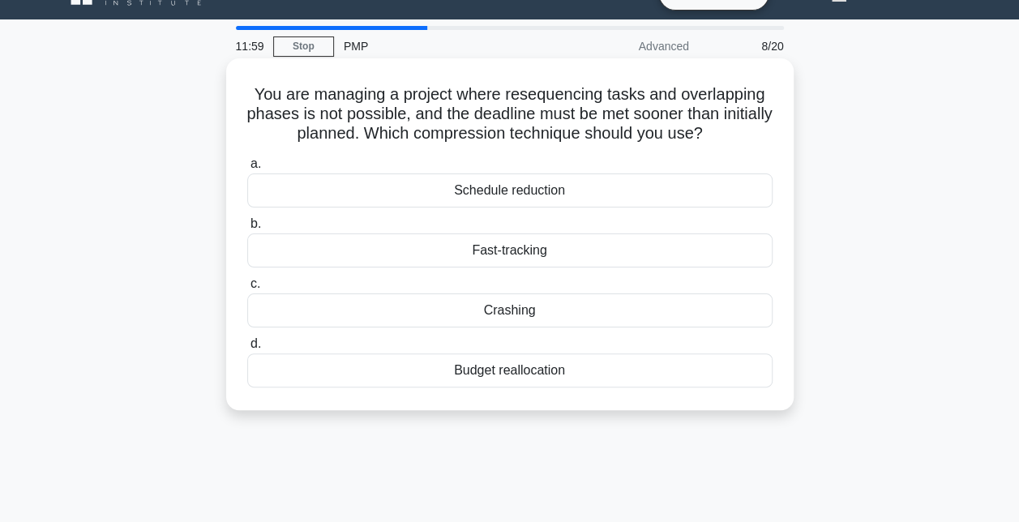
scroll to position [32, 0]
click at [516, 309] on div "Crashing" at bounding box center [509, 311] width 525 height 34
click at [247, 290] on input "c. Crashing" at bounding box center [247, 285] width 0 height 11
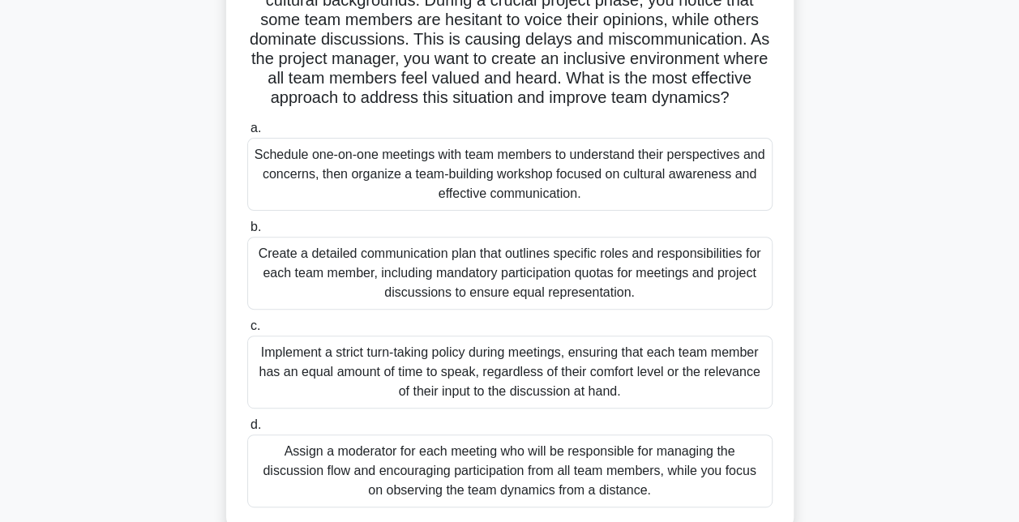
scroll to position [150, 0]
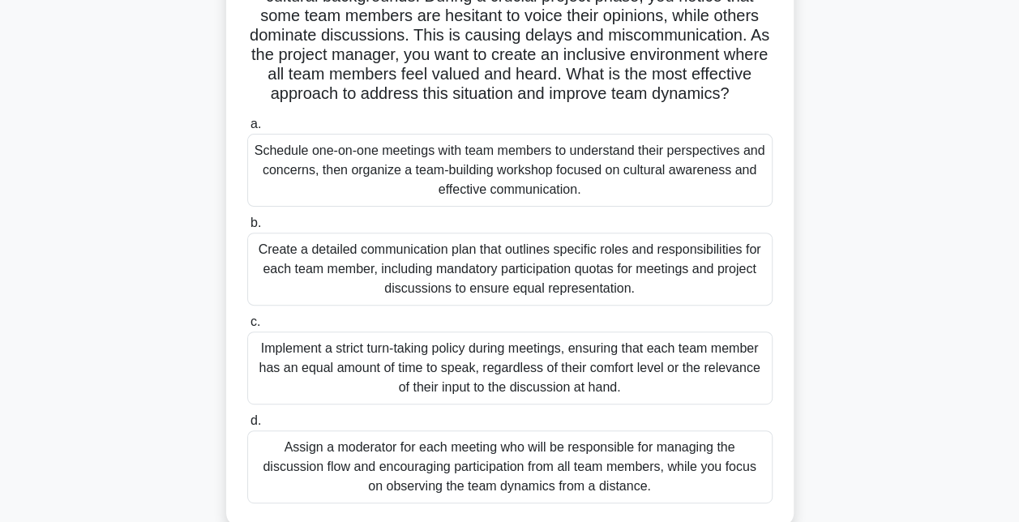
click at [559, 206] on div "Schedule one-on-one meetings with team members to understand their perspectives…" at bounding box center [509, 170] width 525 height 73
click at [247, 130] on input "a. Schedule one-on-one meetings with team members to understand their perspecti…" at bounding box center [247, 124] width 0 height 11
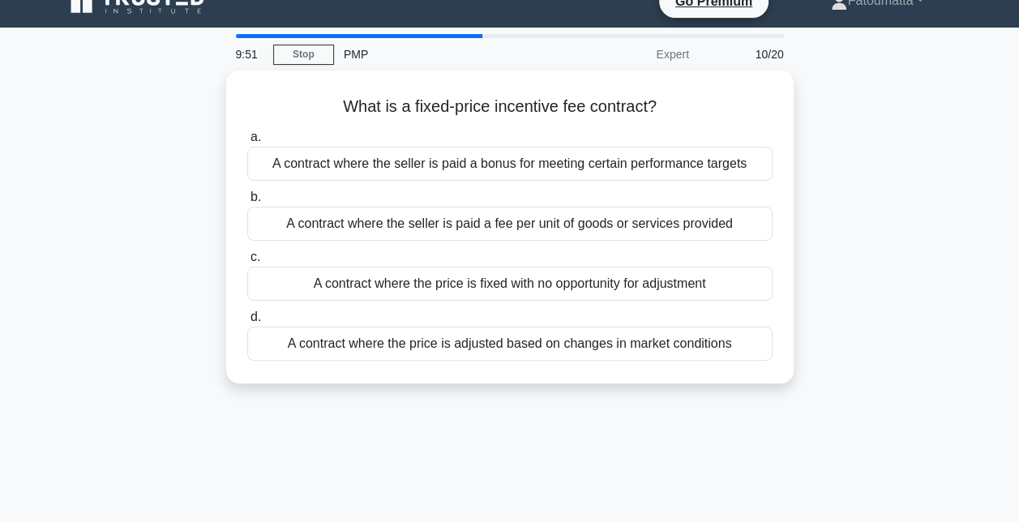
scroll to position [0, 0]
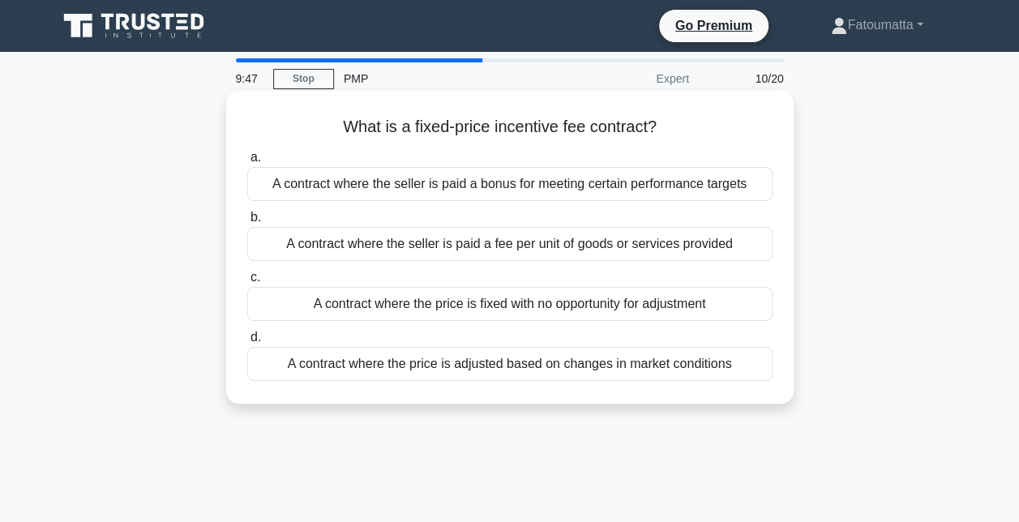
click at [501, 191] on div "A contract where the seller is paid a bonus for meeting certain performance tar…" at bounding box center [509, 184] width 525 height 34
click at [247, 163] on input "a. A contract where the seller is paid a bonus for meeting certain performance …" at bounding box center [247, 157] width 0 height 11
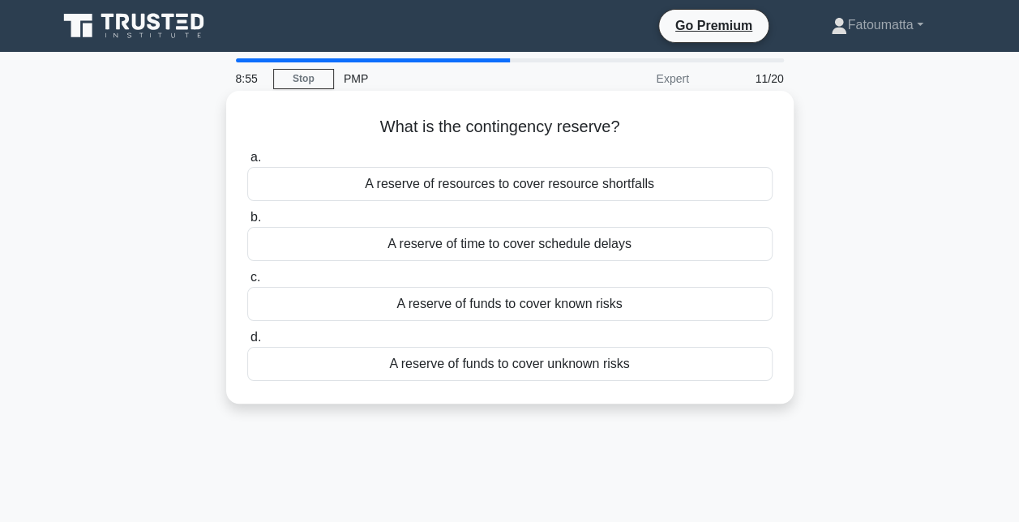
click at [537, 307] on div "A reserve of funds to cover known risks" at bounding box center [509, 304] width 525 height 34
click at [247, 283] on input "c. A reserve of funds to cover known risks" at bounding box center [247, 277] width 0 height 11
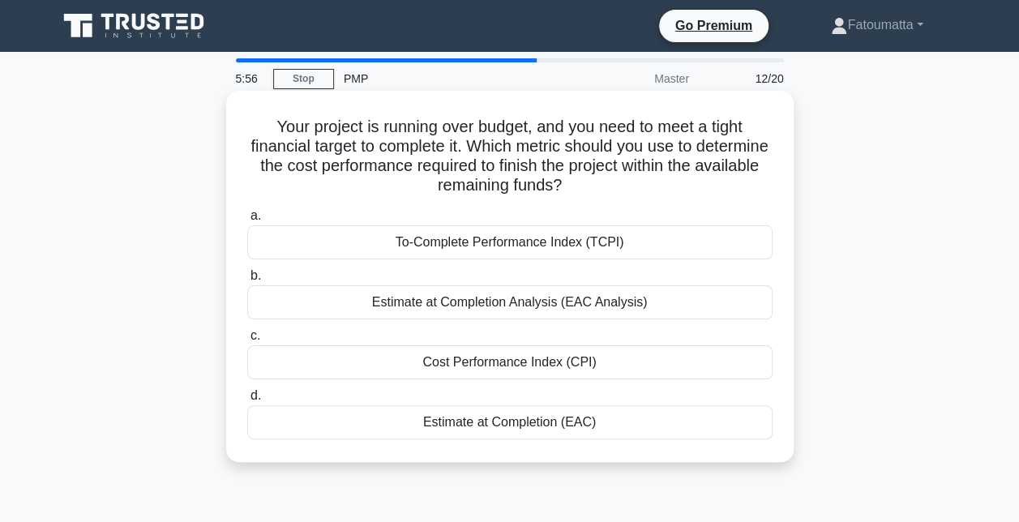
click at [507, 248] on div "To-Complete Performance Index (TCPI)" at bounding box center [509, 242] width 525 height 34
click at [247, 221] on input "a. To-Complete Performance Index (TCPI)" at bounding box center [247, 216] width 0 height 11
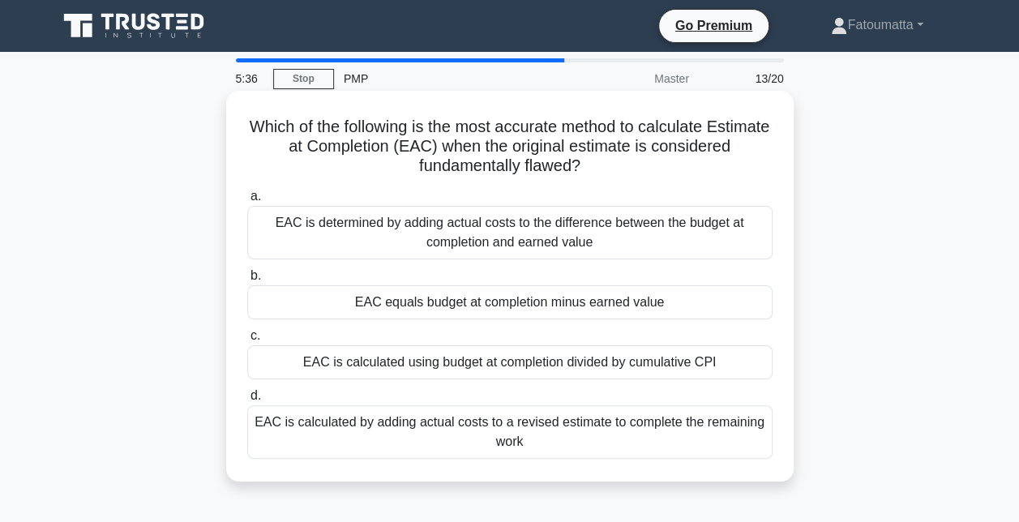
click at [477, 428] on div "EAC is calculated by adding actual costs to a revised estimate to complete the …" at bounding box center [509, 431] width 525 height 53
click at [247, 401] on input "d. EAC is calculated by adding actual costs to a revised estimate to complete t…" at bounding box center [247, 396] width 0 height 11
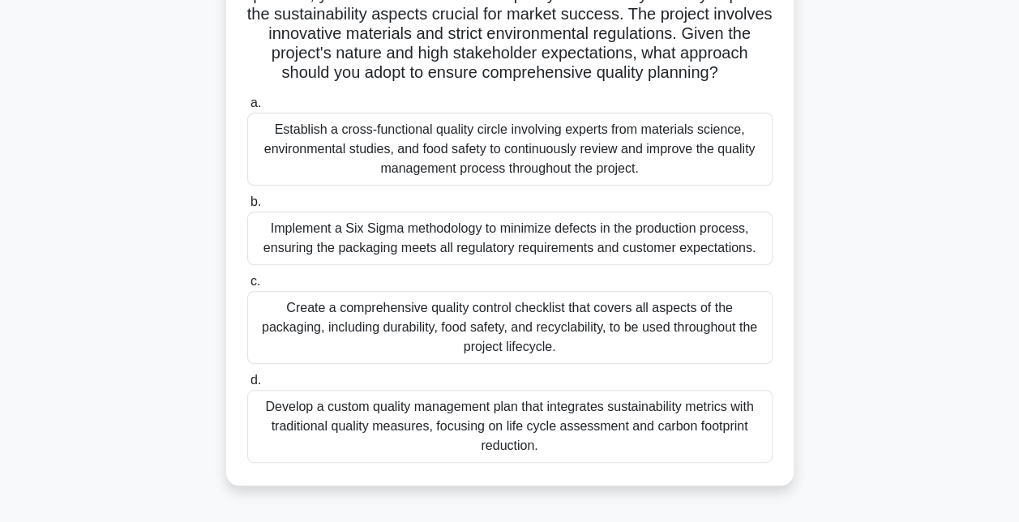
scroll to position [172, 0]
click at [449, 340] on div "Create a comprehensive quality control checklist that covers all aspects of the…" at bounding box center [509, 326] width 525 height 73
click at [247, 286] on input "c. Create a comprehensive quality control checklist that covers all aspects of …" at bounding box center [247, 281] width 0 height 11
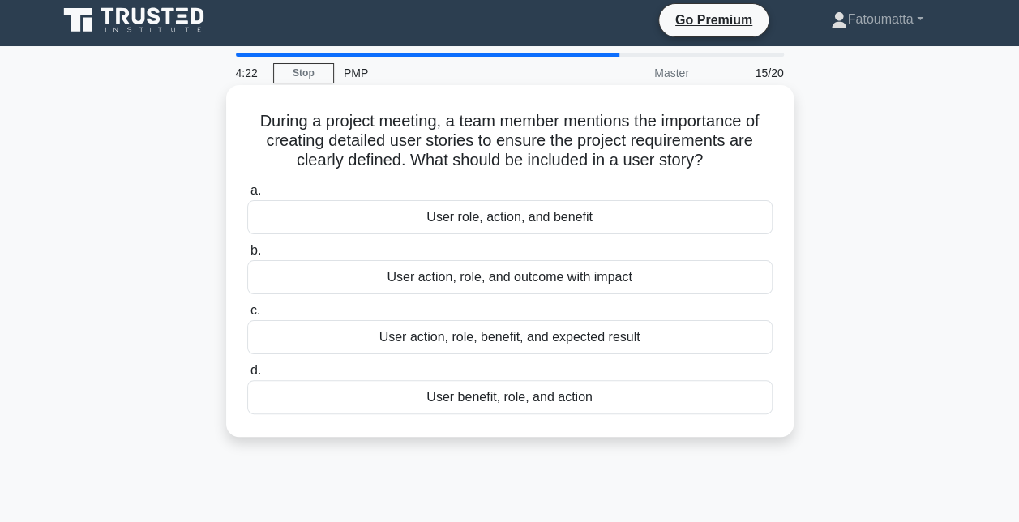
scroll to position [6, 0]
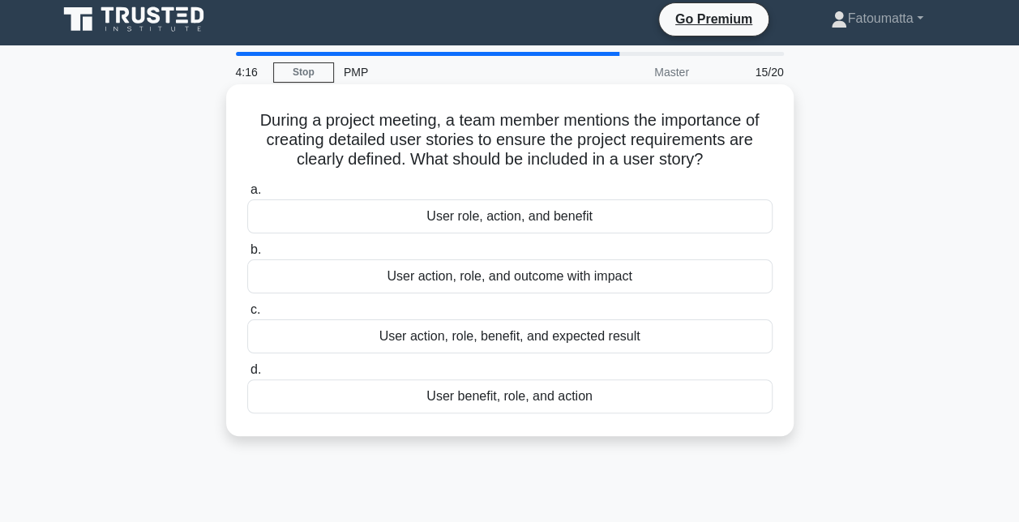
click at [504, 337] on div "User action, role, benefit, and expected result" at bounding box center [509, 336] width 525 height 34
click at [247, 315] on input "c. User action, role, benefit, and expected result" at bounding box center [247, 310] width 0 height 11
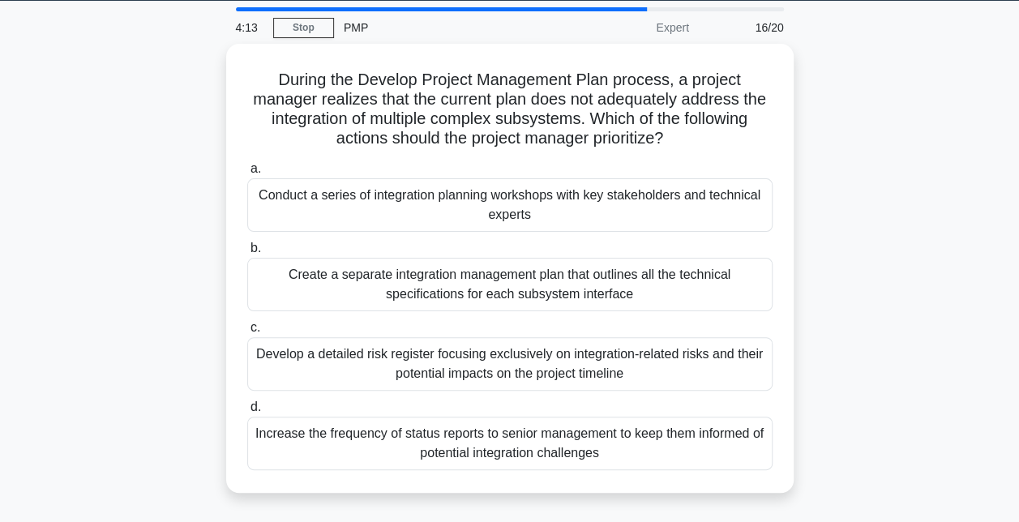
scroll to position [52, 0]
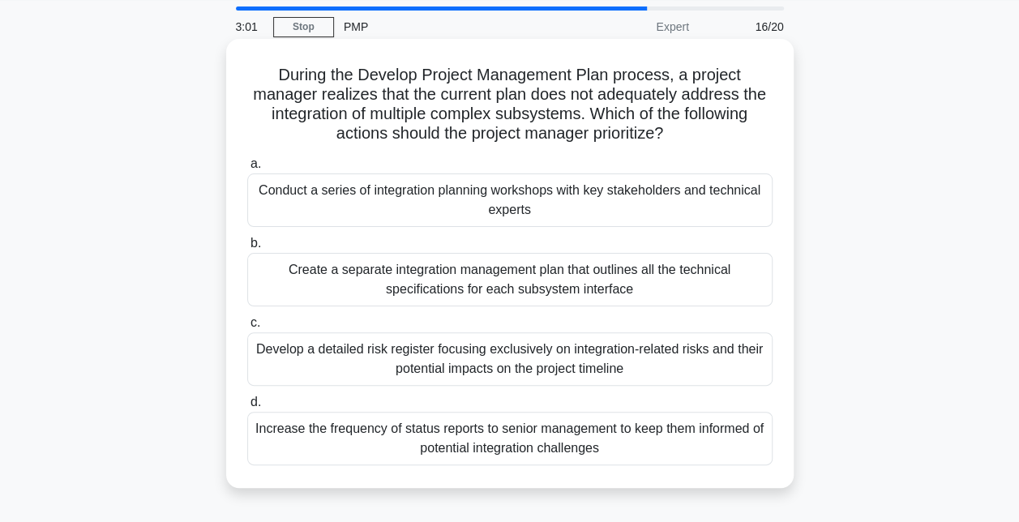
click at [370, 206] on div "Conduct a series of integration planning workshops with key stakeholders and te…" at bounding box center [509, 199] width 525 height 53
click at [247, 169] on input "a. Conduct a series of integration planning workshops with key stakeholders and…" at bounding box center [247, 164] width 0 height 11
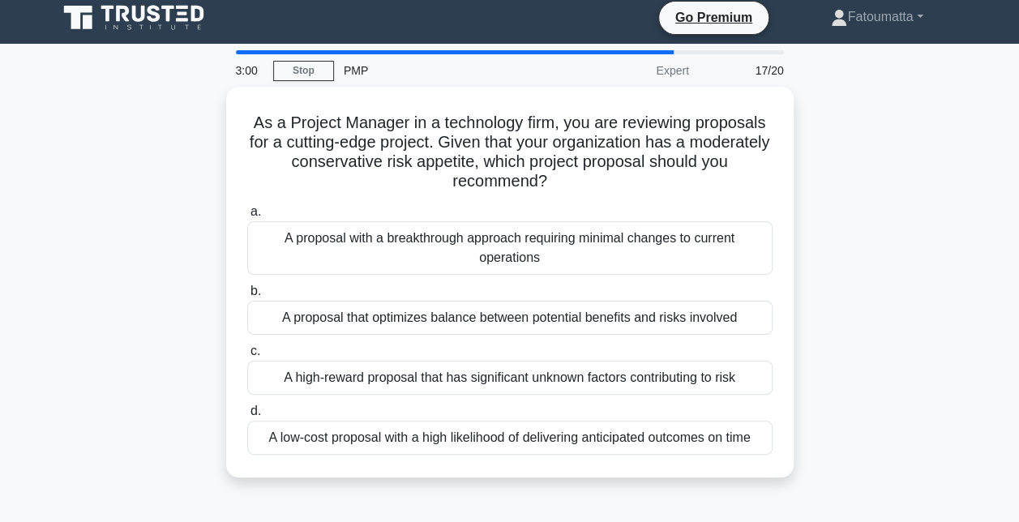
scroll to position [0, 0]
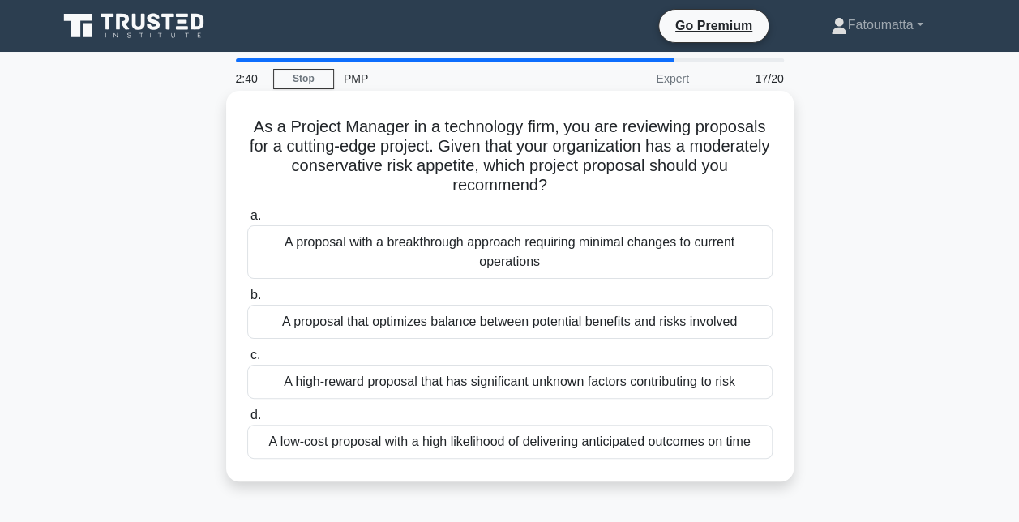
click at [425, 323] on div "A proposal that optimizes balance between potential benefits and risks involved" at bounding box center [509, 322] width 525 height 34
click at [247, 301] on input "b. A proposal that optimizes balance between potential benefits and risks invol…" at bounding box center [247, 295] width 0 height 11
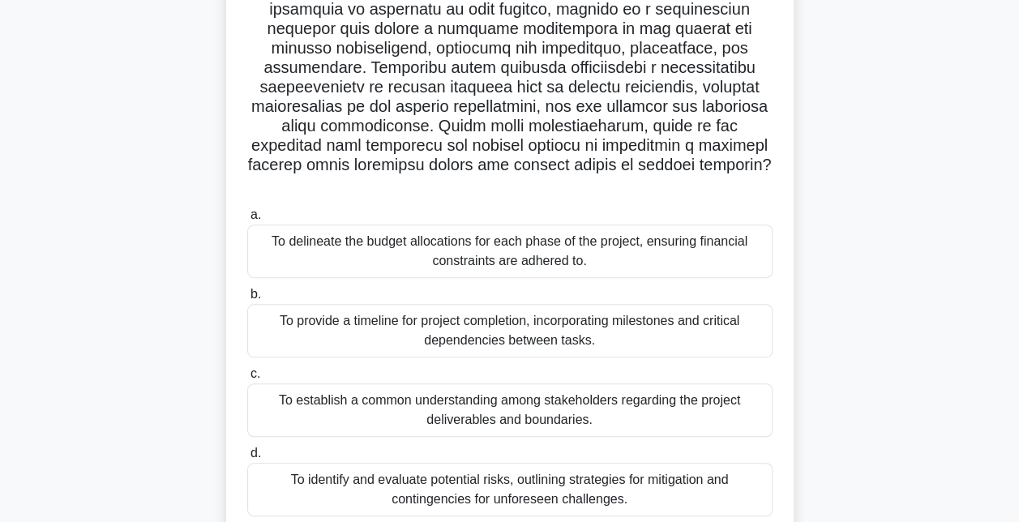
scroll to position [236, 0]
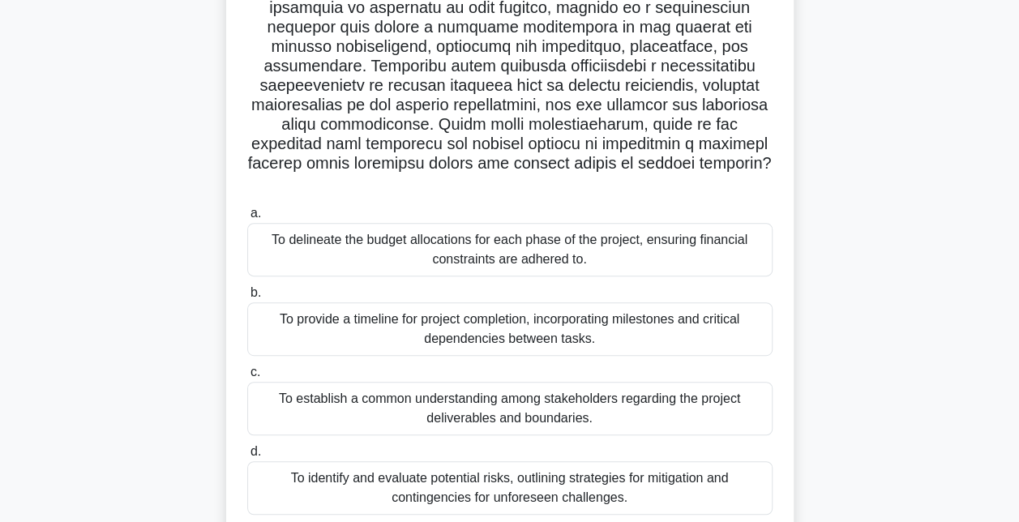
click at [509, 393] on div "To establish a common understanding among stakeholders regarding the project de…" at bounding box center [509, 408] width 525 height 53
click at [247, 378] on input "c. To establish a common understanding among stakeholders regarding the project…" at bounding box center [247, 372] width 0 height 11
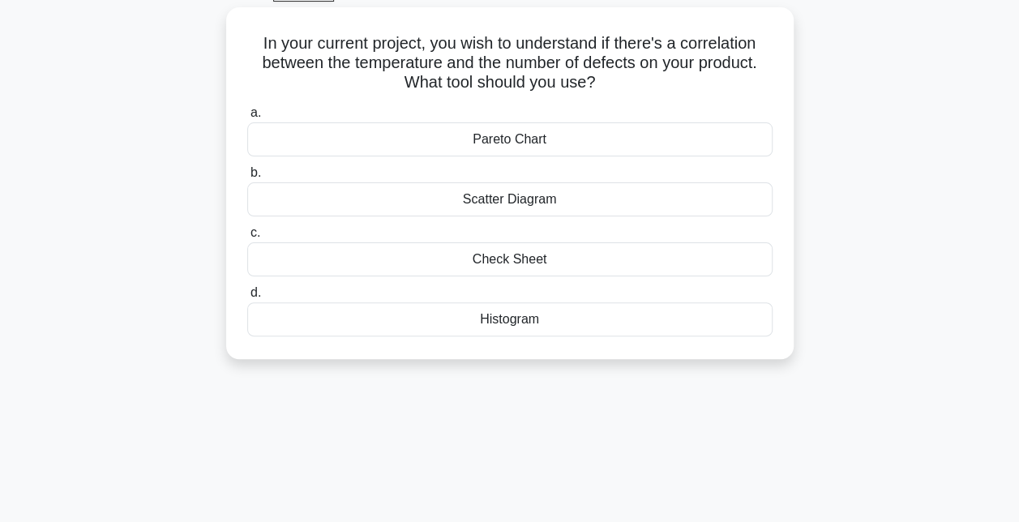
scroll to position [0, 0]
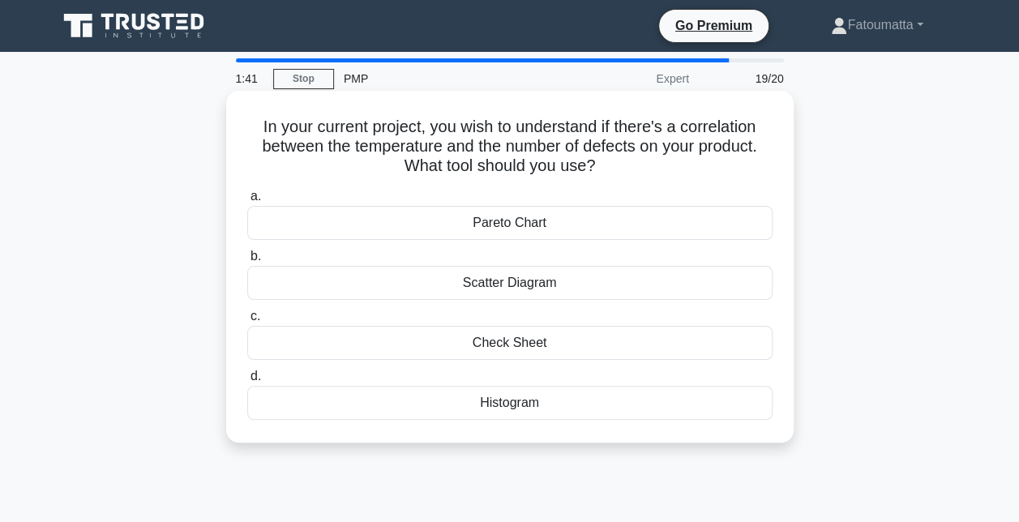
click at [483, 287] on div "Scatter Diagram" at bounding box center [509, 283] width 525 height 34
click at [247, 262] on input "b. Scatter Diagram" at bounding box center [247, 256] width 0 height 11
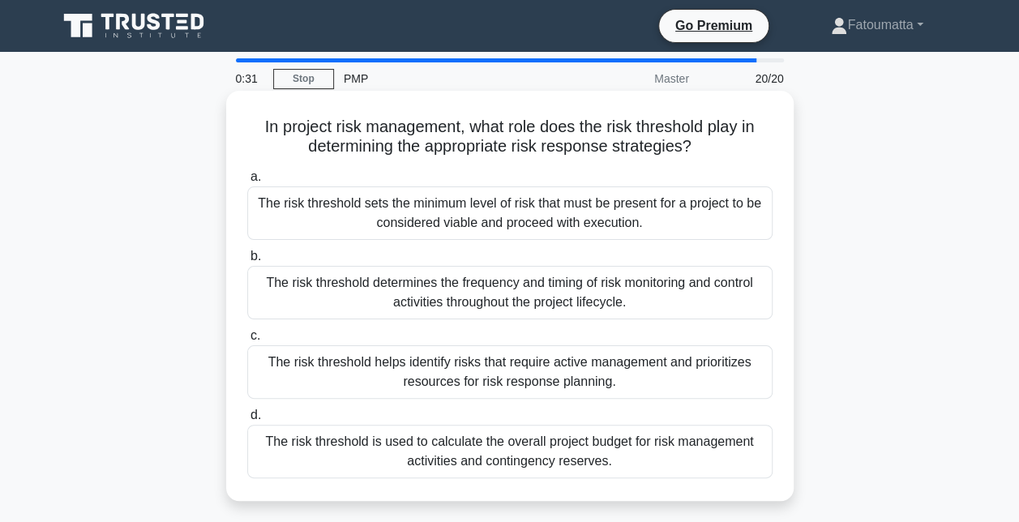
click at [489, 453] on div "The risk threshold is used to calculate the overall project budget for risk man…" at bounding box center [509, 451] width 525 height 53
click at [247, 421] on input "d. The risk threshold is used to calculate the overall project budget for risk …" at bounding box center [247, 415] width 0 height 11
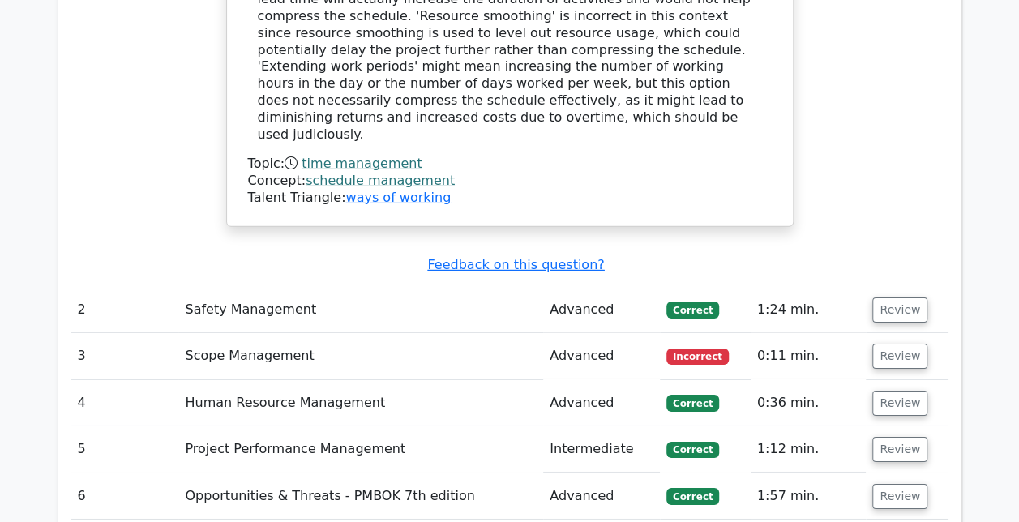
scroll to position [2424, 0]
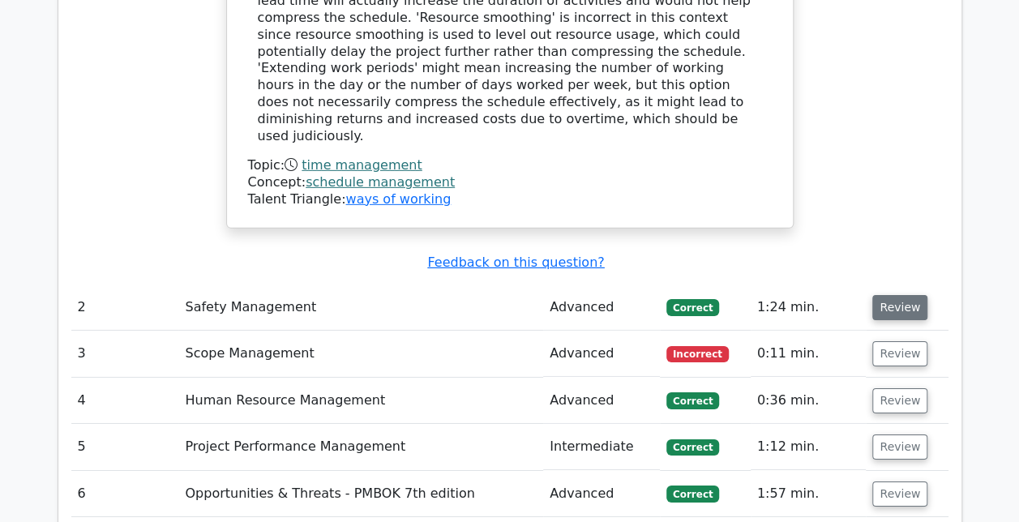
click at [887, 295] on button "Review" at bounding box center [899, 307] width 55 height 25
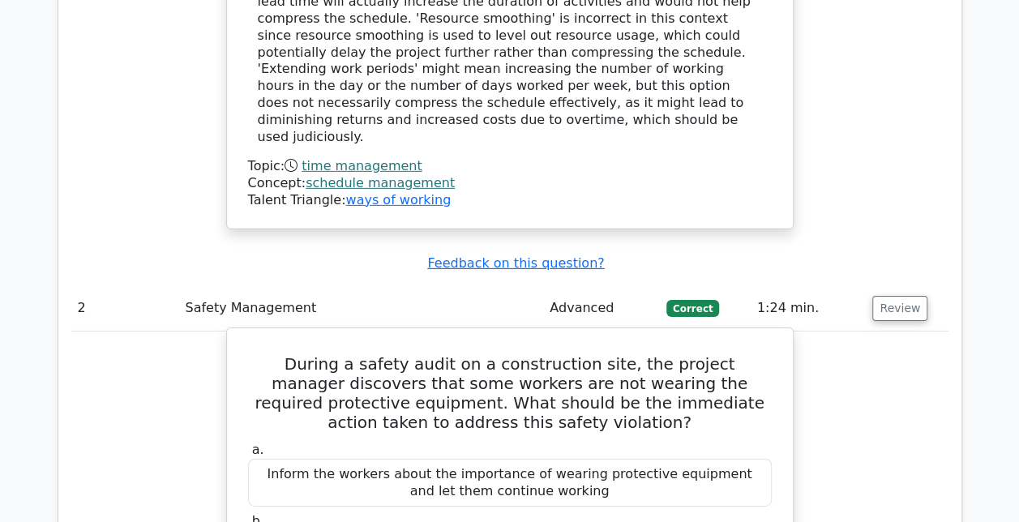
scroll to position [2415, 0]
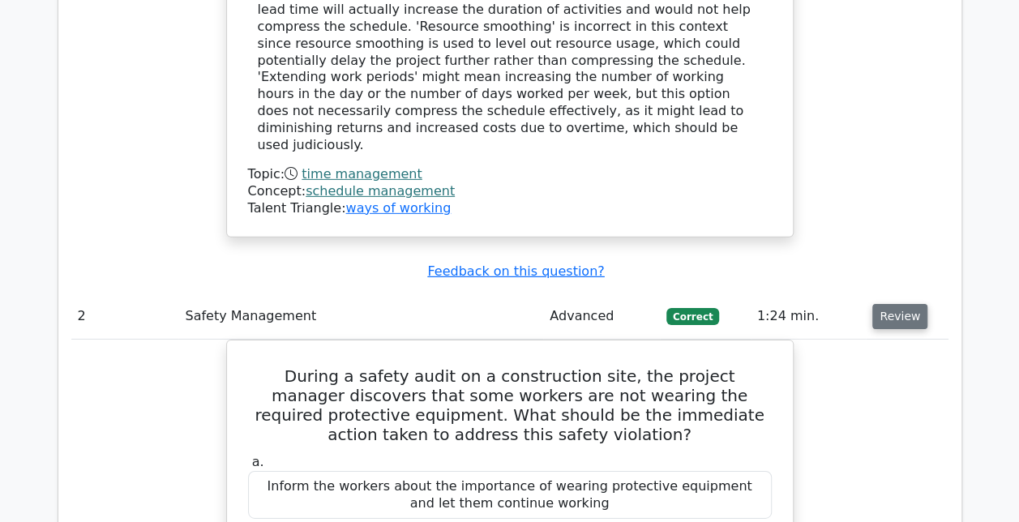
click at [889, 304] on button "Review" at bounding box center [899, 316] width 55 height 25
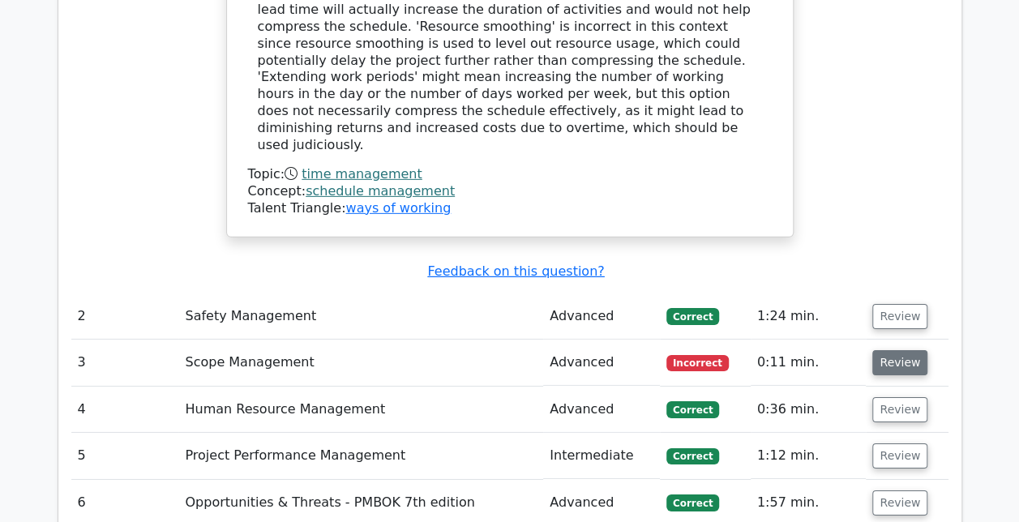
click at [891, 350] on button "Review" at bounding box center [899, 362] width 55 height 25
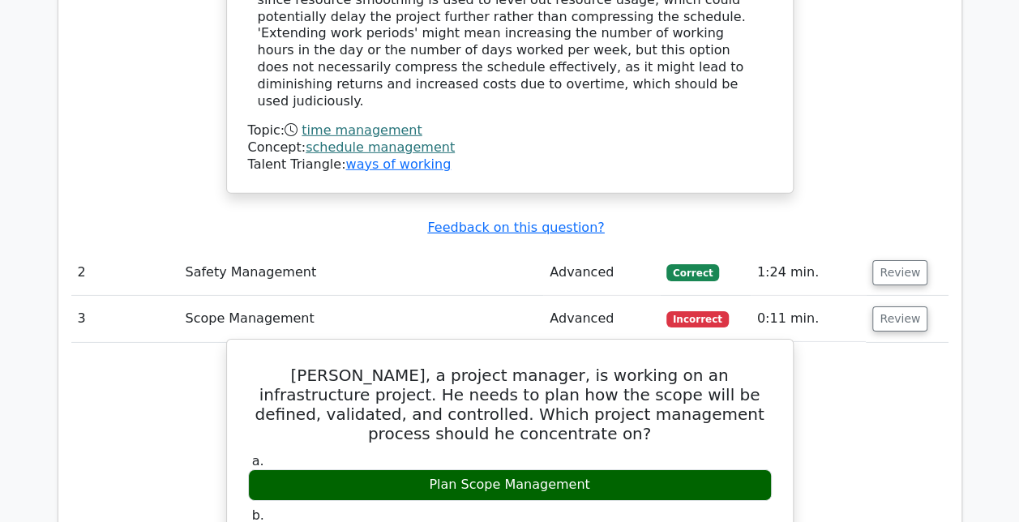
scroll to position [2463, 0]
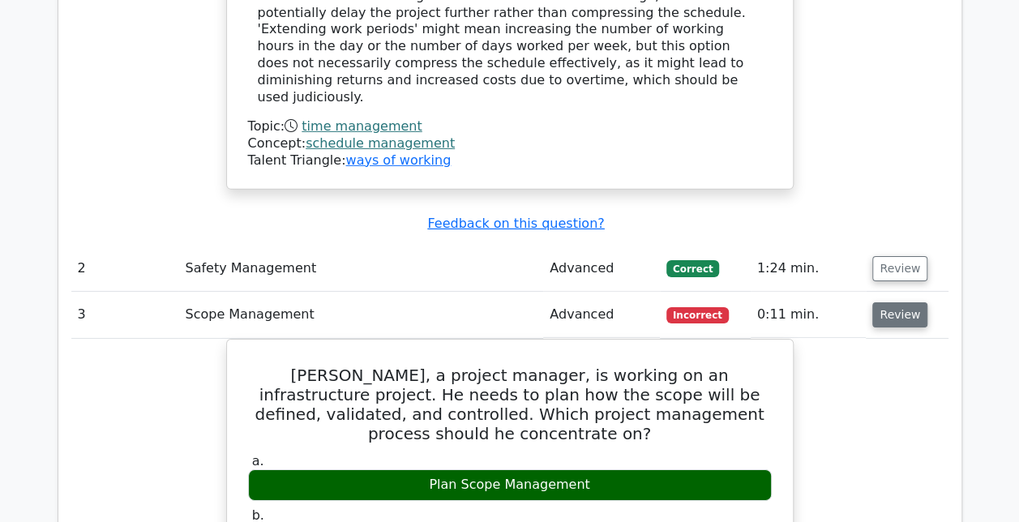
click at [892, 302] on button "Review" at bounding box center [899, 314] width 55 height 25
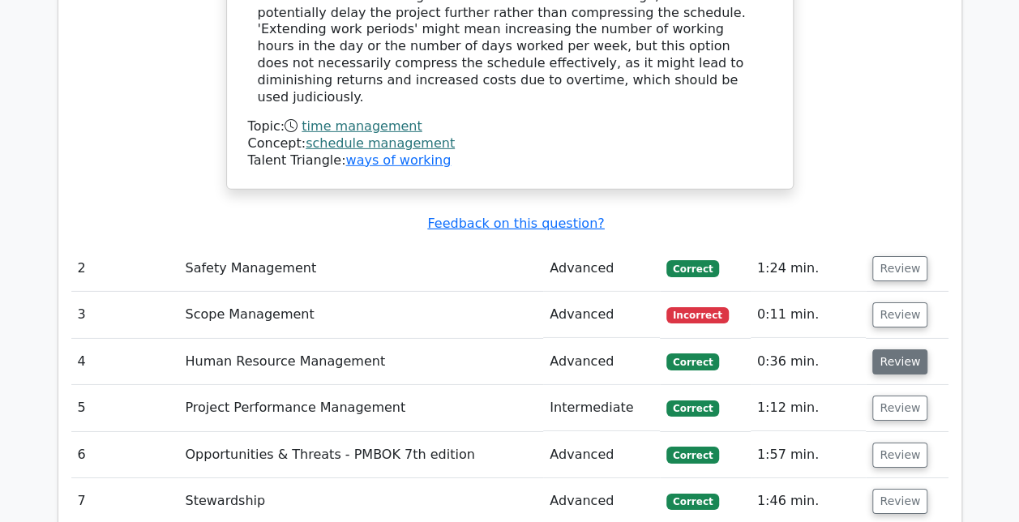
click at [909, 349] on button "Review" at bounding box center [899, 361] width 55 height 25
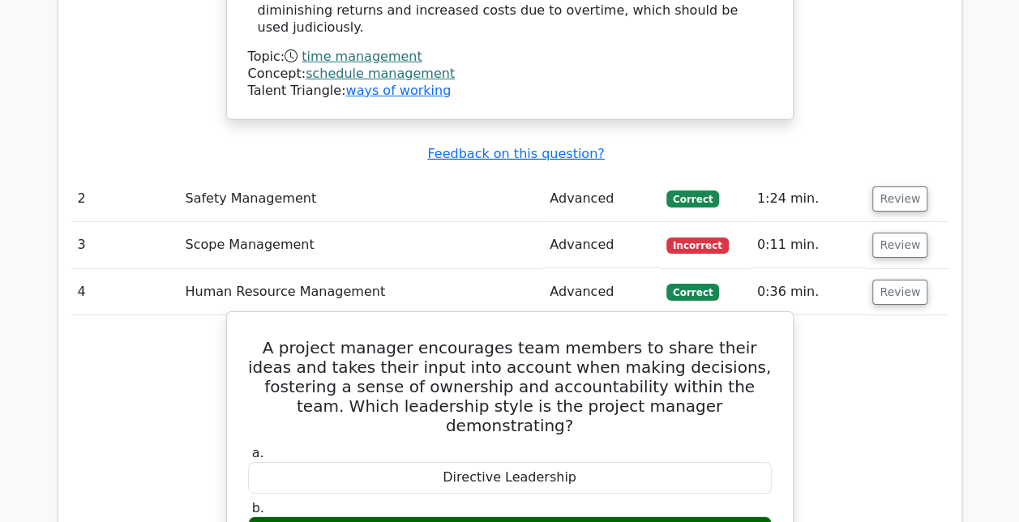
scroll to position [2548, 0]
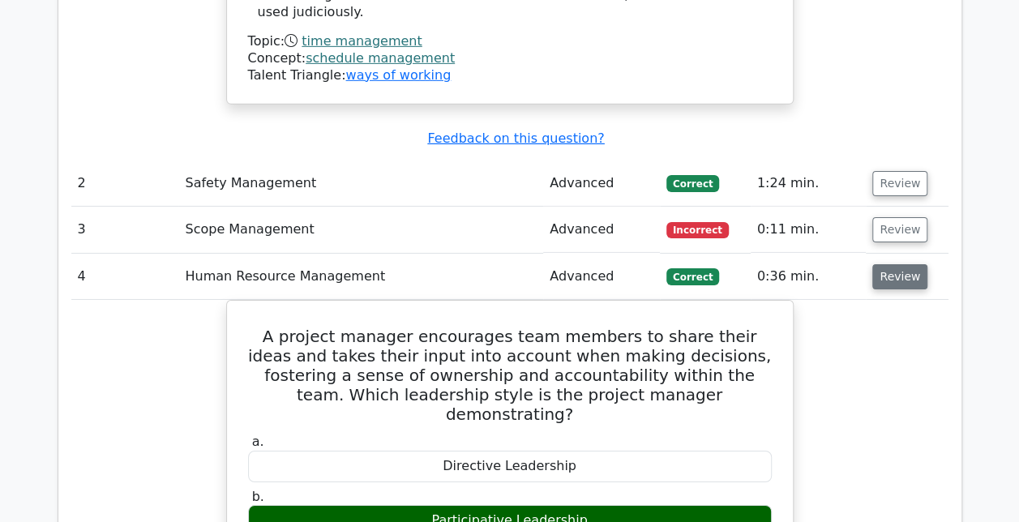
click at [906, 264] on button "Review" at bounding box center [899, 276] width 55 height 25
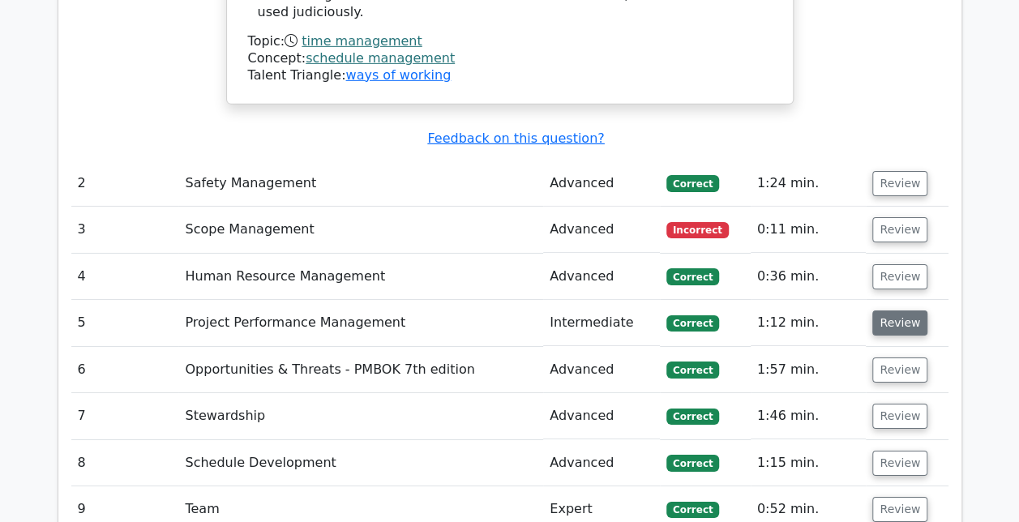
click at [905, 310] on button "Review" at bounding box center [899, 322] width 55 height 25
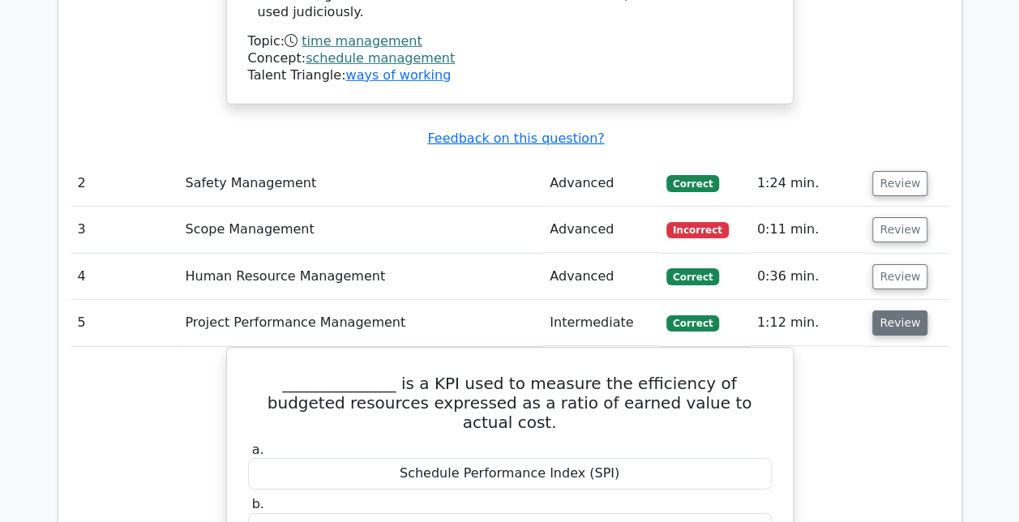
click at [902, 310] on button "Review" at bounding box center [899, 322] width 55 height 25
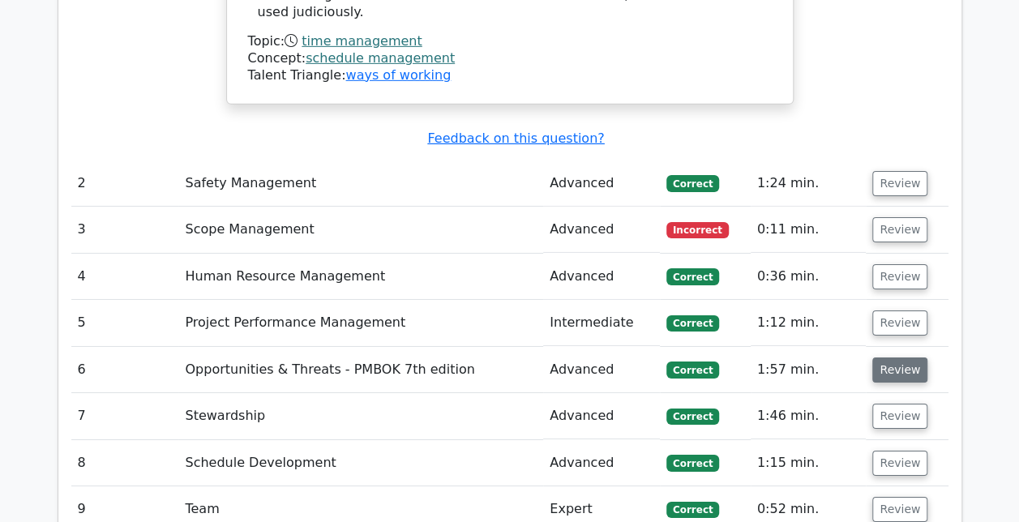
click at [896, 357] on button "Review" at bounding box center [899, 369] width 55 height 25
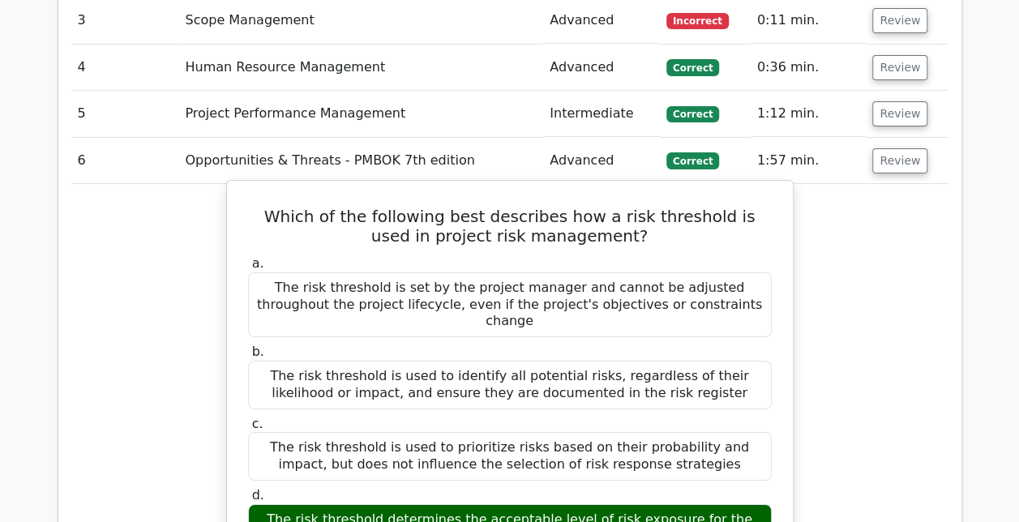
scroll to position [2758, 0]
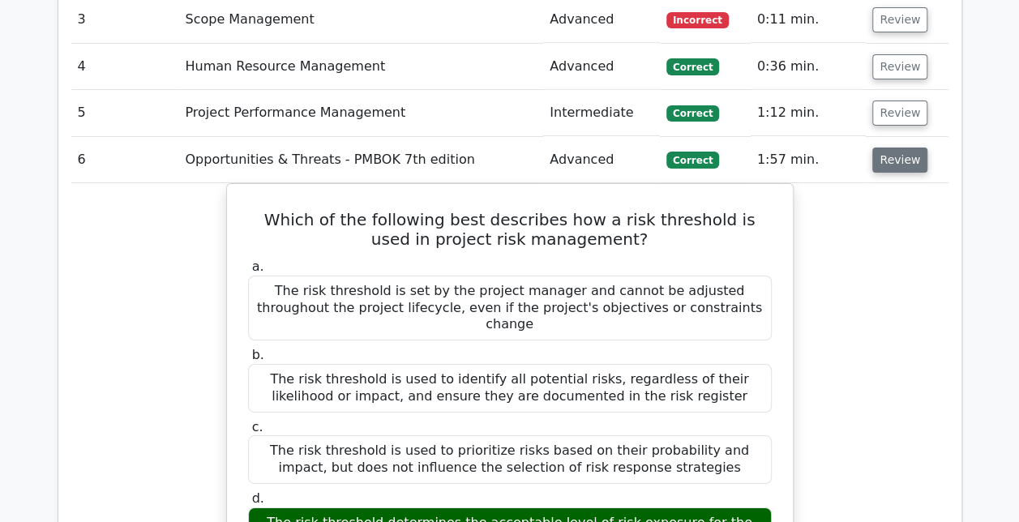
click at [890, 148] on button "Review" at bounding box center [899, 160] width 55 height 25
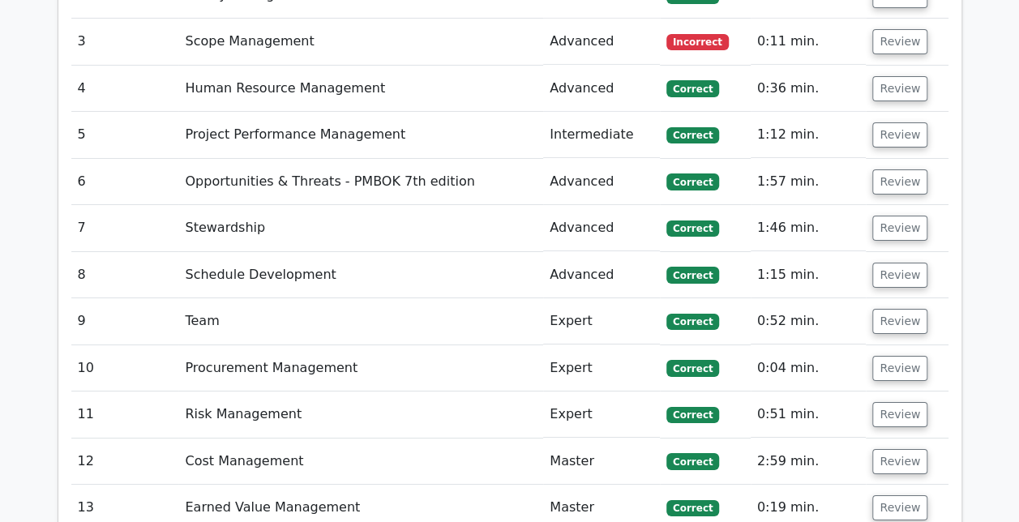
scroll to position [2735, 0]
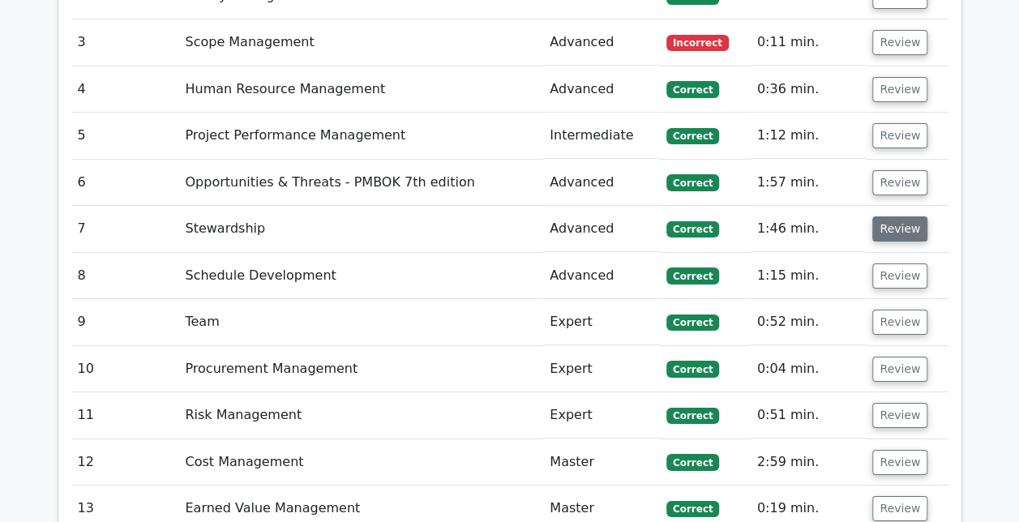
click at [885, 216] on button "Review" at bounding box center [899, 228] width 55 height 25
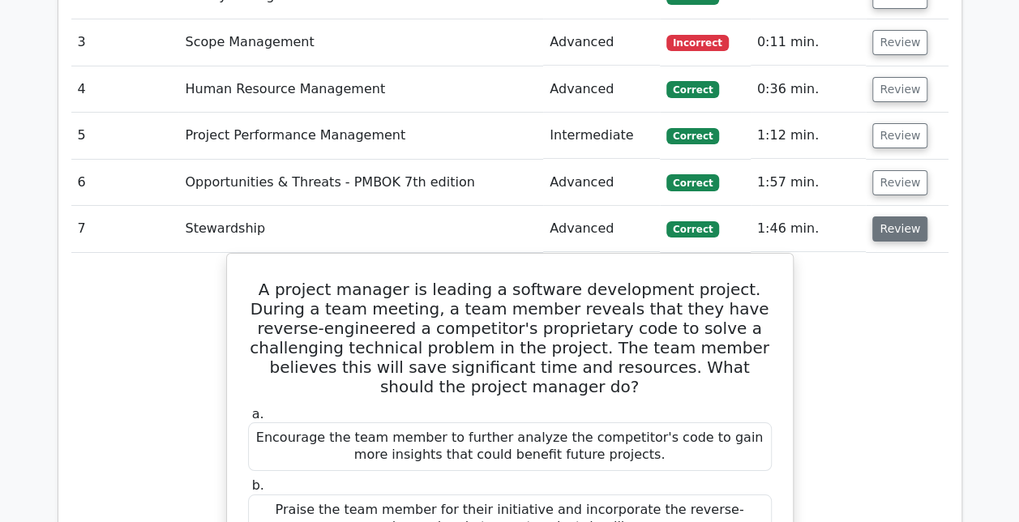
click at [901, 216] on button "Review" at bounding box center [899, 228] width 55 height 25
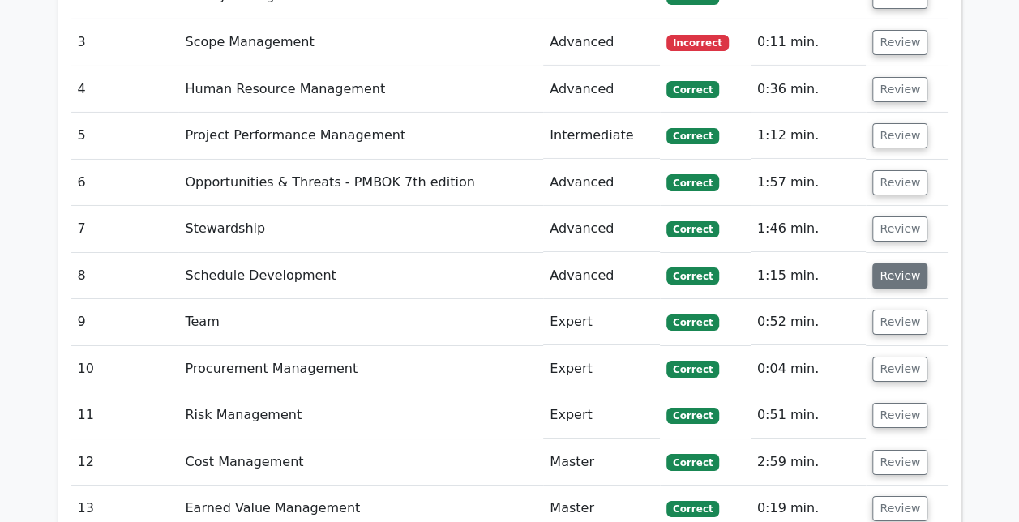
click at [896, 263] on button "Review" at bounding box center [899, 275] width 55 height 25
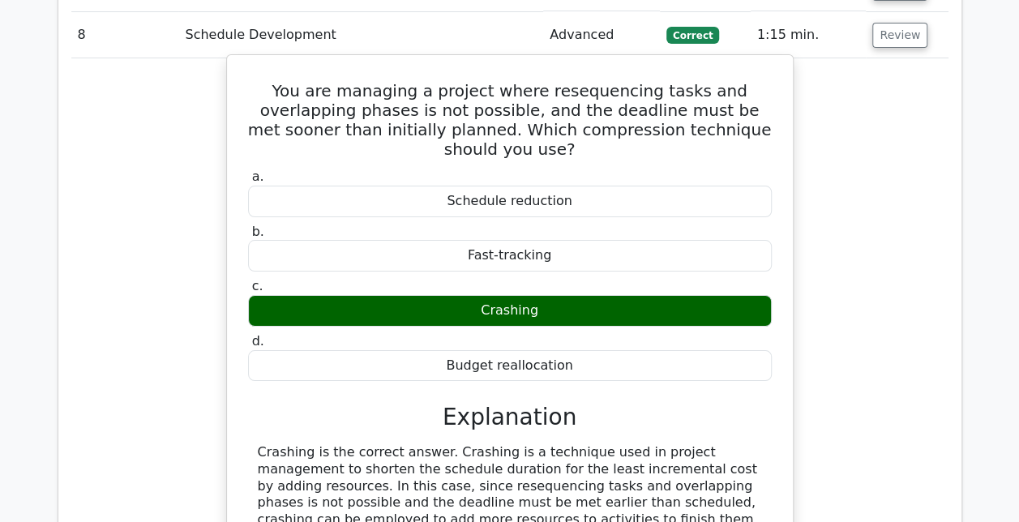
scroll to position [2975, 0]
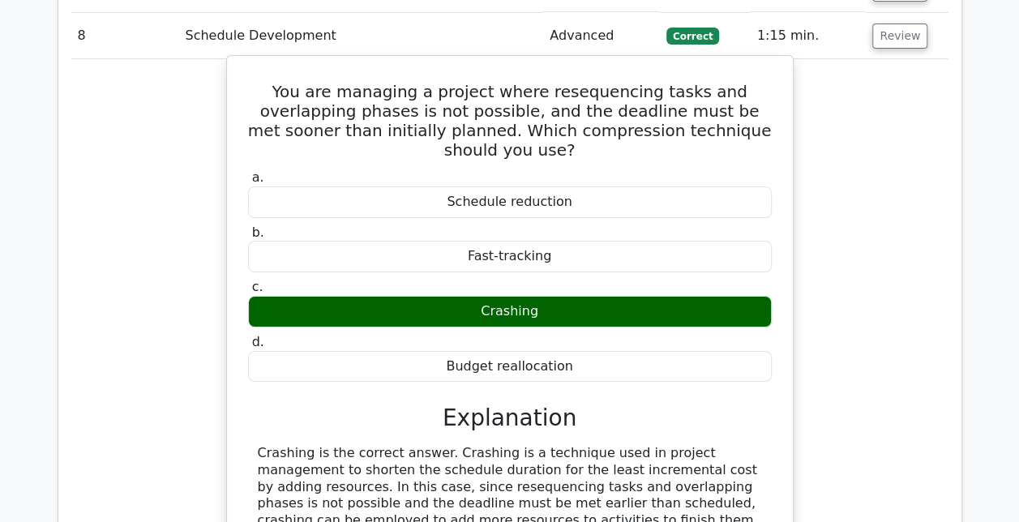
click at [872, 24] on button "Review" at bounding box center [899, 36] width 55 height 25
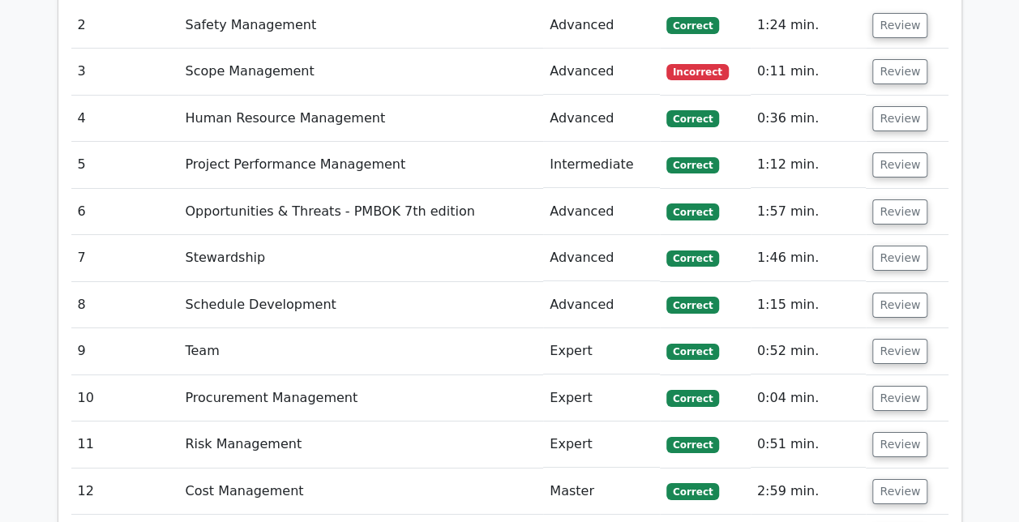
scroll to position [2705, 0]
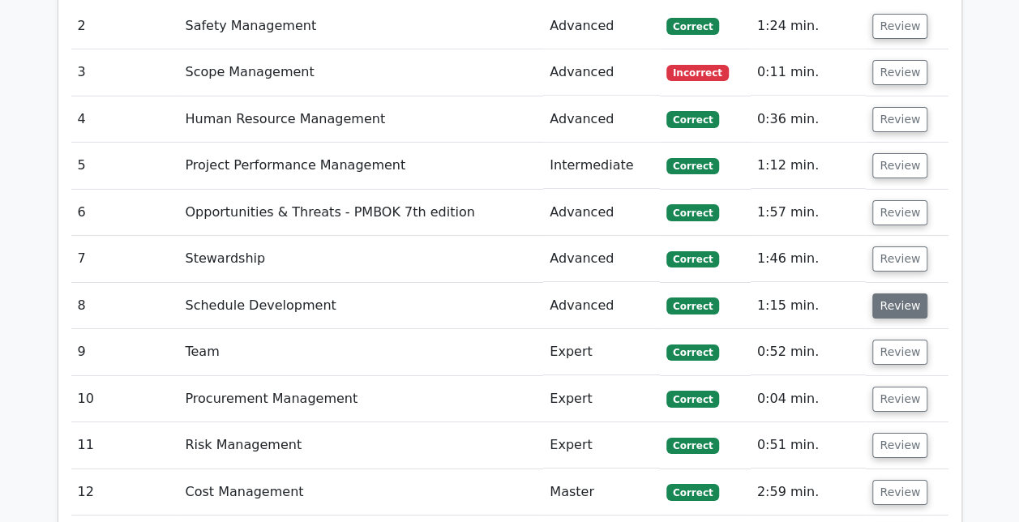
click at [888, 293] on button "Review" at bounding box center [899, 305] width 55 height 25
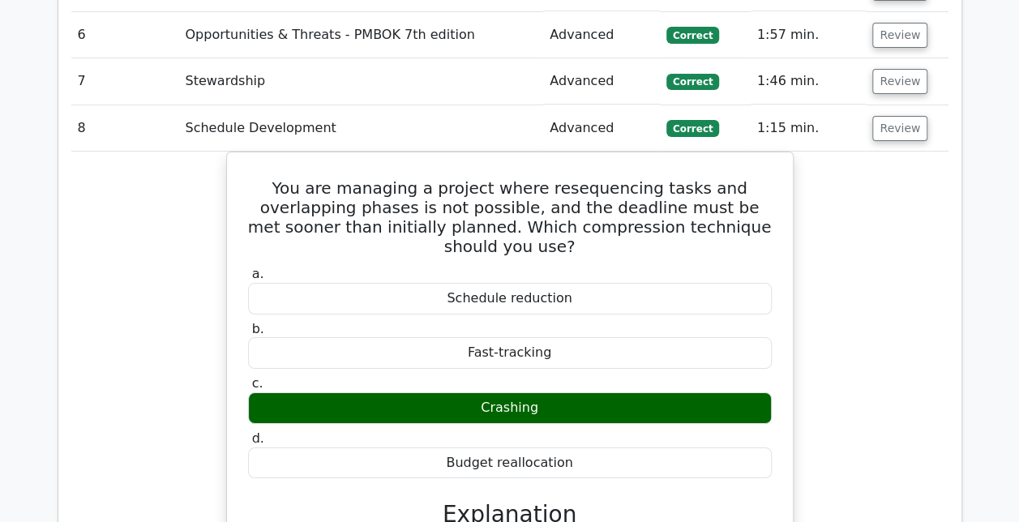
scroll to position [2782, 0]
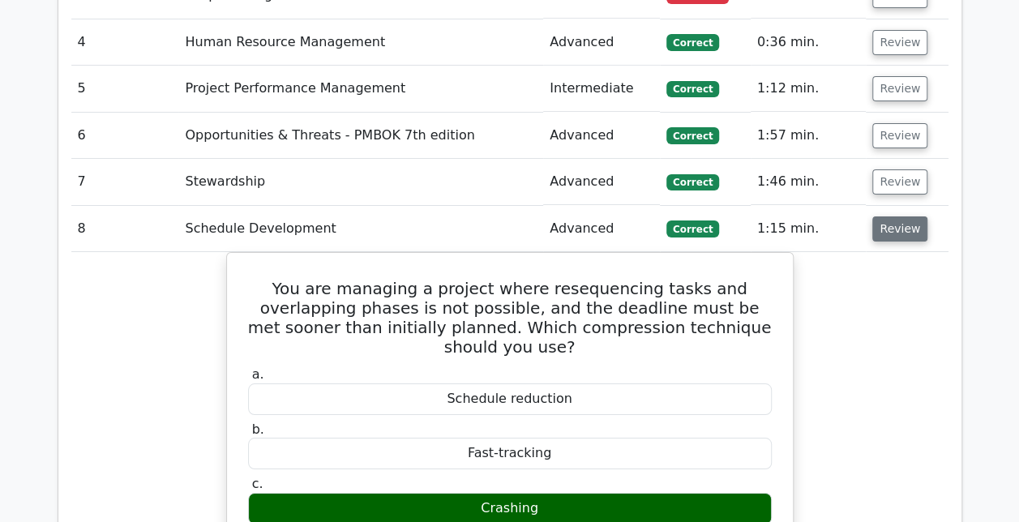
click at [906, 216] on button "Review" at bounding box center [899, 228] width 55 height 25
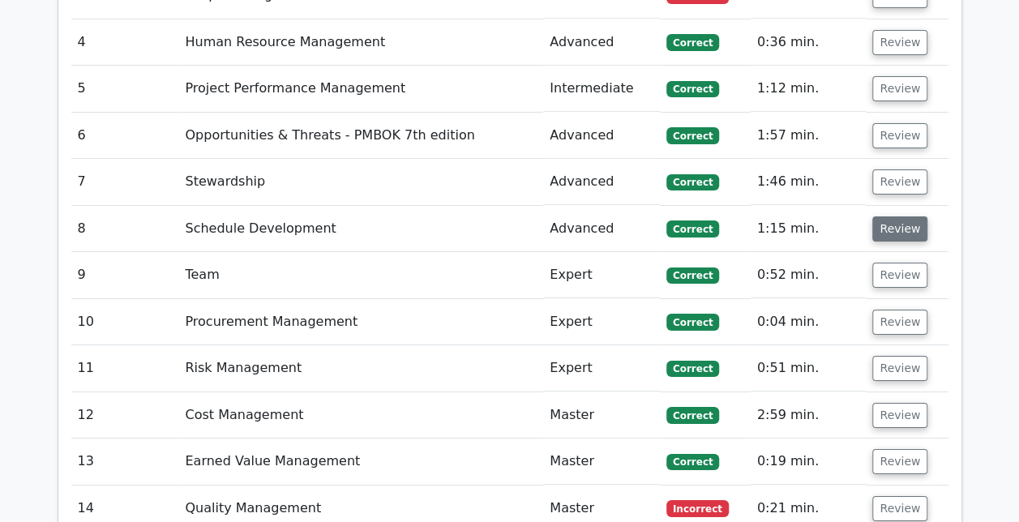
scroll to position [2808, 0]
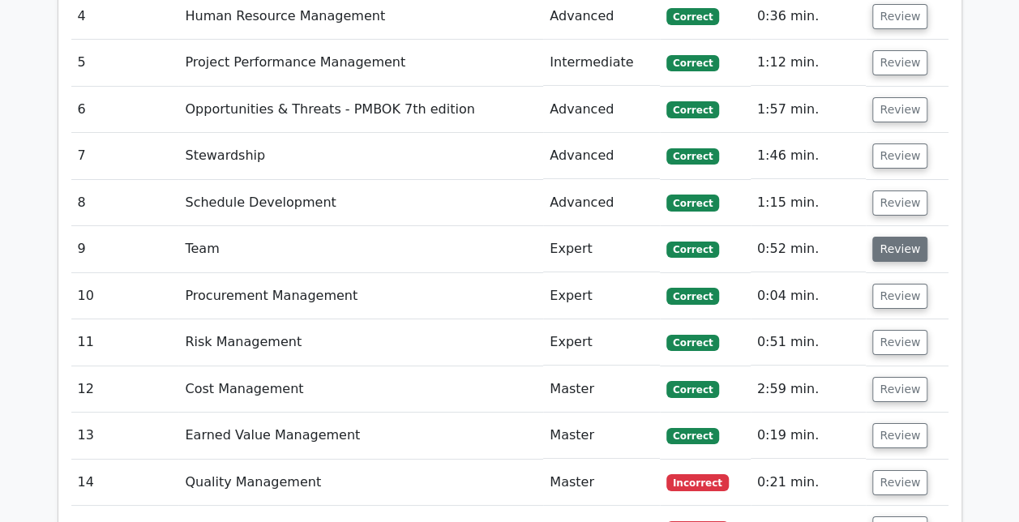
click at [900, 237] on button "Review" at bounding box center [899, 249] width 55 height 25
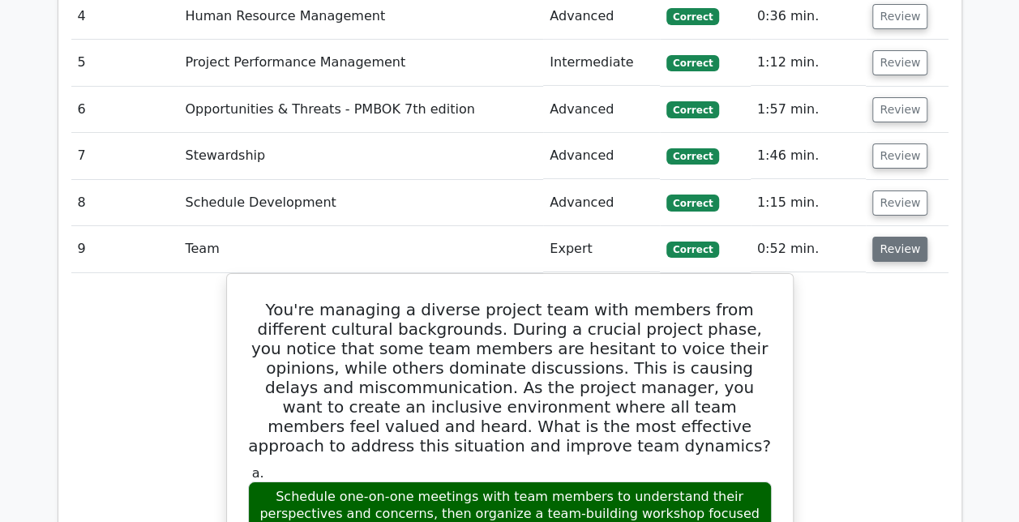
click at [900, 237] on button "Review" at bounding box center [899, 249] width 55 height 25
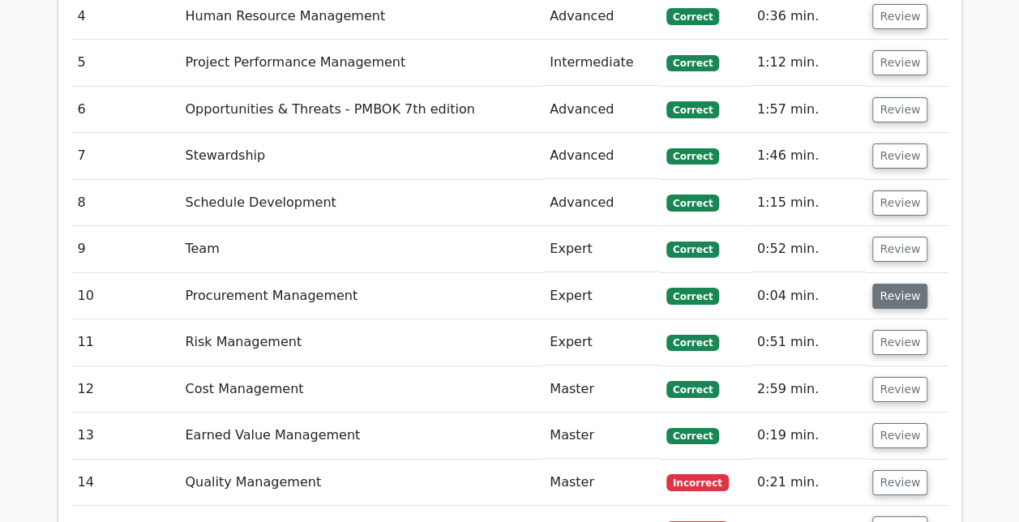
click at [906, 284] on button "Review" at bounding box center [899, 296] width 55 height 25
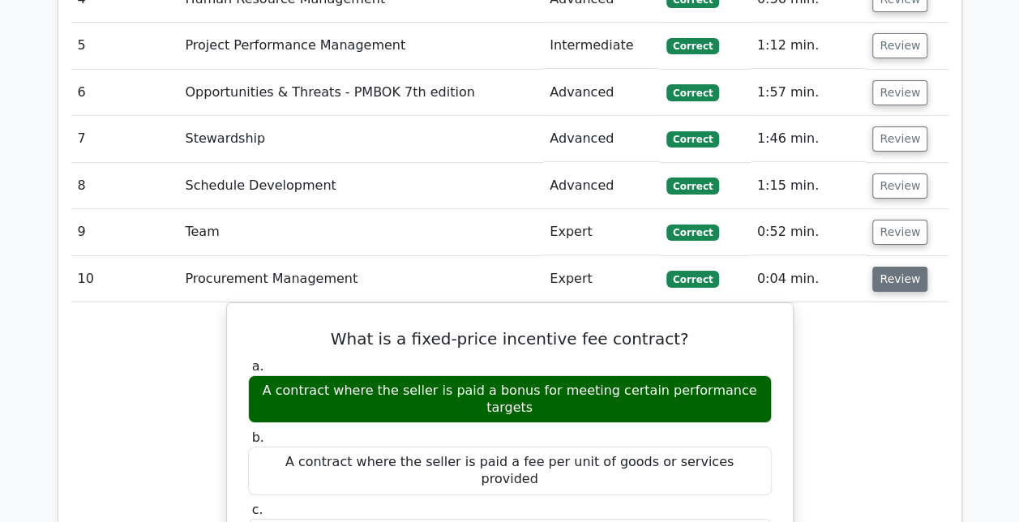
scroll to position [2827, 0]
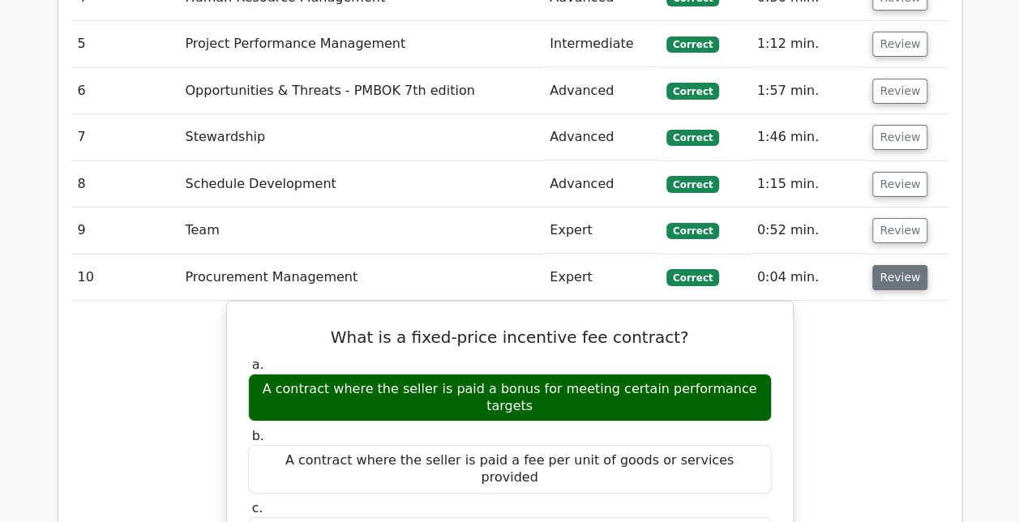
click at [913, 265] on button "Review" at bounding box center [899, 277] width 55 height 25
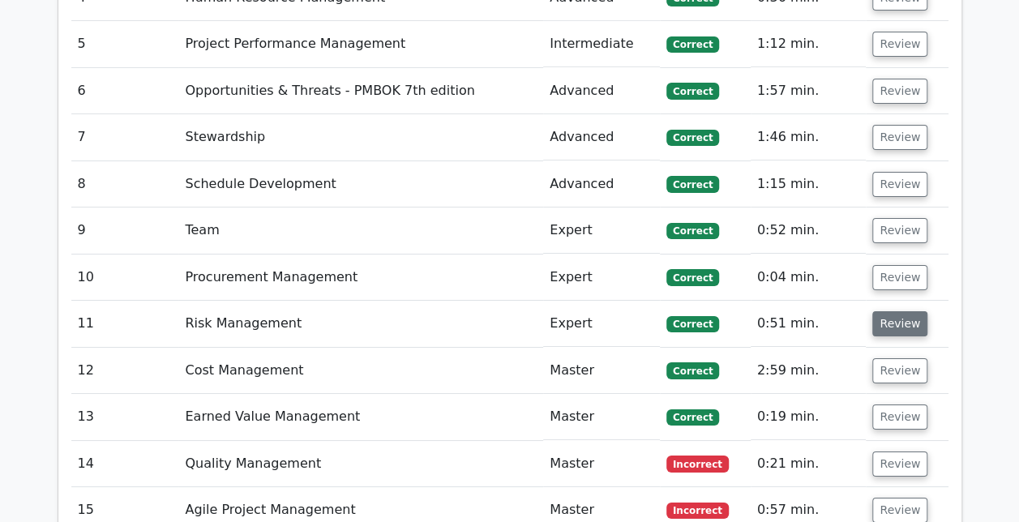
click at [893, 311] on button "Review" at bounding box center [899, 323] width 55 height 25
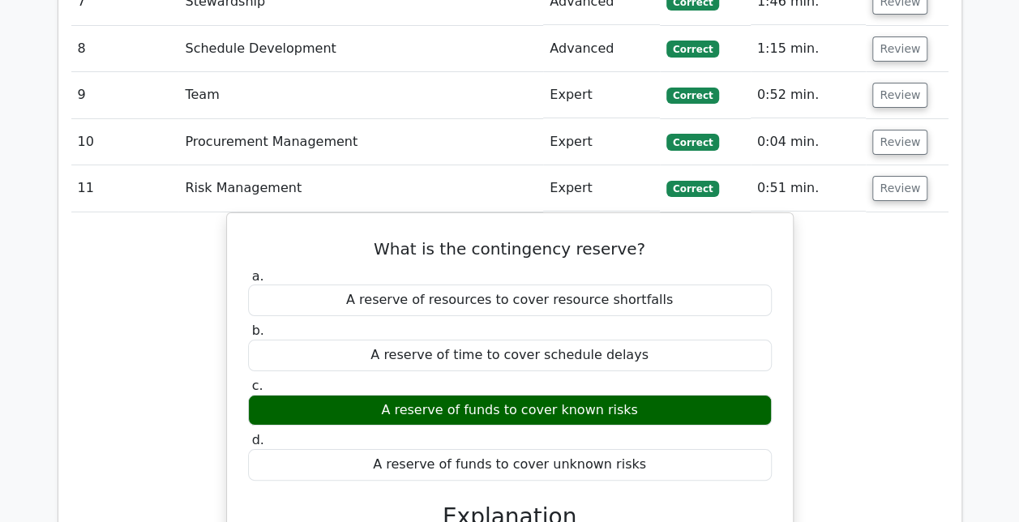
scroll to position [2929, 0]
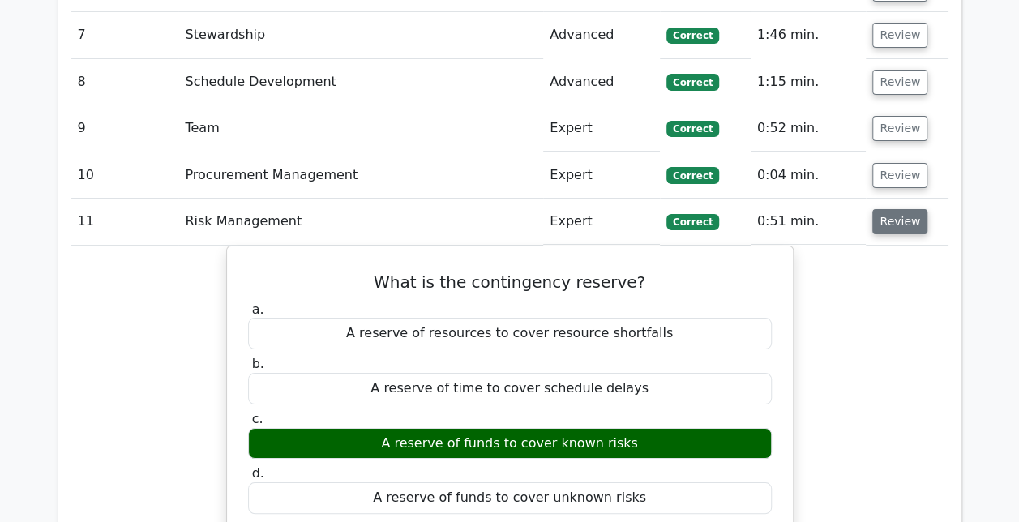
click at [916, 209] on button "Review" at bounding box center [899, 221] width 55 height 25
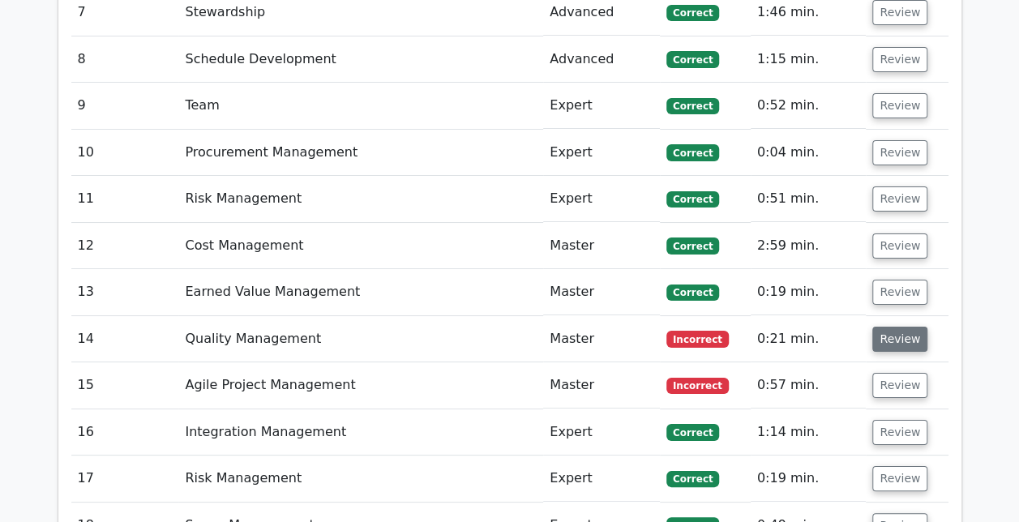
scroll to position [2951, 0]
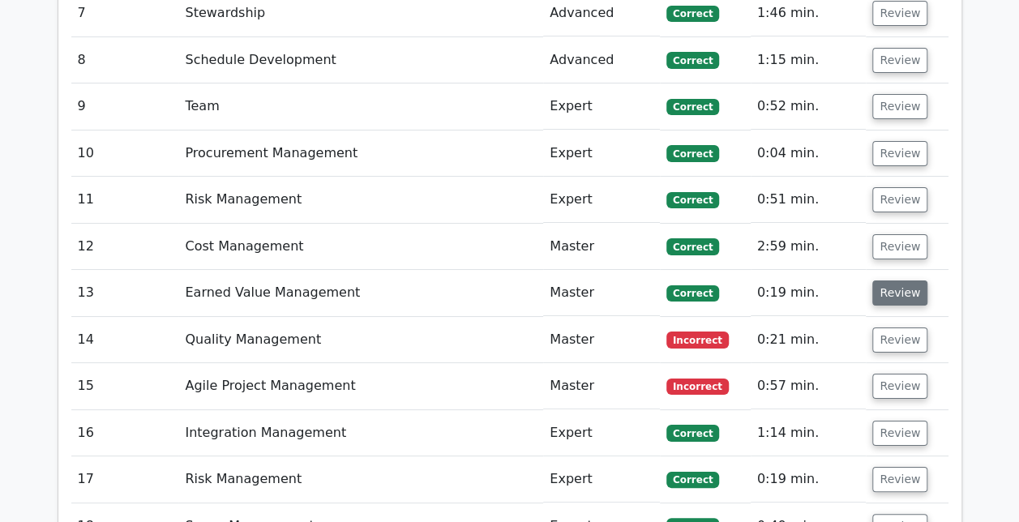
click at [890, 280] on button "Review" at bounding box center [899, 292] width 55 height 25
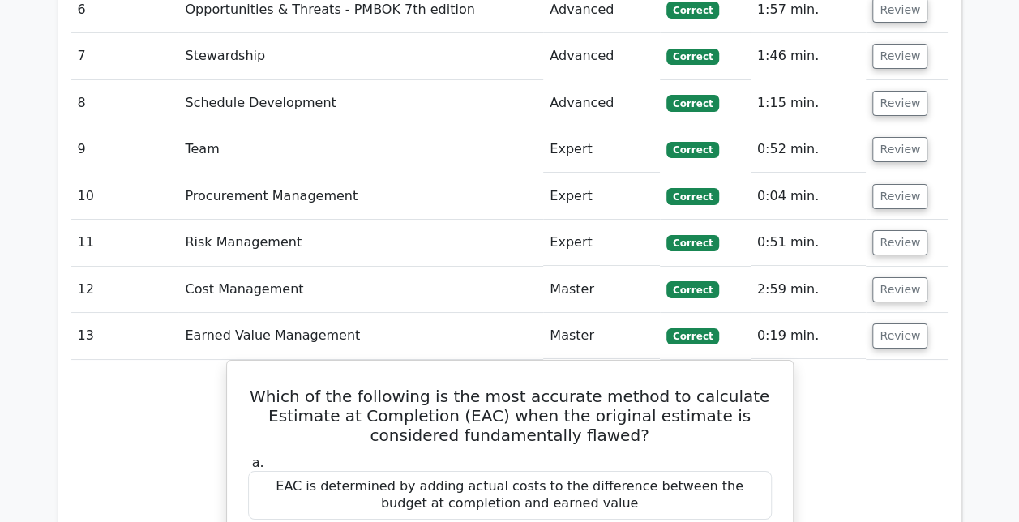
scroll to position [2907, 0]
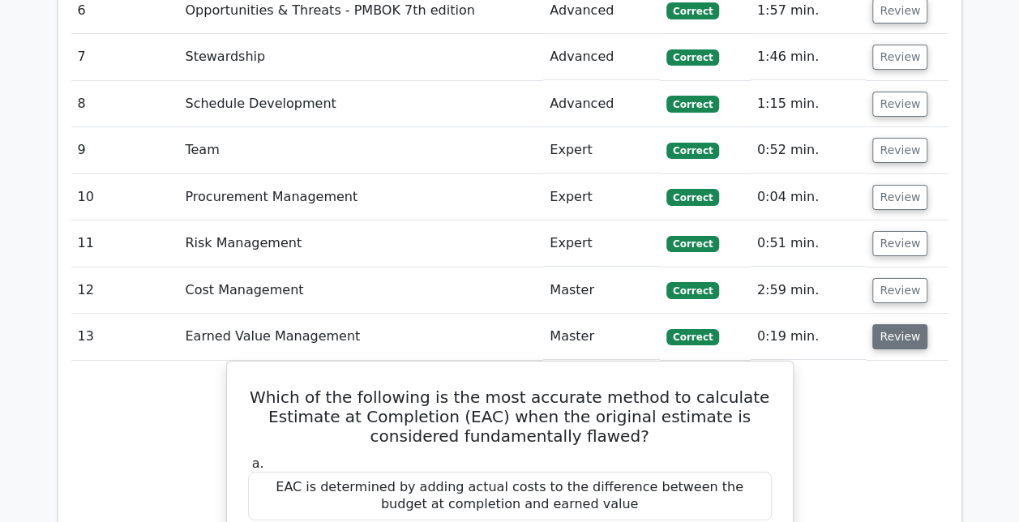
click at [893, 324] on button "Review" at bounding box center [899, 336] width 55 height 25
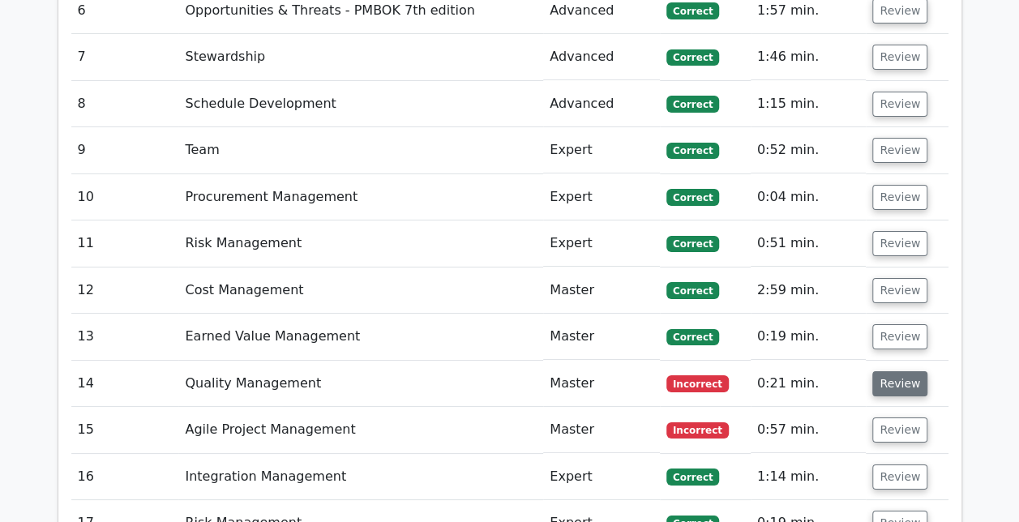
click at [895, 371] on button "Review" at bounding box center [899, 383] width 55 height 25
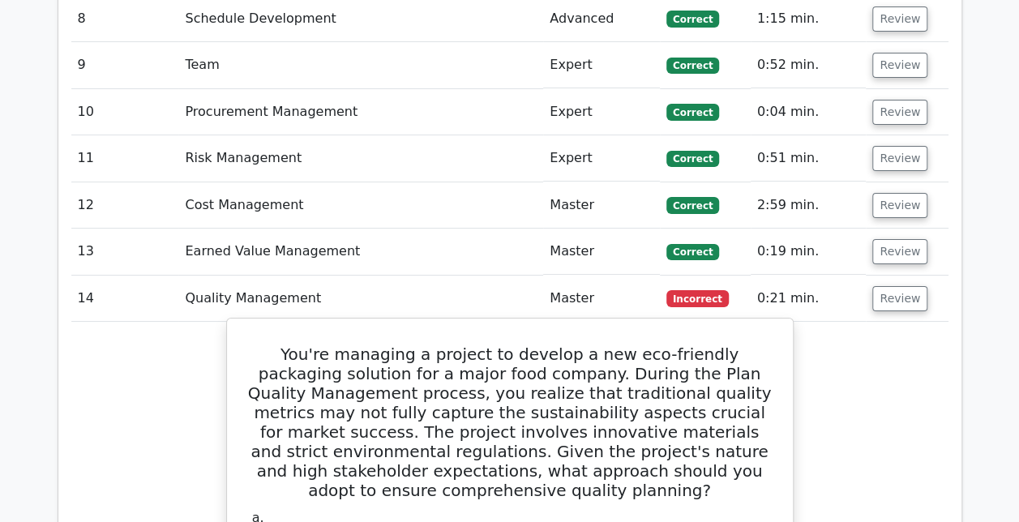
scroll to position [2991, 0]
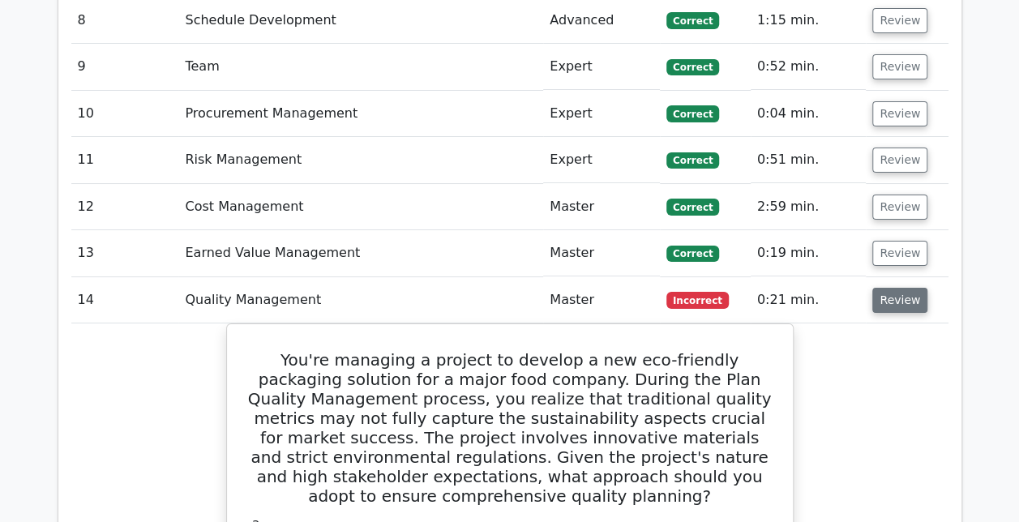
click at [892, 288] on button "Review" at bounding box center [899, 300] width 55 height 25
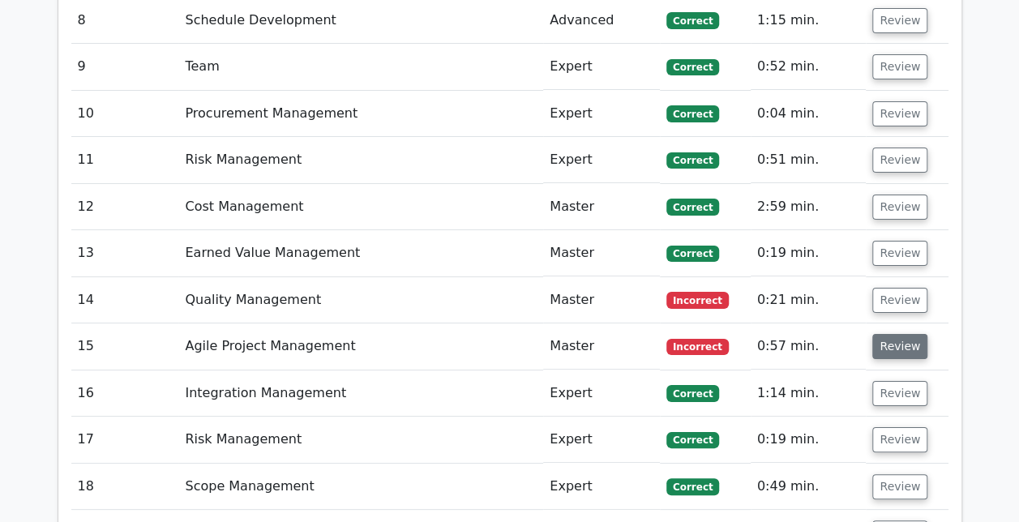
click at [900, 334] on button "Review" at bounding box center [899, 346] width 55 height 25
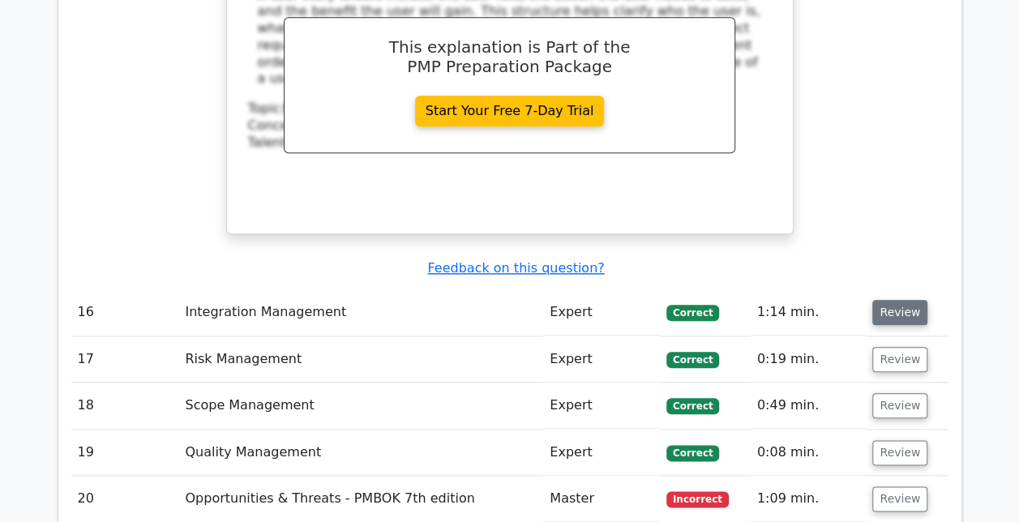
scroll to position [3766, 0]
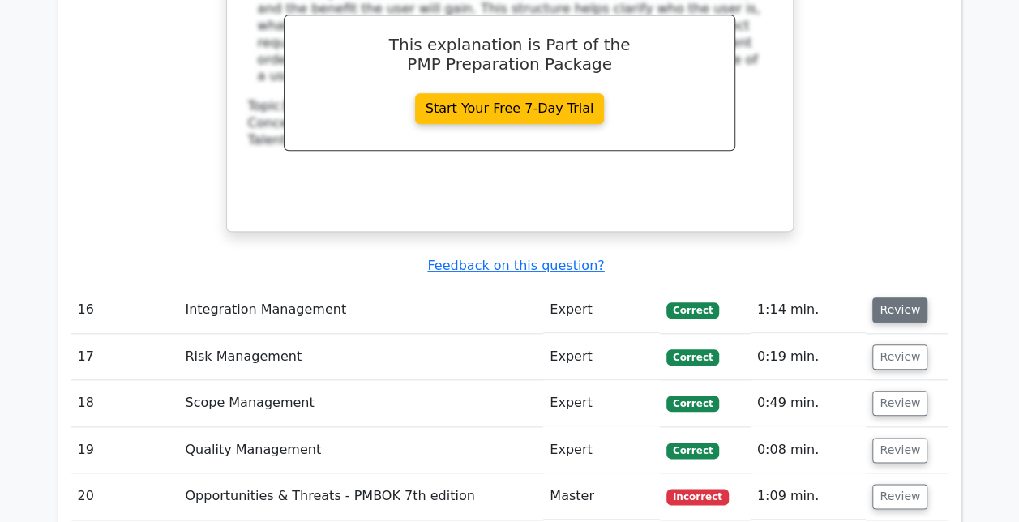
click at [886, 297] on button "Review" at bounding box center [899, 309] width 55 height 25
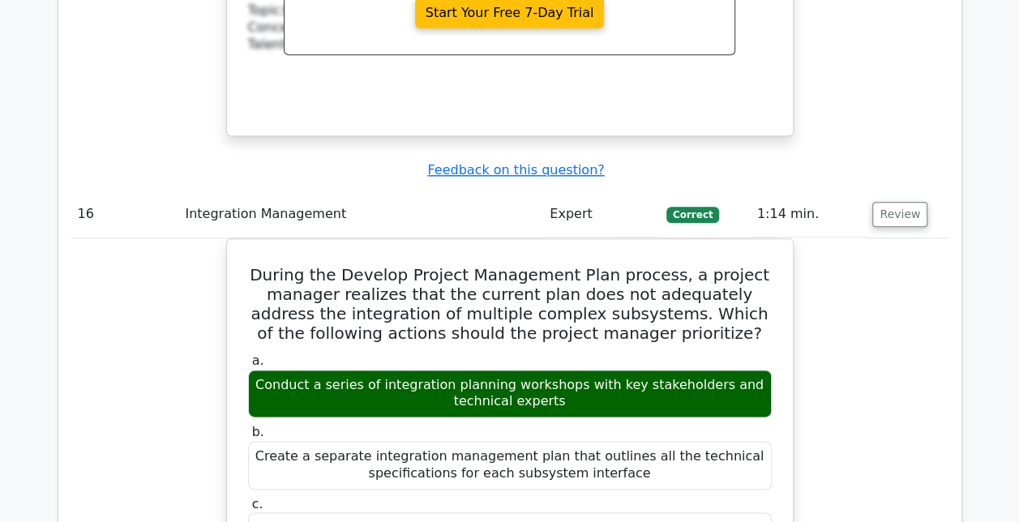
scroll to position [3864, 0]
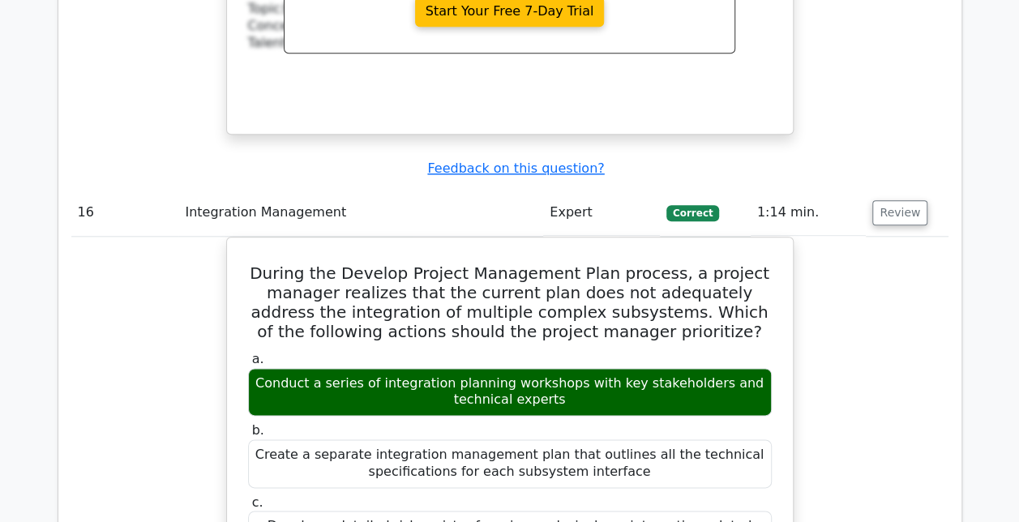
click at [894, 190] on td "Review" at bounding box center [907, 213] width 82 height 46
click at [893, 200] on button "Review" at bounding box center [899, 212] width 55 height 25
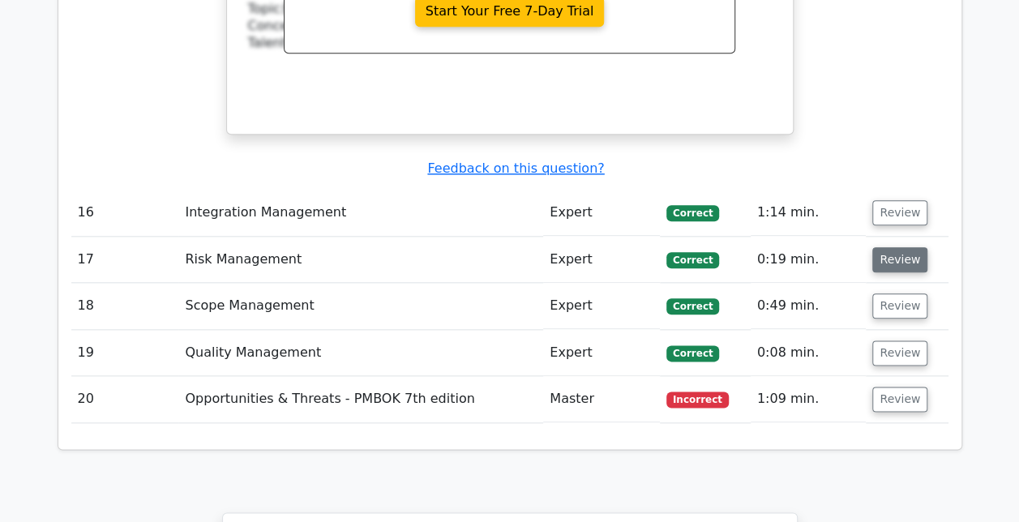
click at [879, 247] on button "Review" at bounding box center [899, 259] width 55 height 25
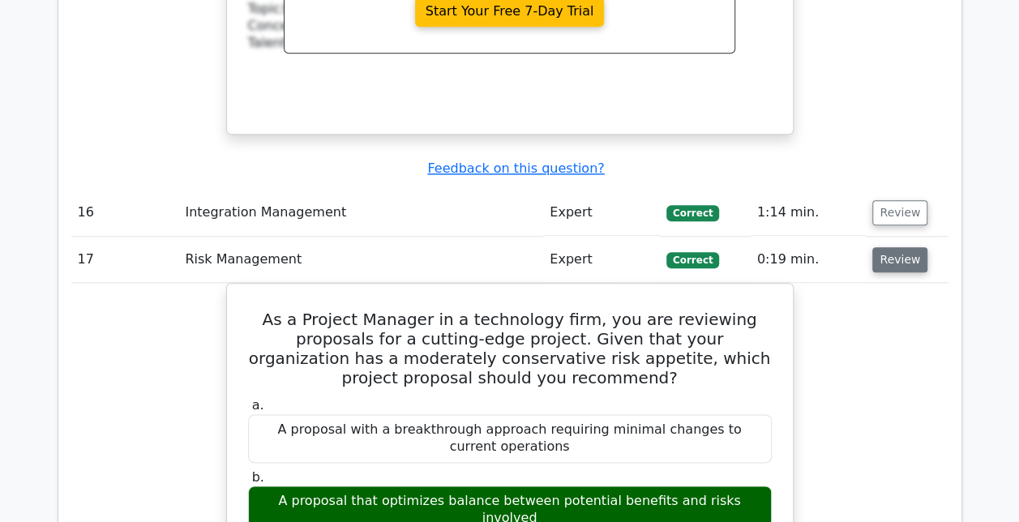
click at [909, 247] on button "Review" at bounding box center [899, 259] width 55 height 25
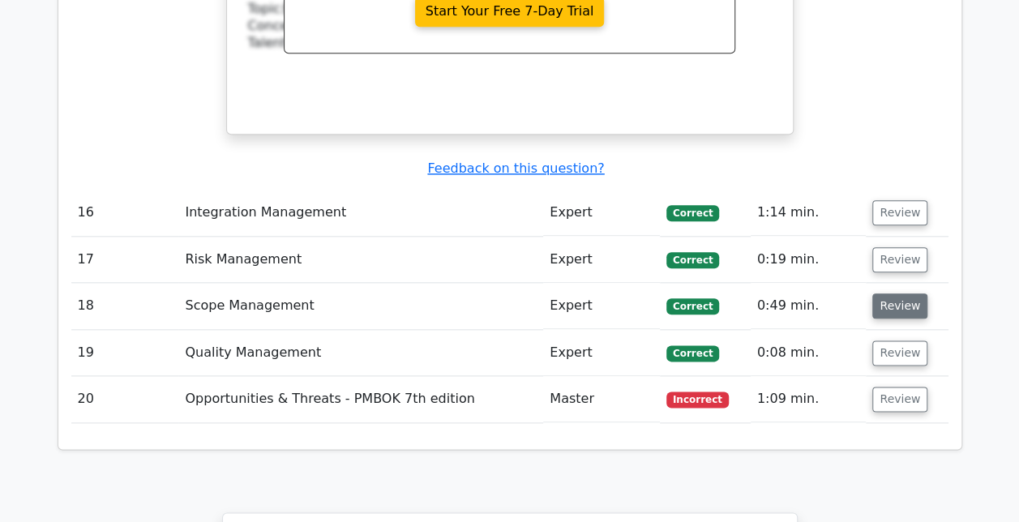
click at [905, 293] on button "Review" at bounding box center [899, 305] width 55 height 25
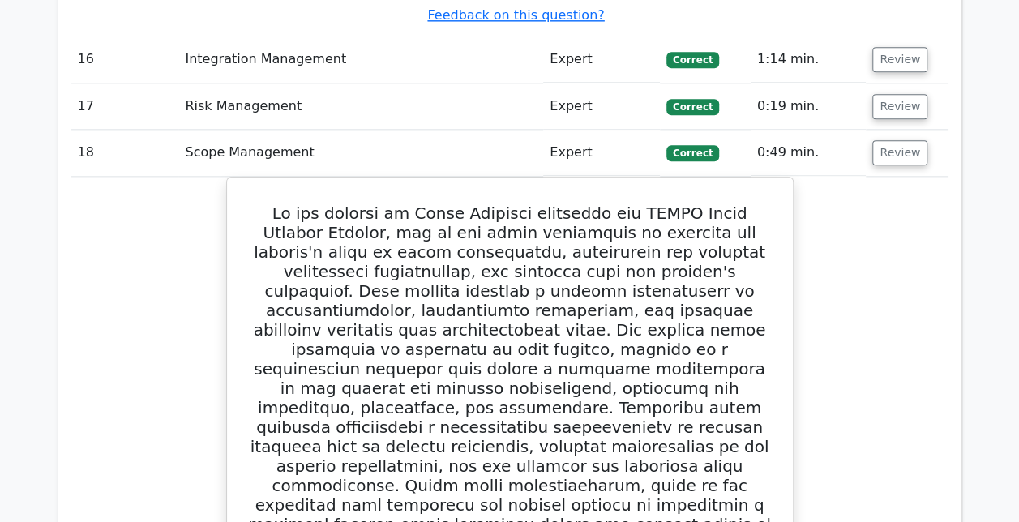
scroll to position [3922, 0]
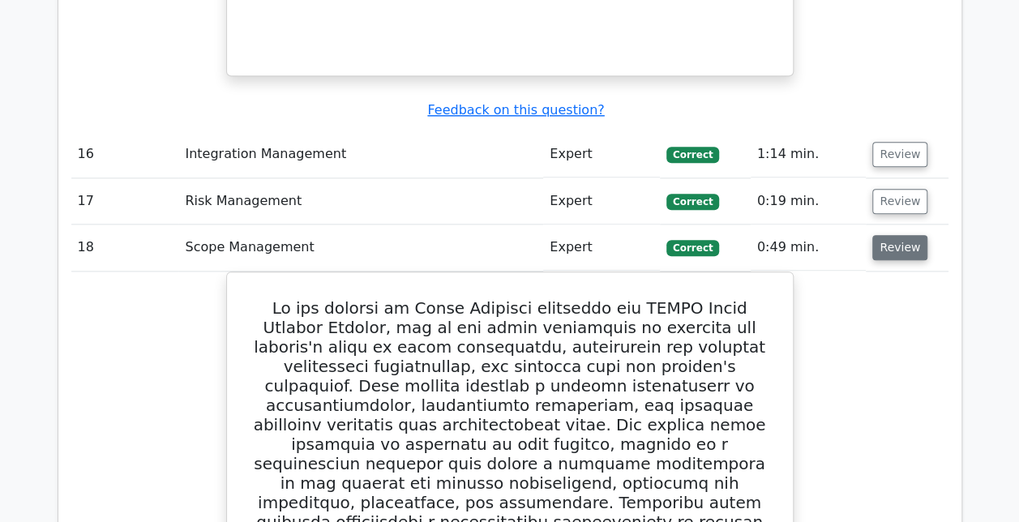
click at [896, 235] on button "Review" at bounding box center [899, 247] width 55 height 25
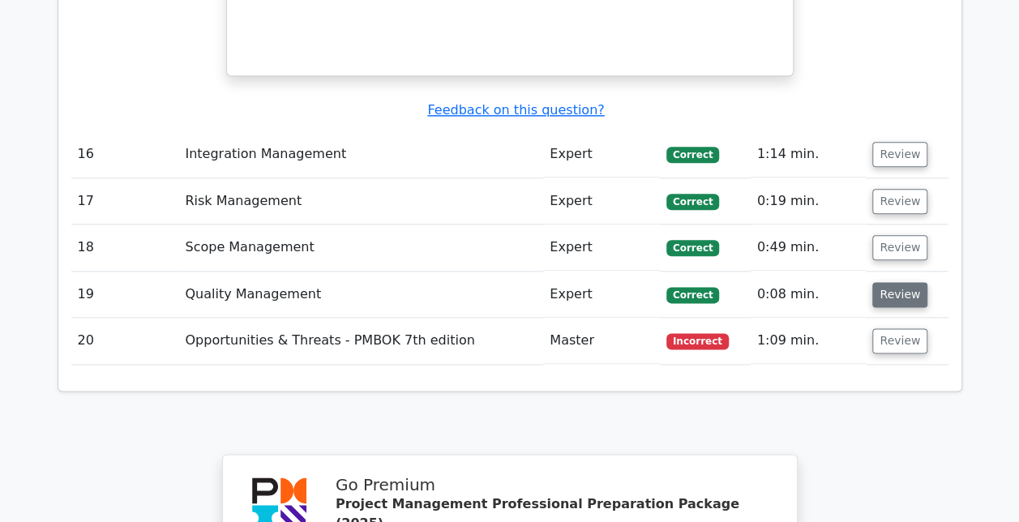
click at [892, 282] on button "Review" at bounding box center [899, 294] width 55 height 25
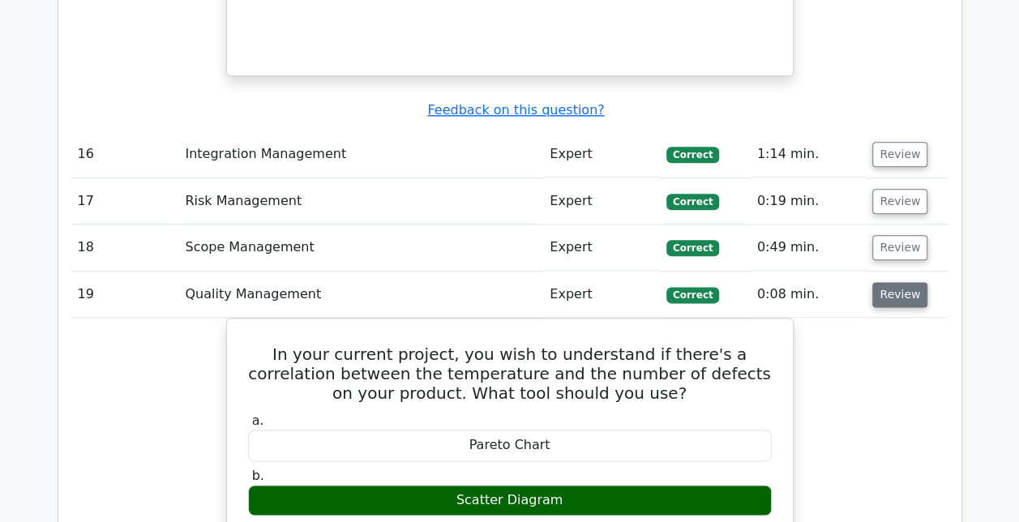
click at [890, 282] on button "Review" at bounding box center [899, 294] width 55 height 25
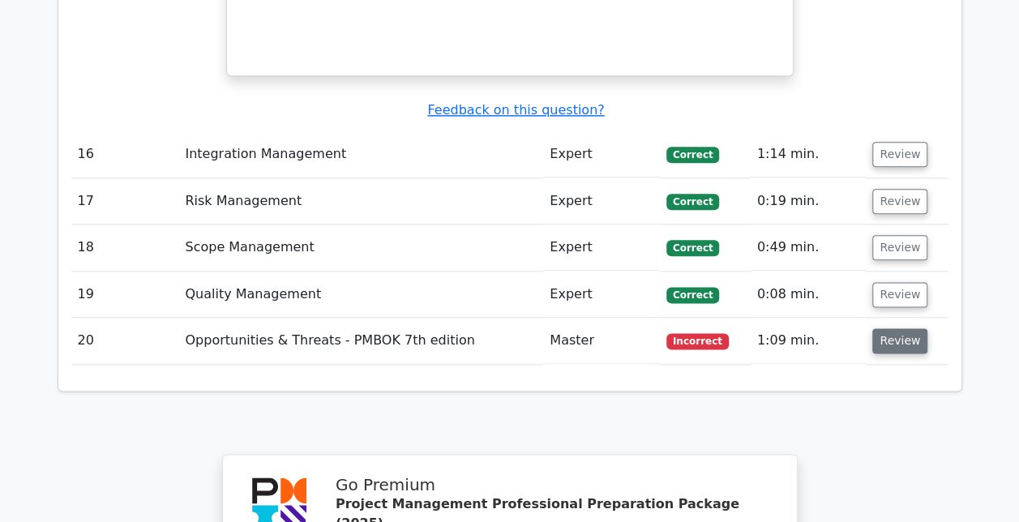
click at [898, 328] on button "Review" at bounding box center [899, 340] width 55 height 25
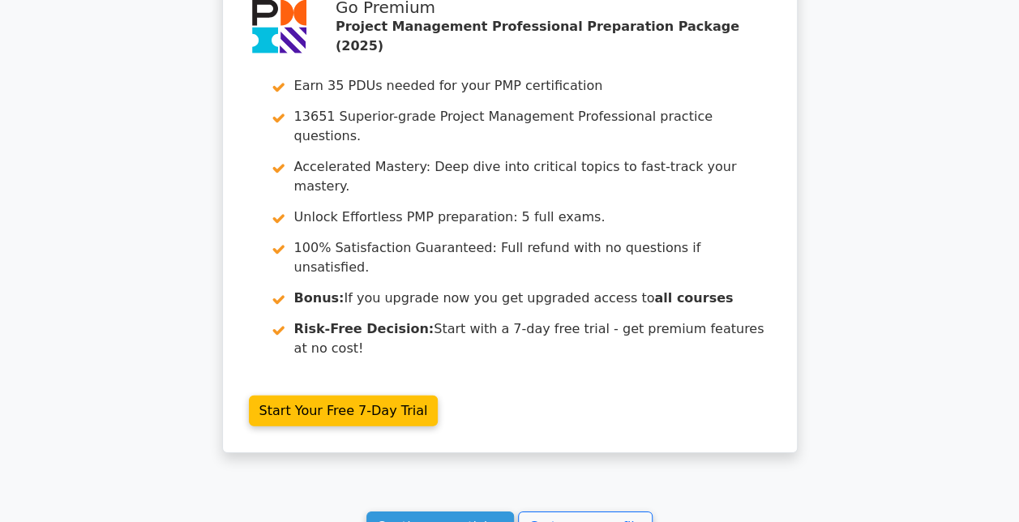
scroll to position [5276, 0]
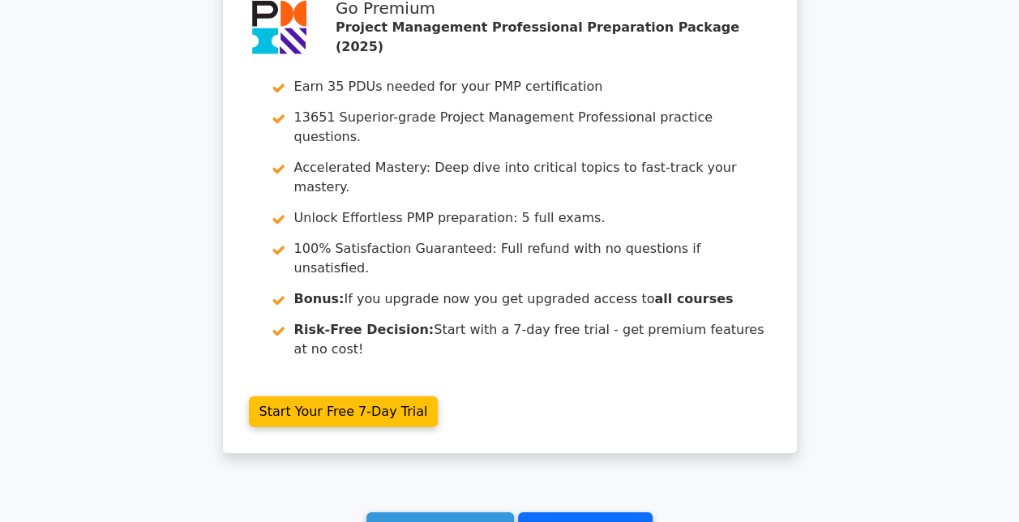
click at [566, 512] on link "Go to your profile" at bounding box center [585, 527] width 135 height 31
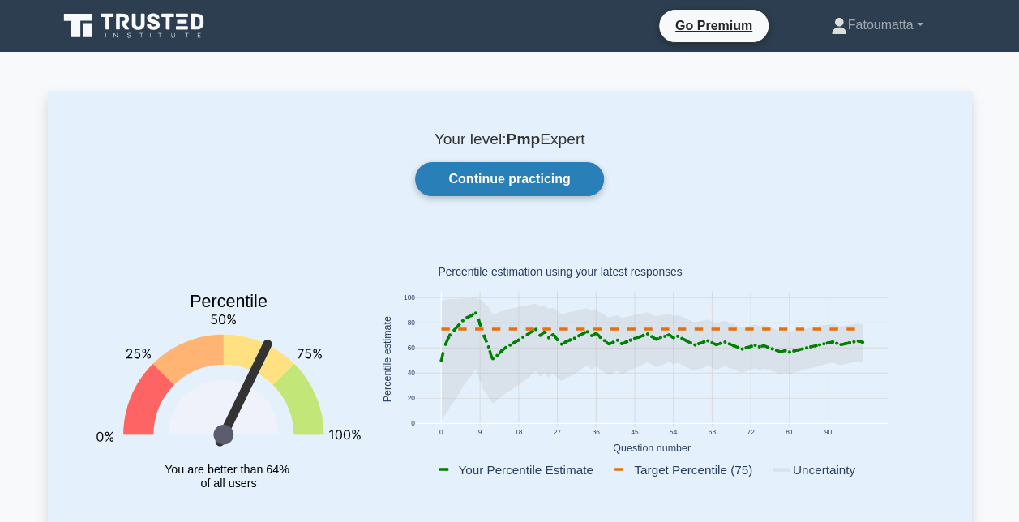
click at [535, 182] on link "Continue practicing" at bounding box center [509, 179] width 188 height 34
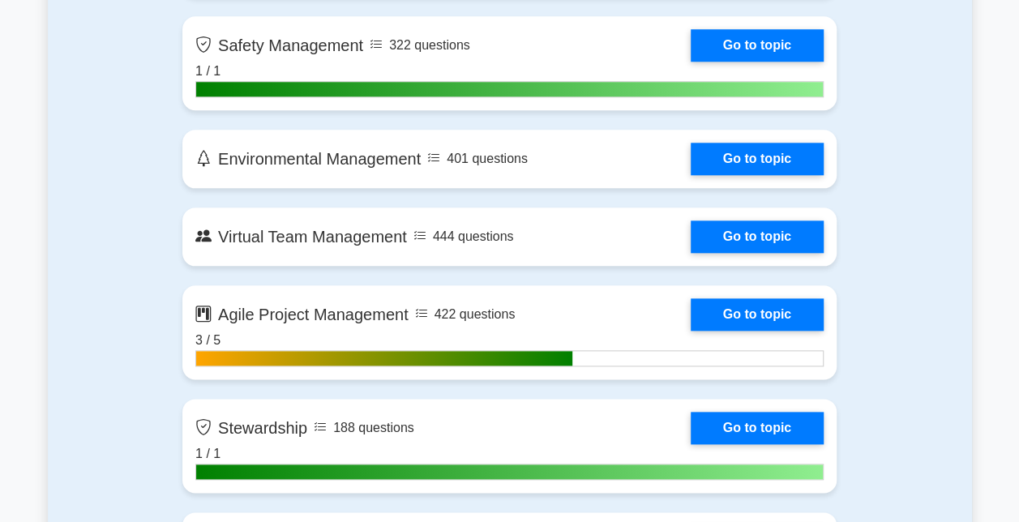
scroll to position [3826, 0]
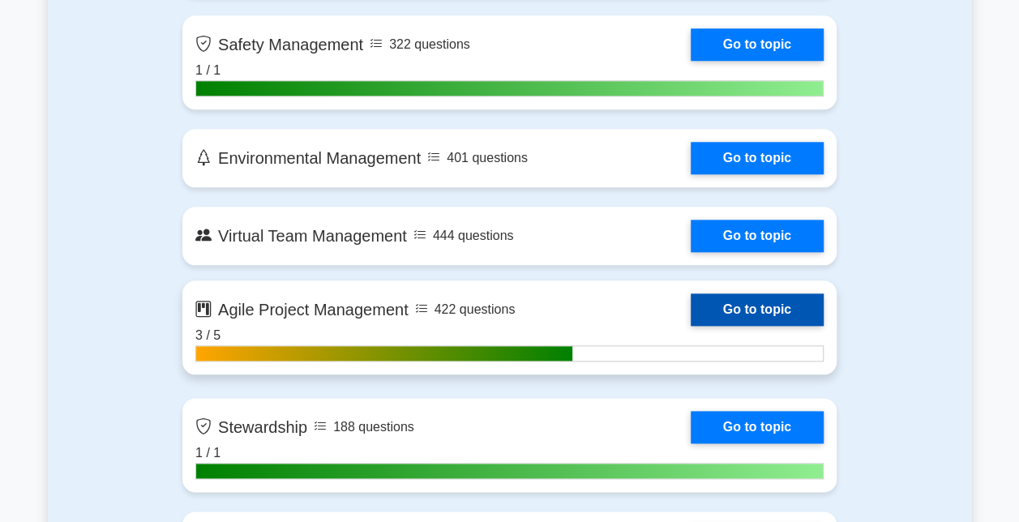
click at [790, 304] on link "Go to topic" at bounding box center [757, 309] width 133 height 32
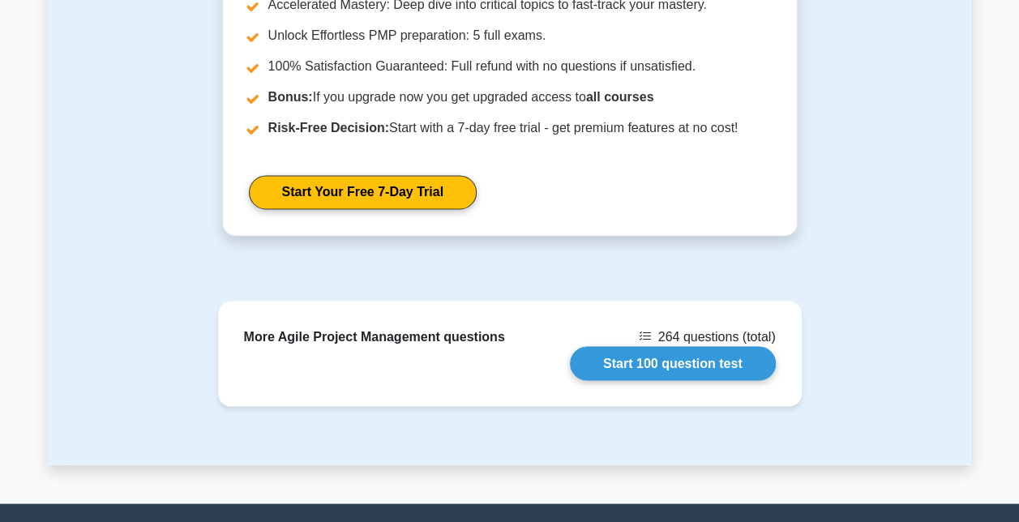
scroll to position [1366, 0]
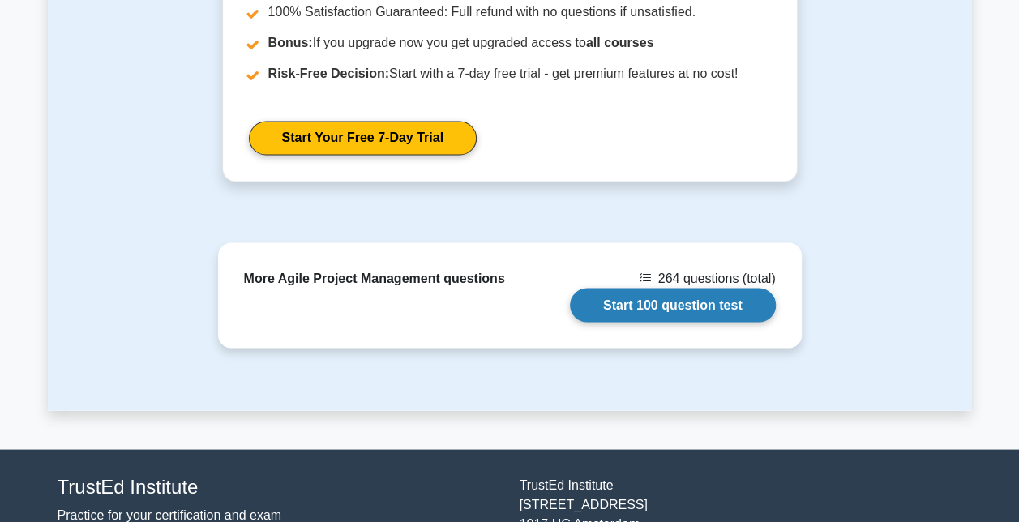
click at [619, 292] on link "Start 100 question test" at bounding box center [673, 305] width 206 height 34
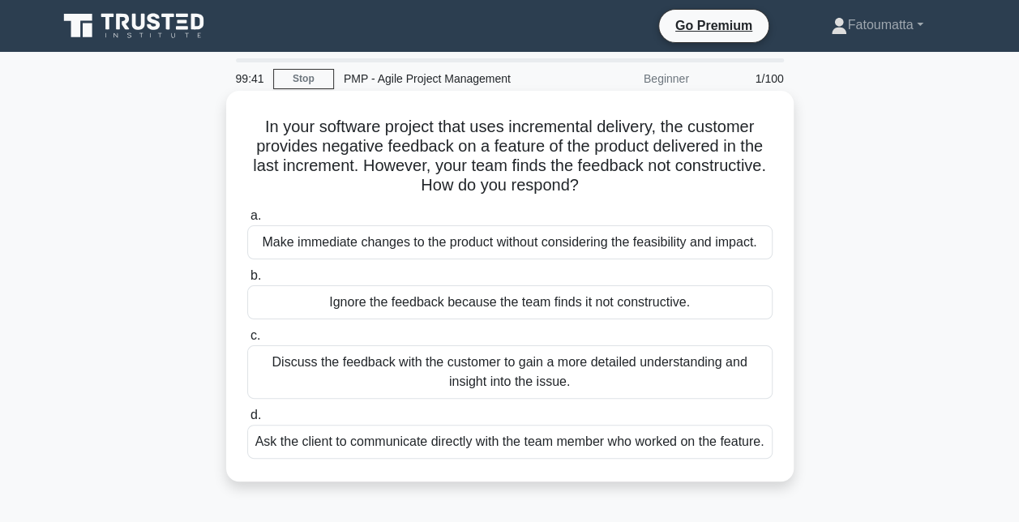
scroll to position [57, 0]
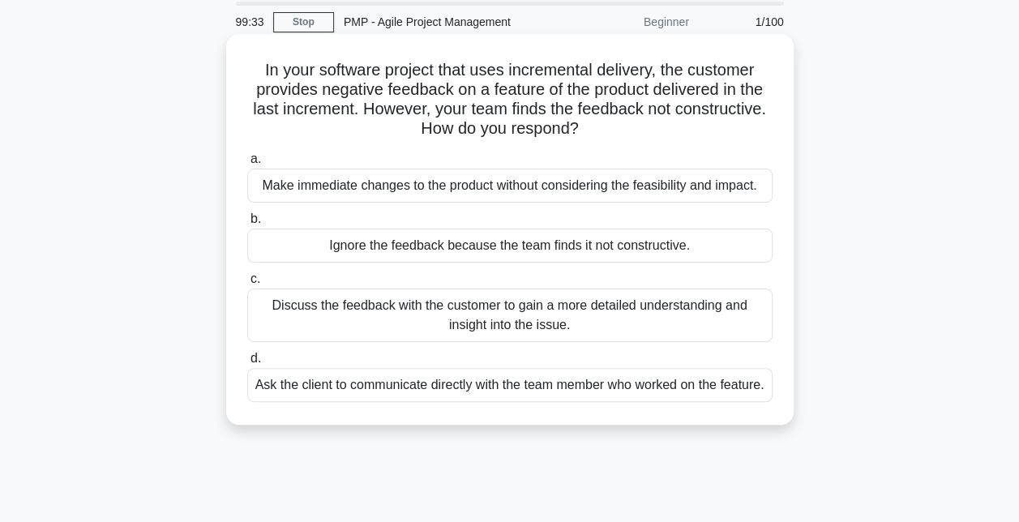
click at [403, 316] on div "Discuss the feedback with the customer to gain a more detailed understanding an…" at bounding box center [509, 315] width 525 height 53
click at [247, 284] on input "c. Discuss the feedback with the customer to gain a more detailed understanding…" at bounding box center [247, 279] width 0 height 11
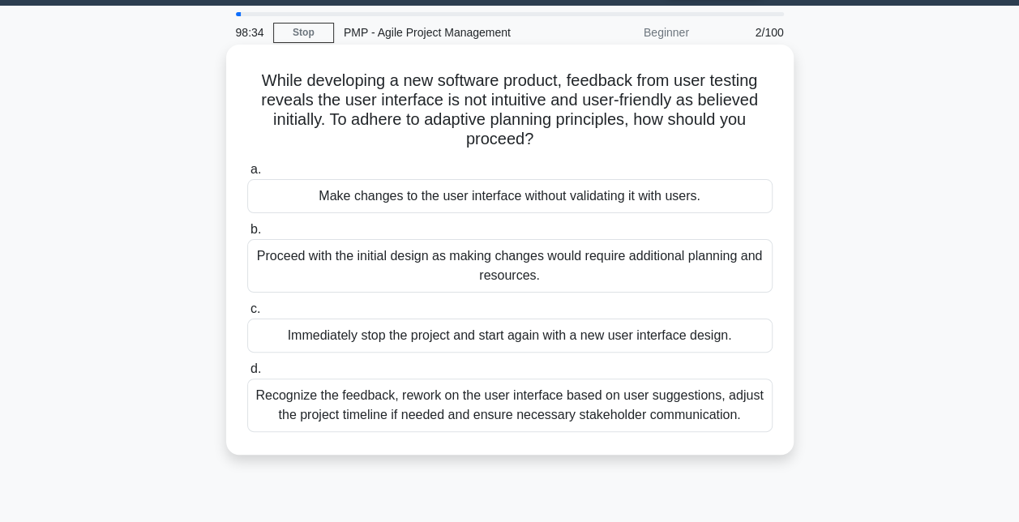
scroll to position [49, 0]
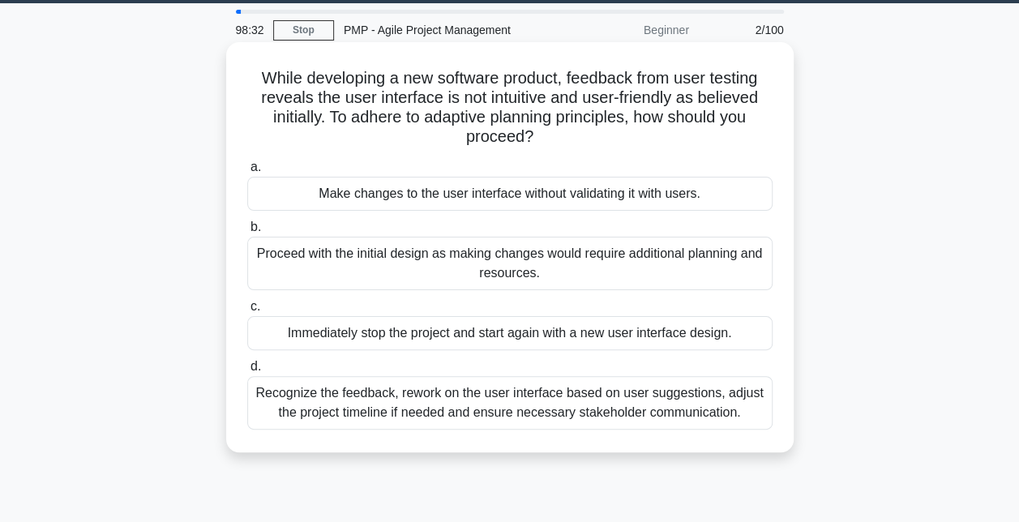
click at [439, 410] on div "Recognize the feedback, rework on the user interface based on user suggestions,…" at bounding box center [509, 402] width 525 height 53
click at [247, 372] on input "d. Recognize the feedback, rework on the user interface based on user suggestio…" at bounding box center [247, 366] width 0 height 11
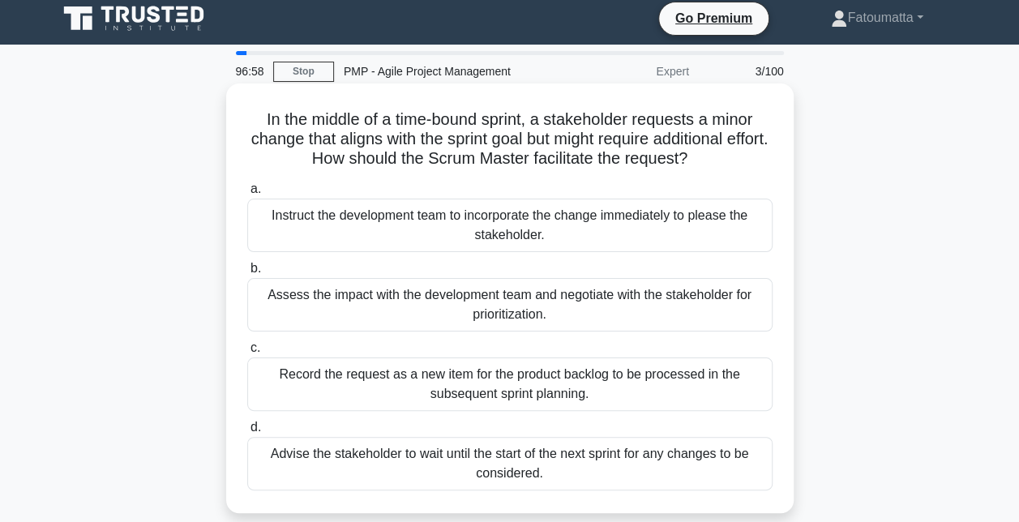
scroll to position [8, 0]
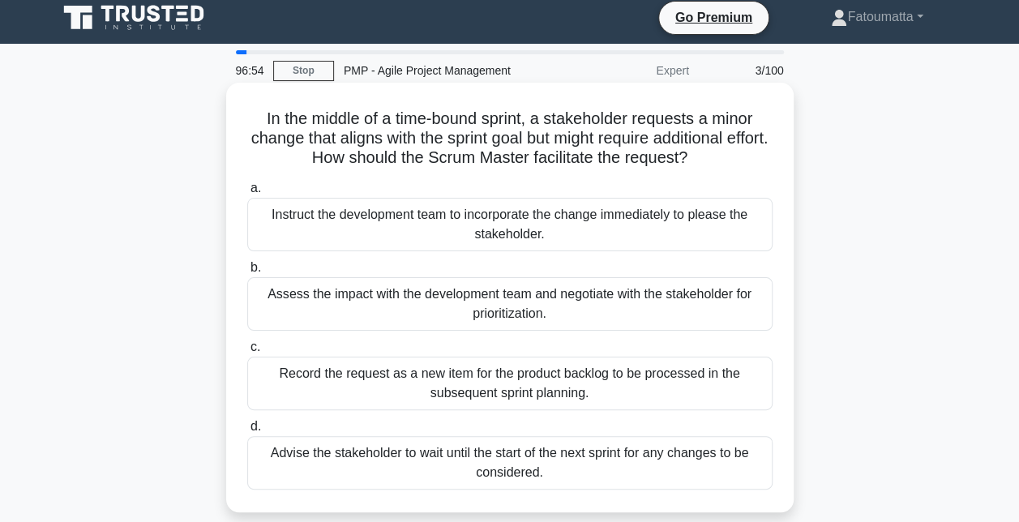
click at [402, 302] on div "Assess the impact with the development team and negotiate with the stakeholder …" at bounding box center [509, 303] width 525 height 53
click at [247, 273] on input "b. Assess the impact with the development team and negotiate with the stakehold…" at bounding box center [247, 268] width 0 height 11
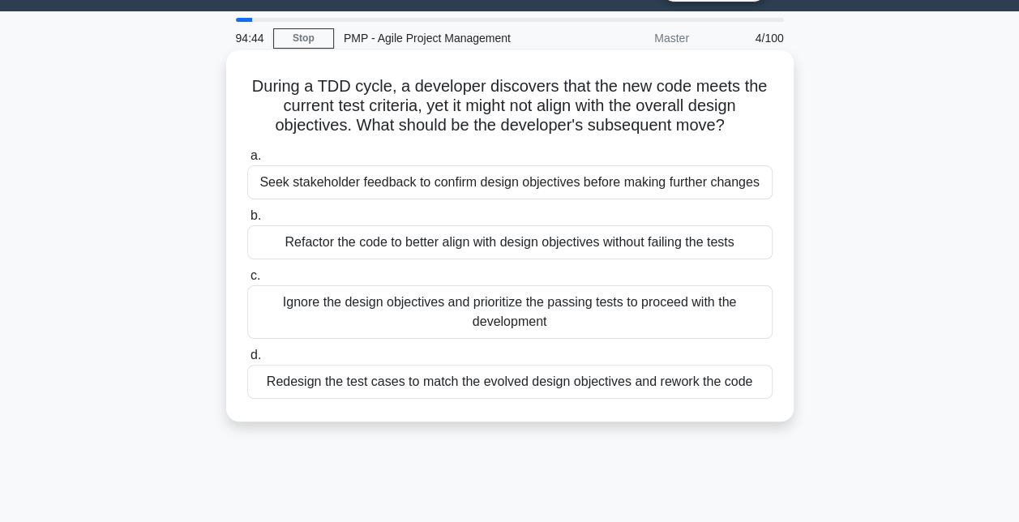
scroll to position [0, 0]
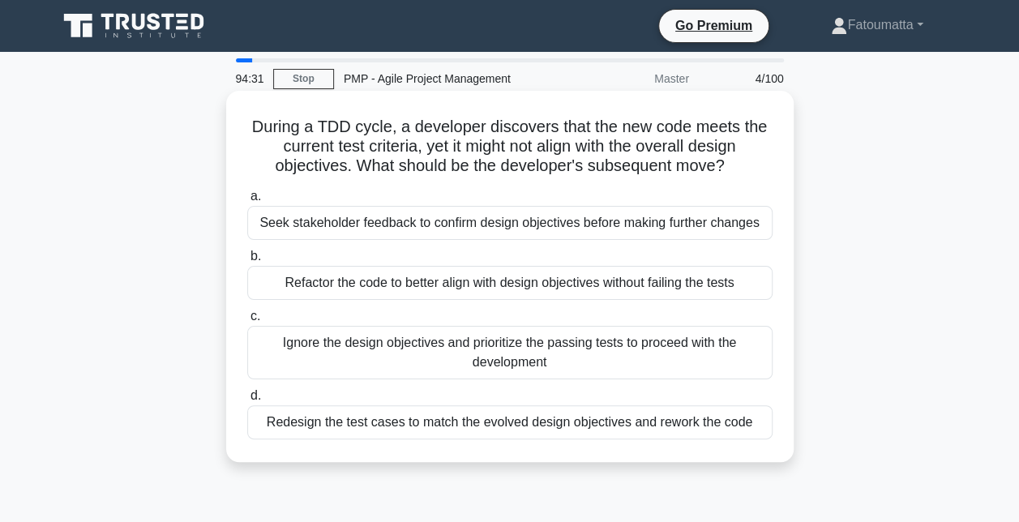
click at [427, 282] on div "Refactor the code to better align with design objectives without failing the te…" at bounding box center [509, 283] width 525 height 34
click at [247, 262] on input "b. Refactor the code to better align with design objectives without failing the…" at bounding box center [247, 256] width 0 height 11
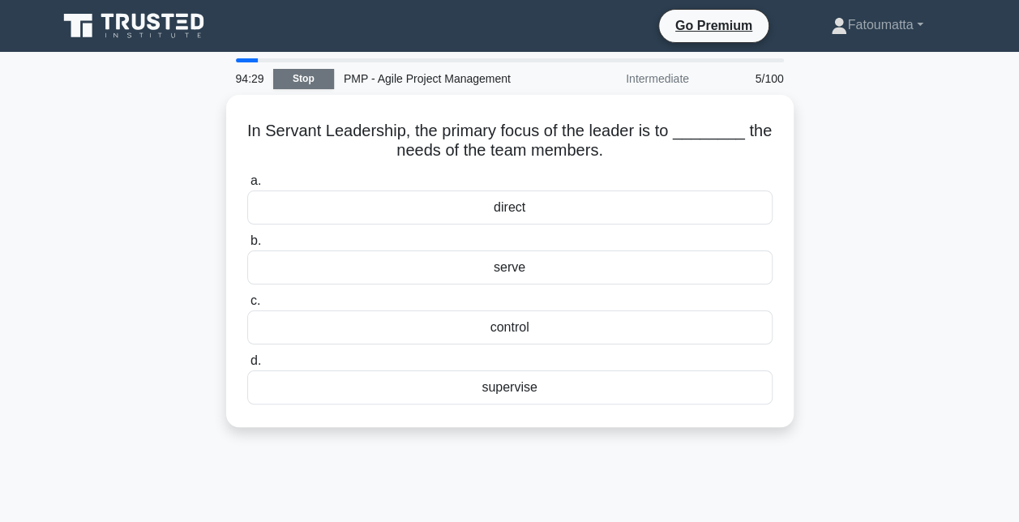
click at [293, 69] on link "Stop" at bounding box center [303, 79] width 61 height 20
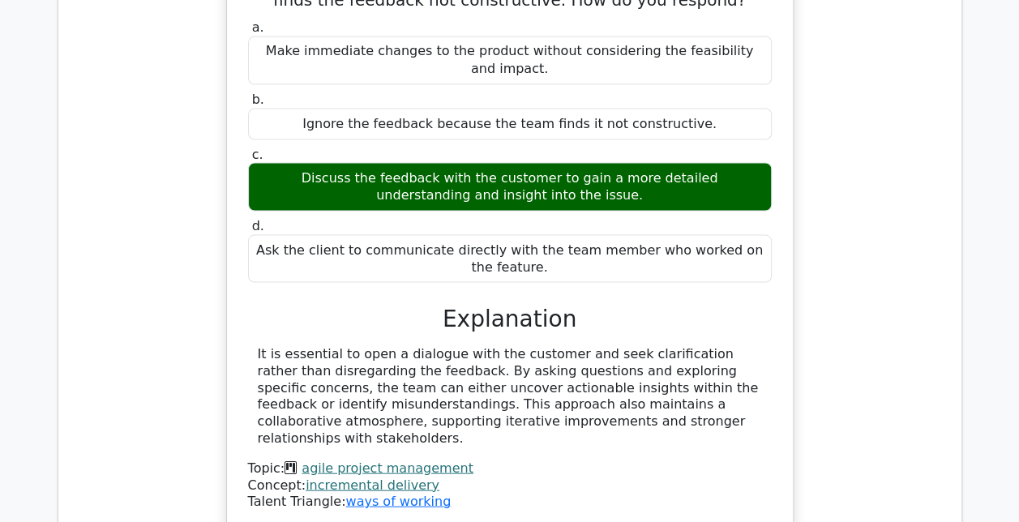
scroll to position [1452, 0]
